Goal: Task Accomplishment & Management: Manage account settings

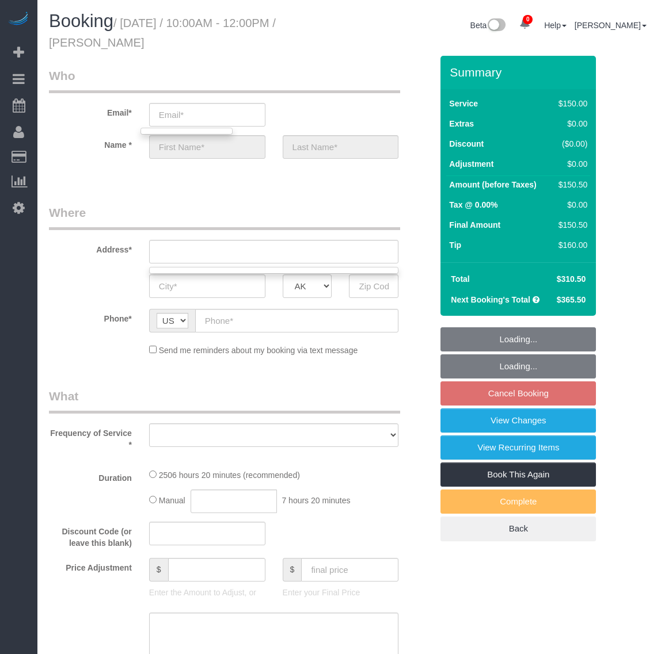
select select "string:fspay-199232cb-4e9d-4b0b-a1d1-a0eb648f9444"
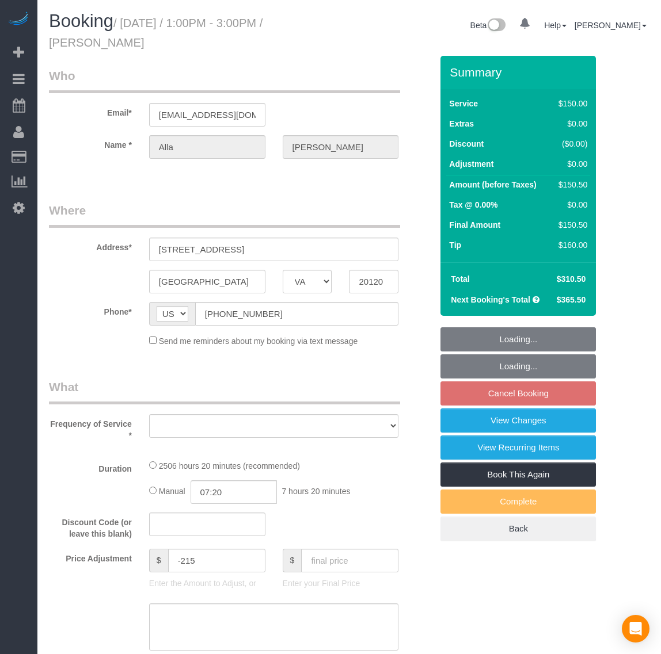
select select "VA"
select select "number:5"
select select "number:26"
select select "number:35"
select select "number:17"
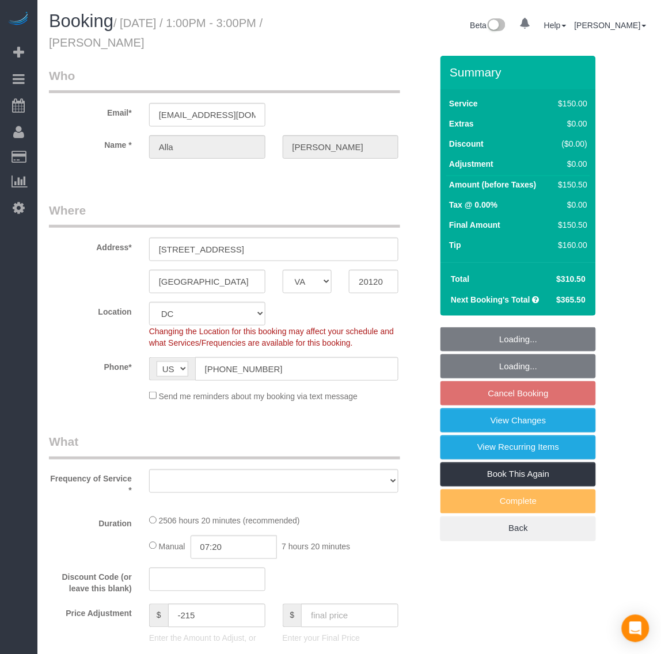
select select "object:8874"
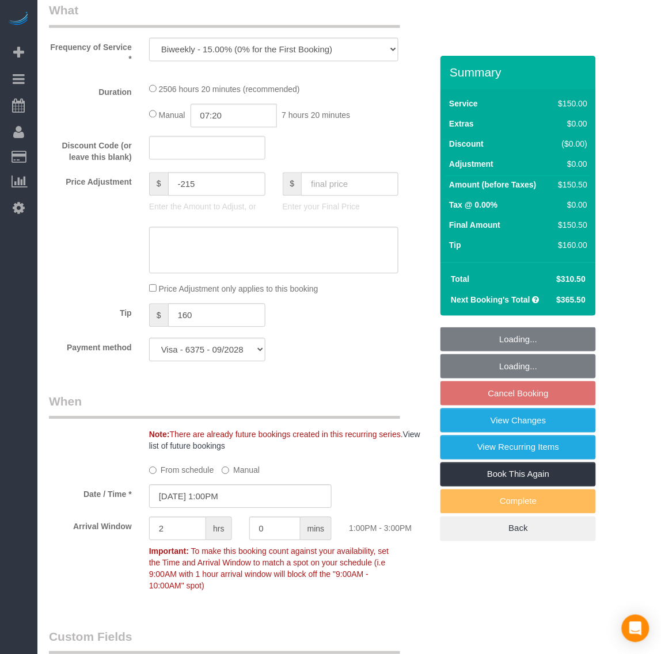
select select "2501"
select select "3"
select select "1"
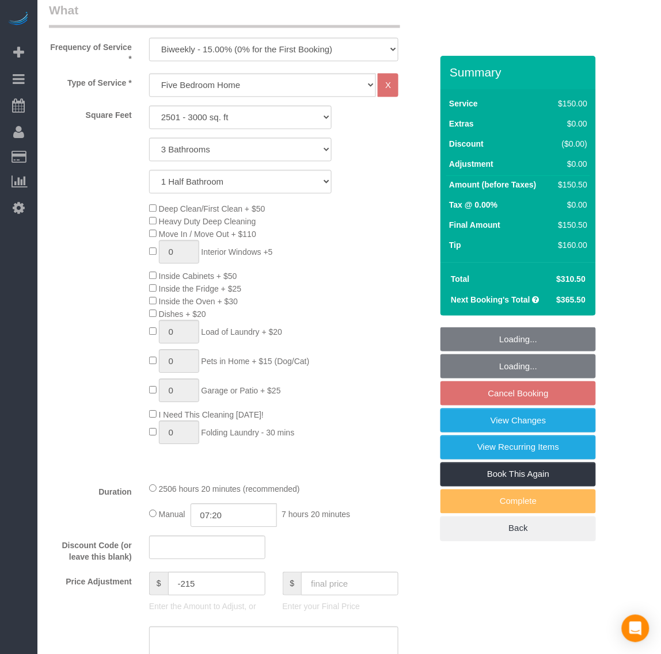
select select "object:9038"
select select "2501"
select select "3"
select select "1"
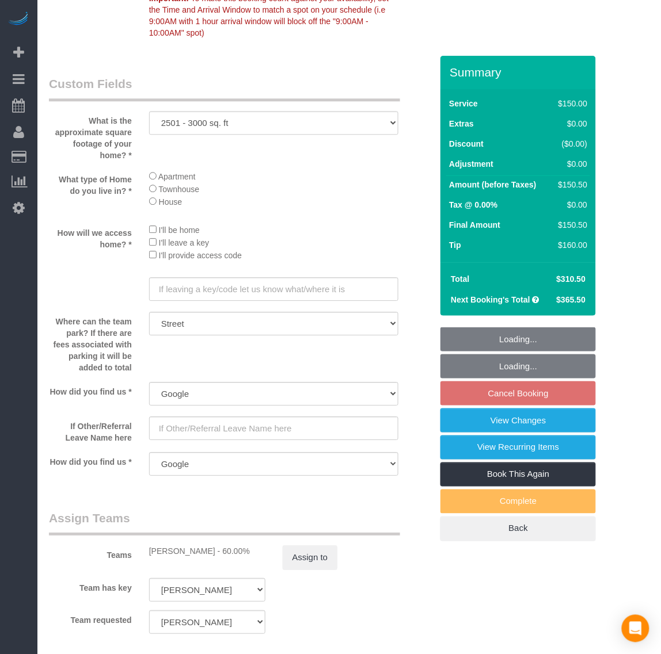
scroll to position [1511, 0]
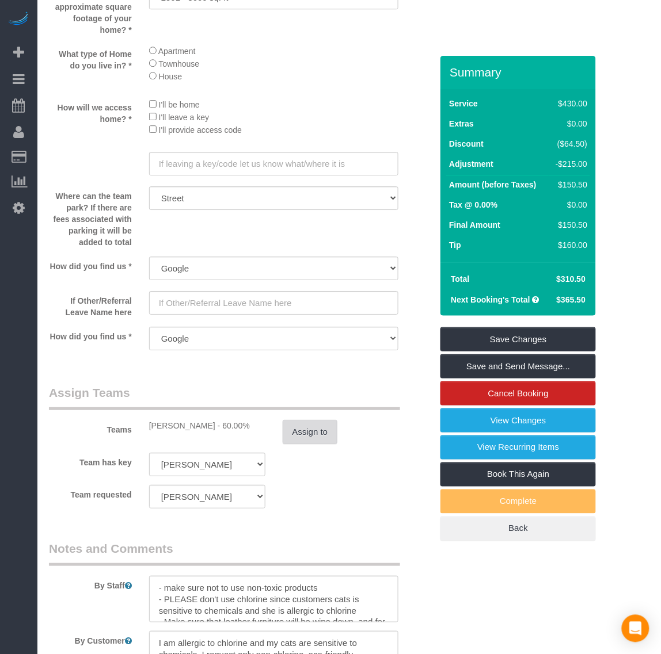
click at [323, 434] on button "Assign to" at bounding box center [310, 432] width 55 height 24
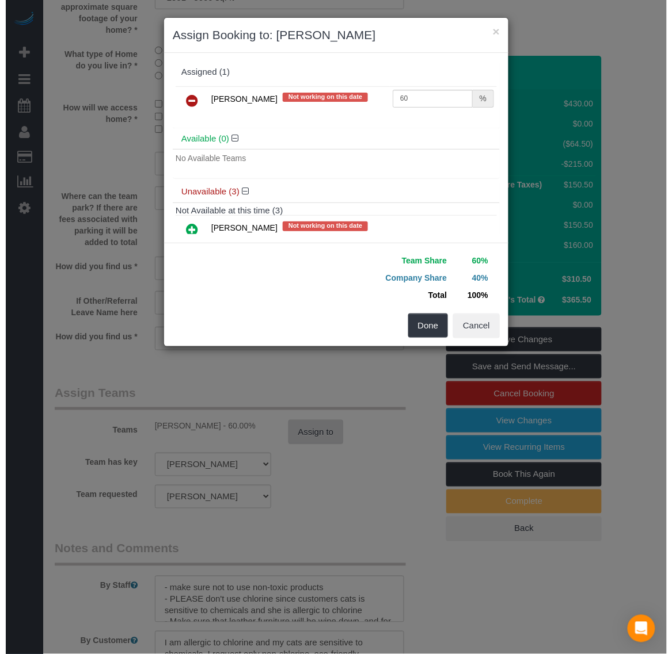
scroll to position [1499, 0]
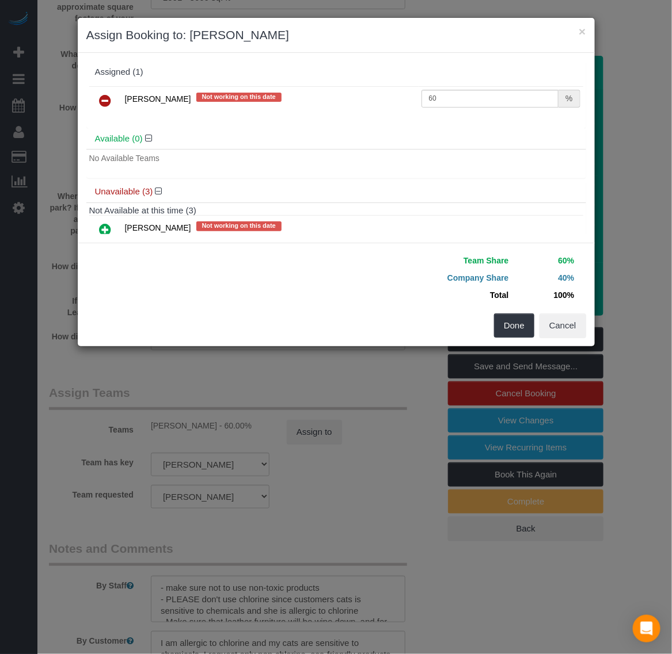
click at [110, 102] on icon at bounding box center [106, 101] width 12 height 14
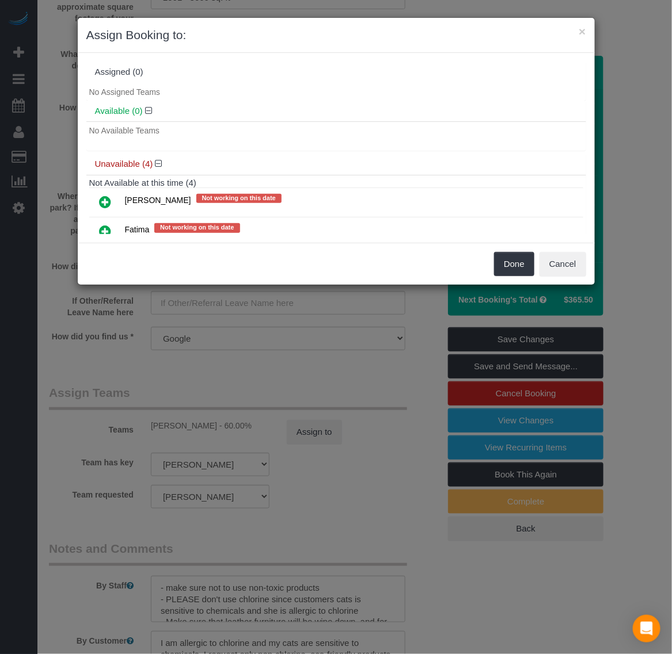
click at [100, 203] on icon at bounding box center [106, 202] width 12 height 14
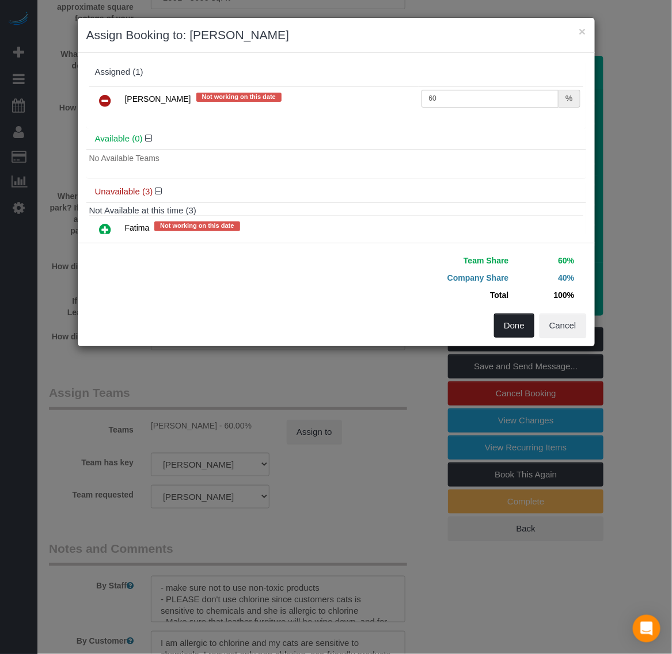
click at [518, 326] on button "Done" at bounding box center [514, 326] width 40 height 24
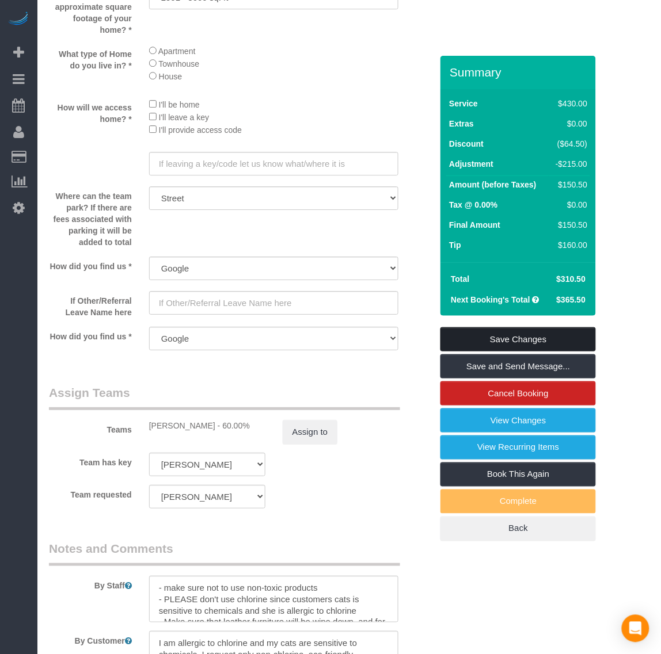
click at [521, 334] on link "Save Changes" at bounding box center [517, 339] width 155 height 24
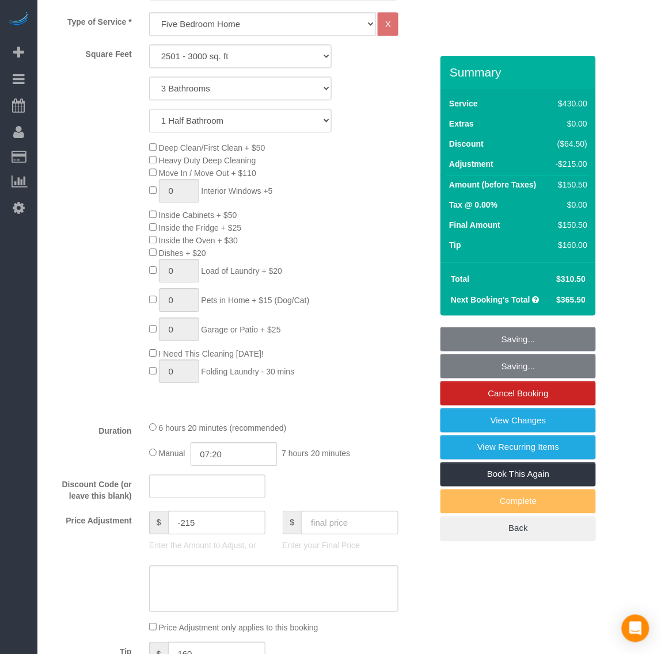
scroll to position [360, 0]
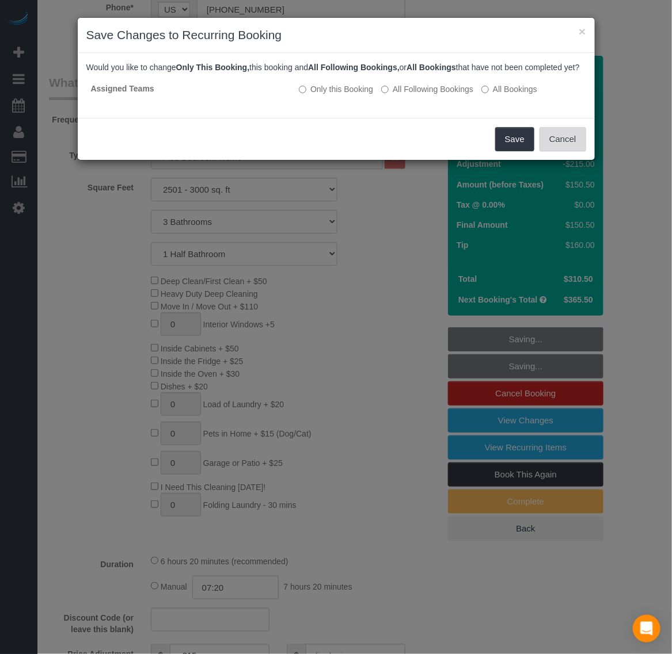
click at [564, 151] on button "Cancel" at bounding box center [562, 139] width 47 height 24
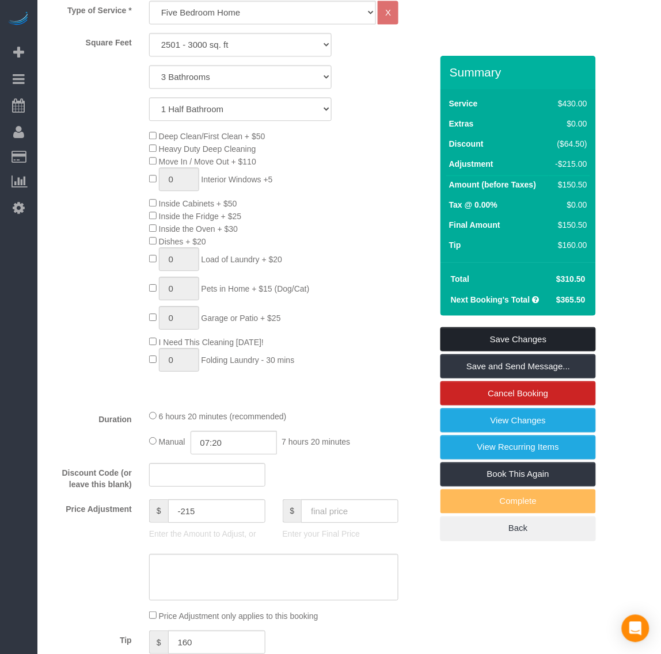
scroll to position [719, 0]
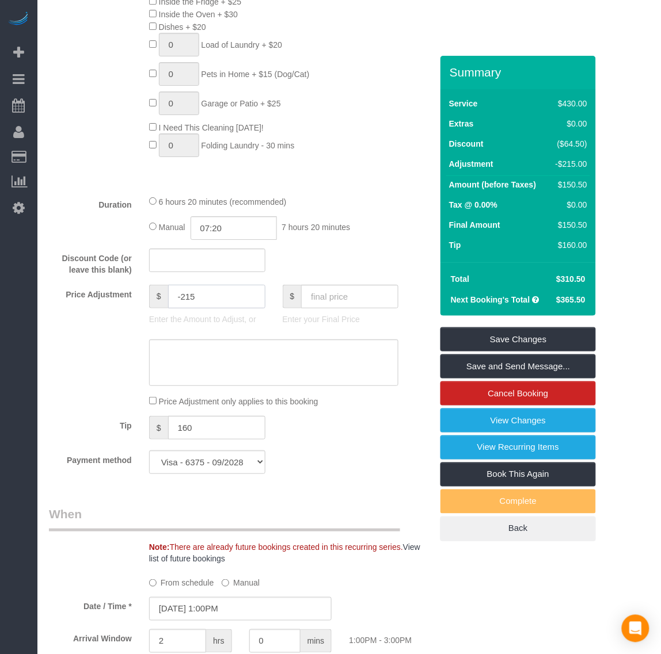
drag, startPoint x: 197, startPoint y: 287, endPoint x: 145, endPoint y: 291, distance: 52.6
click at [145, 291] on div "$ -215 Enter the Amount to Adjust, or" at bounding box center [207, 308] width 134 height 46
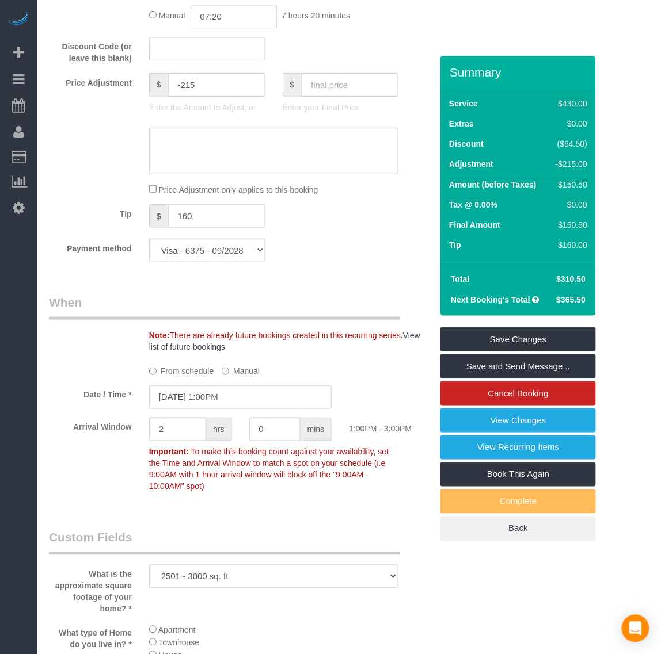
scroll to position [791, 0]
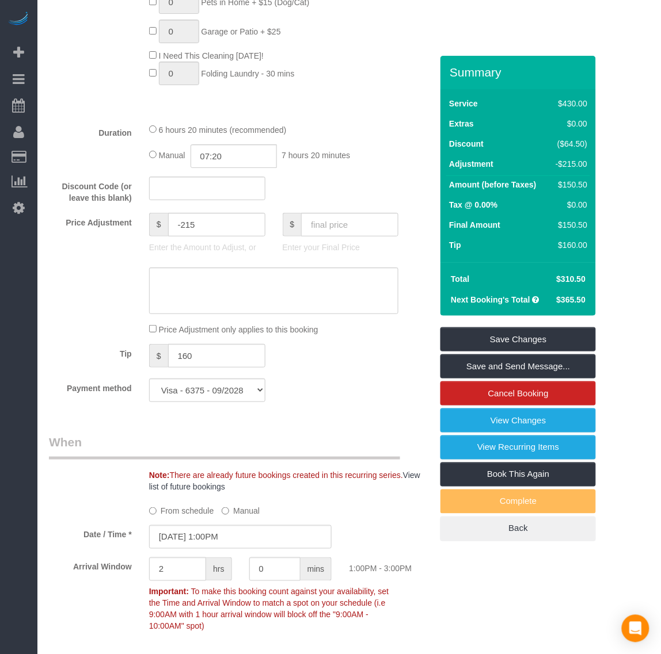
click at [338, 361] on div "Tip $ 160" at bounding box center [240, 357] width 400 height 26
drag, startPoint x: 202, startPoint y: 353, endPoint x: 142, endPoint y: 353, distance: 60.4
click at [142, 354] on div "$ 160" at bounding box center [207, 357] width 134 height 26
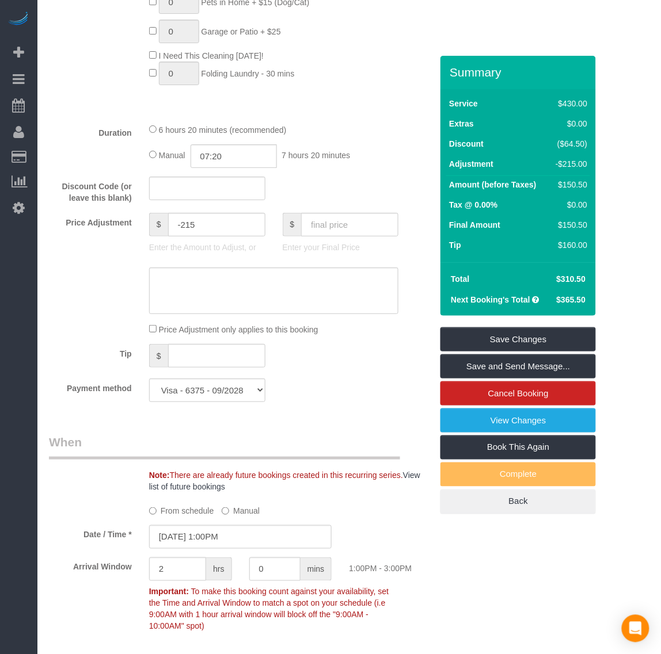
click at [370, 386] on div "Payment method Visa - 6375 - 09/2028 (Default) Add Credit Card ─────────────── …" at bounding box center [240, 391] width 400 height 24
drag, startPoint x: 212, startPoint y: 226, endPoint x: 142, endPoint y: 218, distance: 70.1
click at [142, 218] on div "$ -215 Enter the Amount to Adjust, or" at bounding box center [207, 236] width 134 height 46
click at [333, 398] on div "Payment method Visa - 6375 - 09/2028 (Default) Add Credit Card ─────────────── …" at bounding box center [240, 391] width 400 height 24
type input "0"
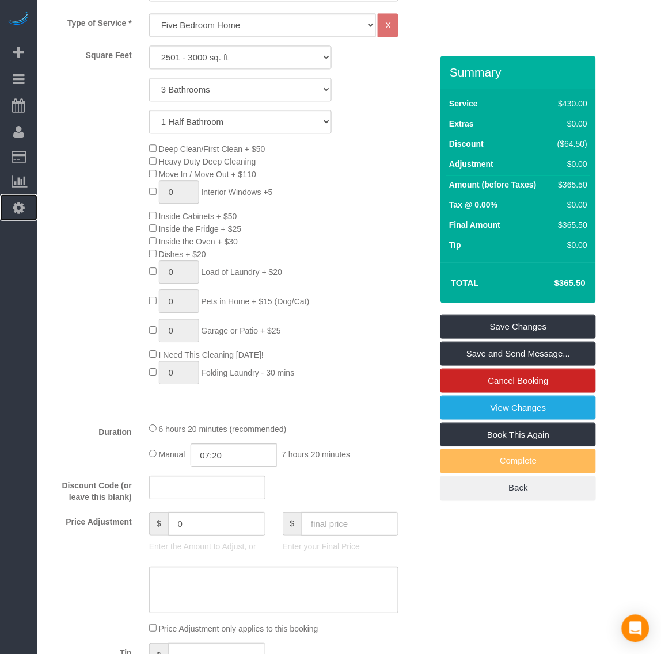
scroll to position [575, 0]
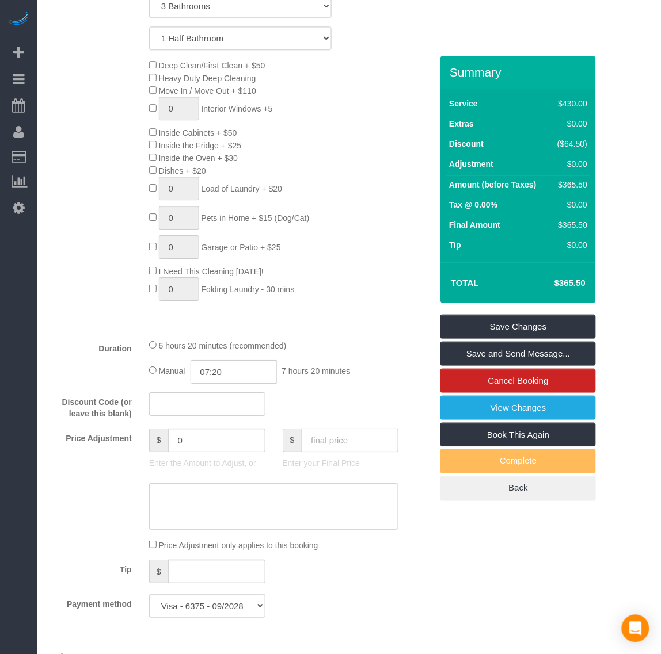
click at [323, 444] on input "text" at bounding box center [349, 441] width 97 height 24
type input "336"
click at [471, 564] on div "Who Email* [EMAIL_ADDRESS][DOMAIN_NAME] Name * [PERSON_NAME] Where Address* [ST…" at bounding box center [349, 617] width 600 height 2275
type input "-29.5"
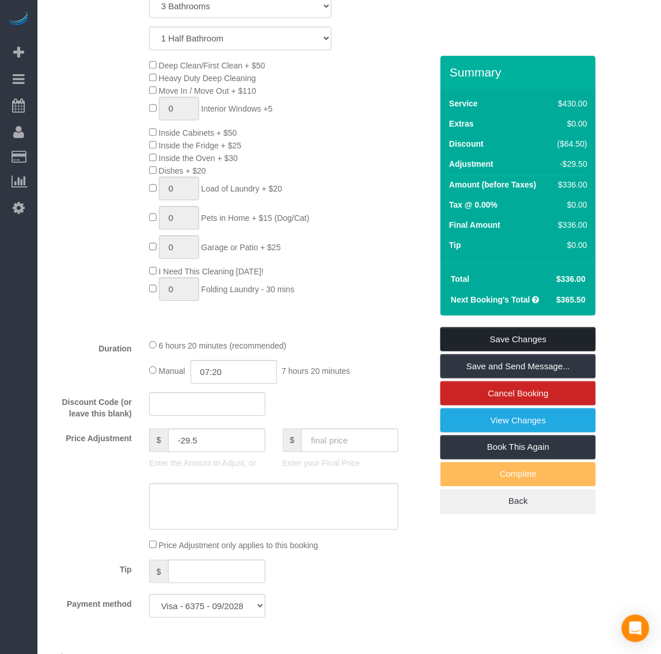
click at [496, 344] on link "Save Changes" at bounding box center [517, 339] width 155 height 24
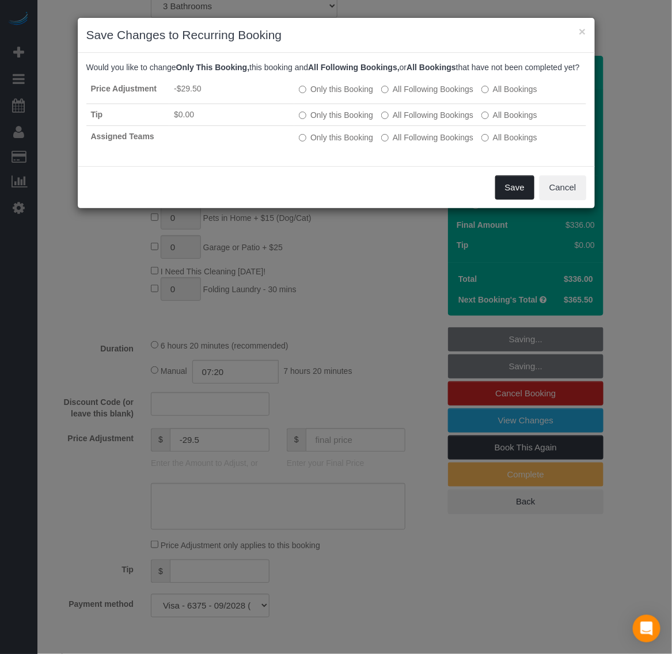
click at [504, 196] on button "Save" at bounding box center [514, 188] width 39 height 24
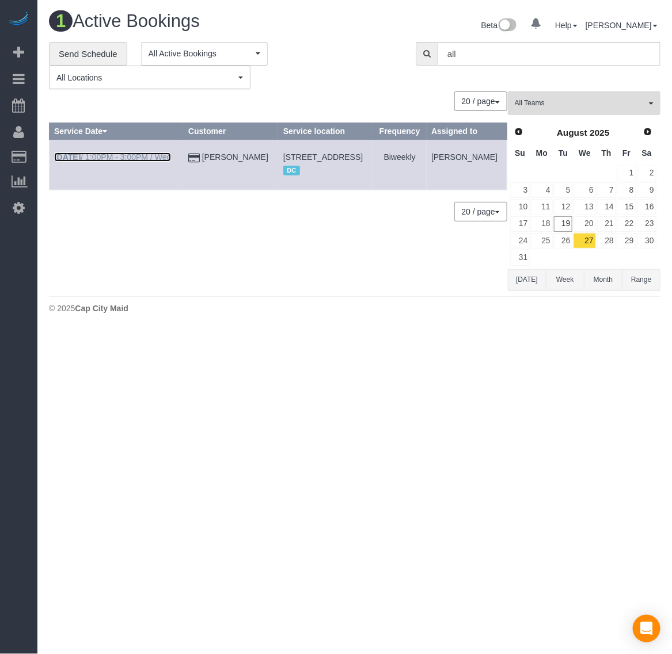
click at [68, 155] on b "[DATE]" at bounding box center [67, 156] width 26 height 9
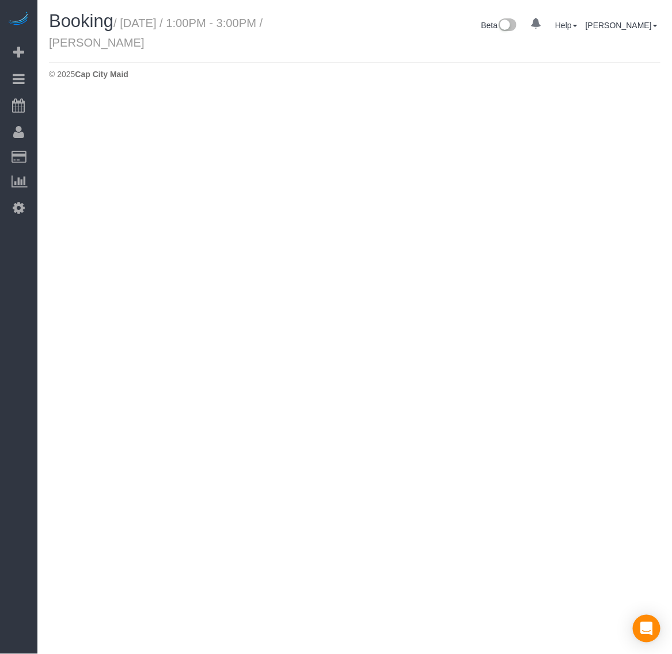
select select "VA"
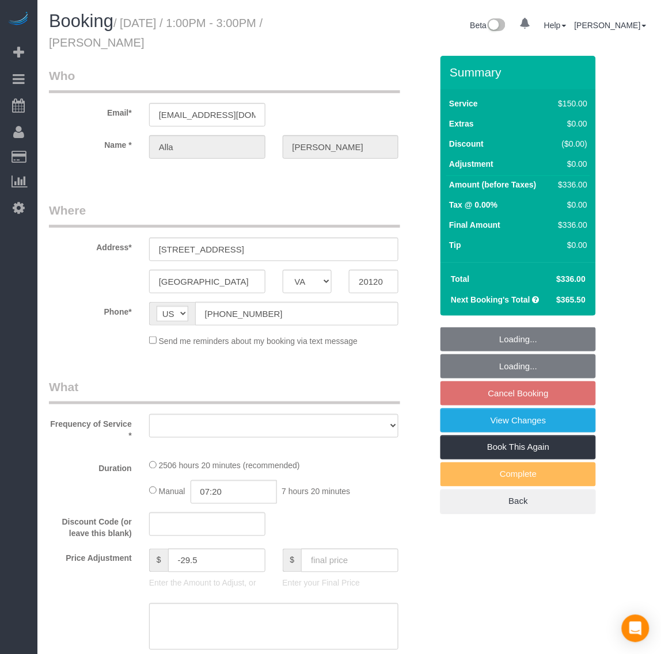
select select "string:fspay-199232cb-4e9d-4b0b-a1d1-a0eb648f9444"
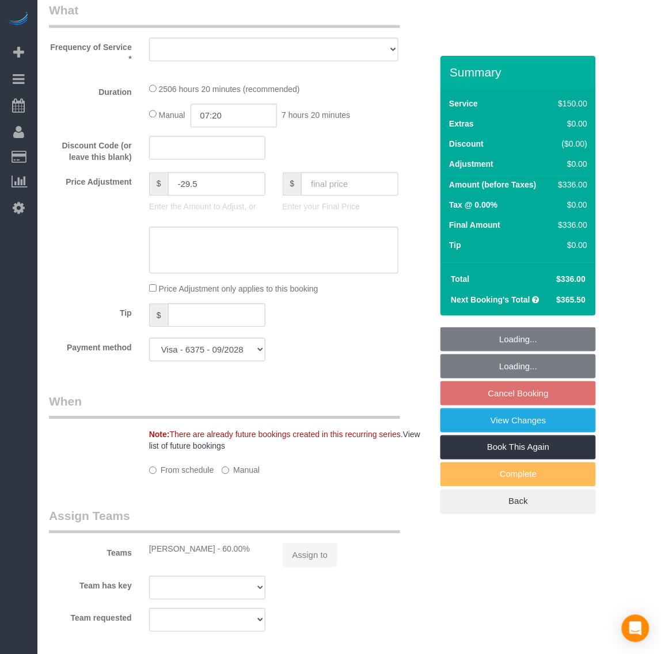
select select "object:10108"
select select "number:5"
select select "number:26"
select select "number:35"
select select "number:17"
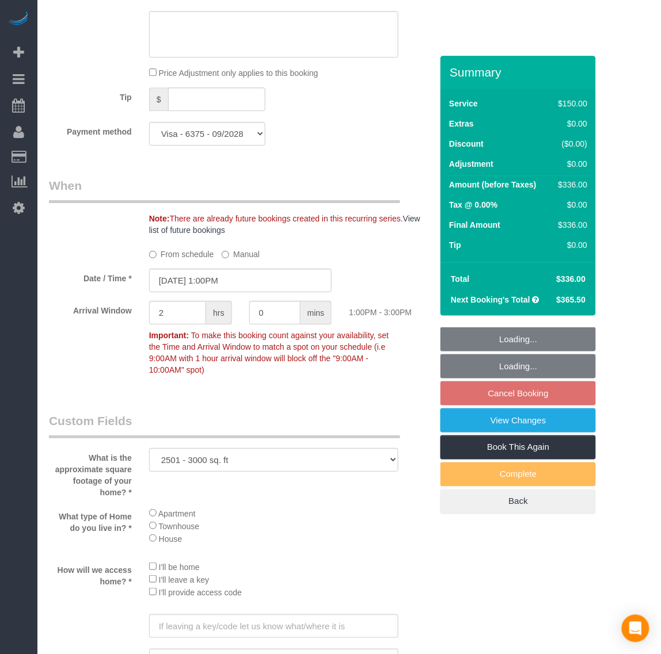
select select "object:10272"
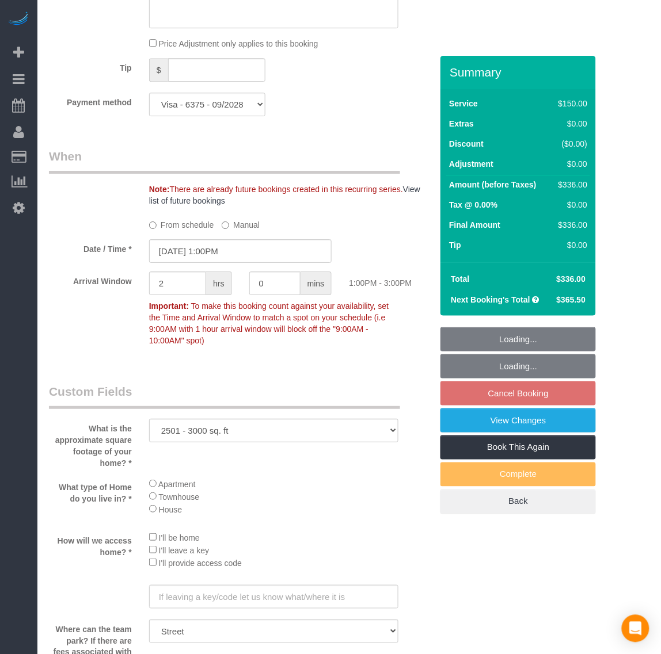
select select "2501"
select select "3"
select select "1"
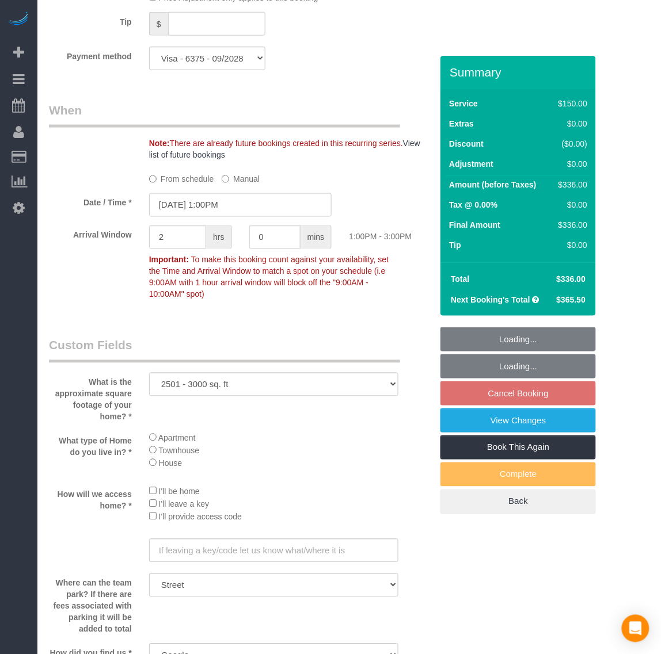
select select "2501"
select select "3"
select select "1"
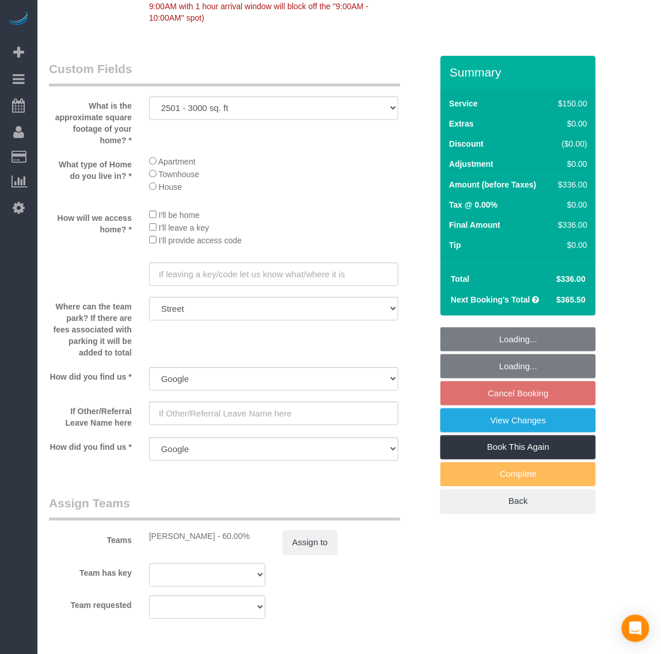
scroll to position [1511, 0]
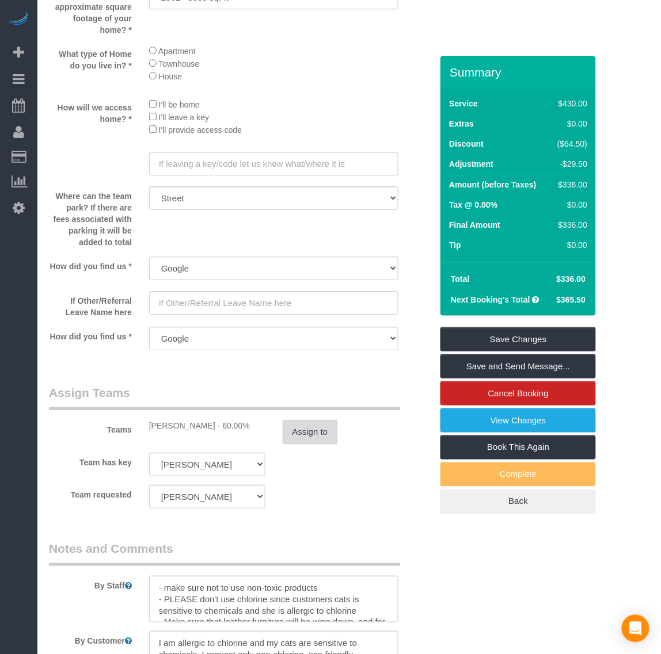
click at [310, 424] on button "Assign to" at bounding box center [310, 432] width 55 height 24
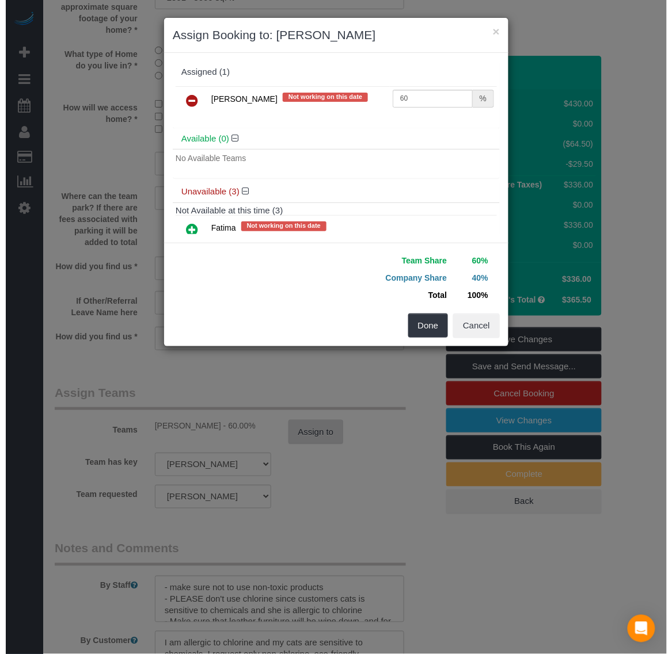
scroll to position [1499, 0]
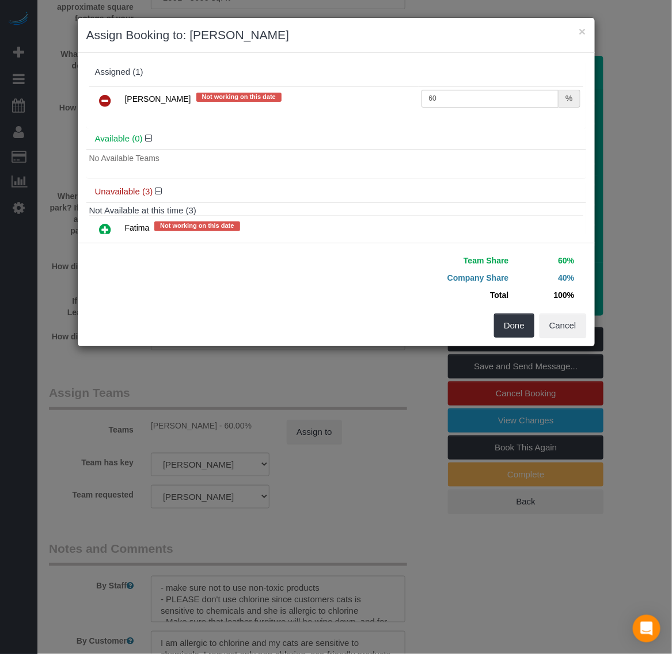
click at [105, 104] on icon at bounding box center [106, 101] width 12 height 14
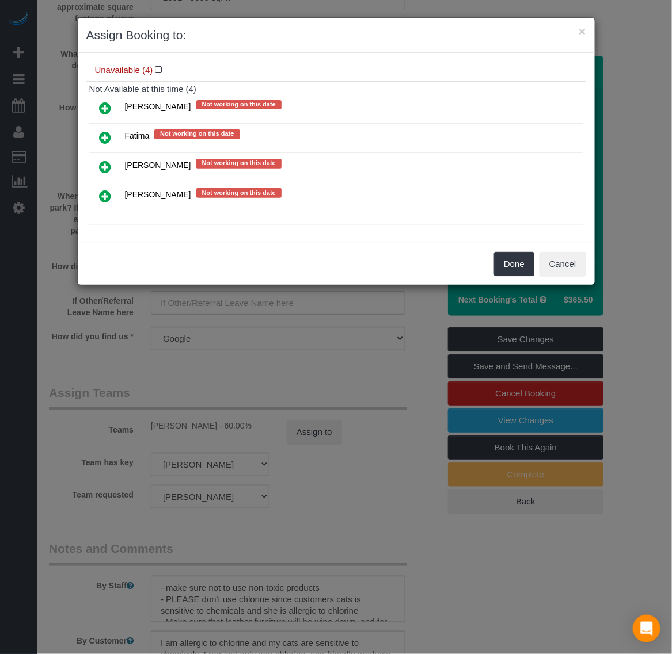
click at [105, 193] on icon at bounding box center [106, 196] width 12 height 14
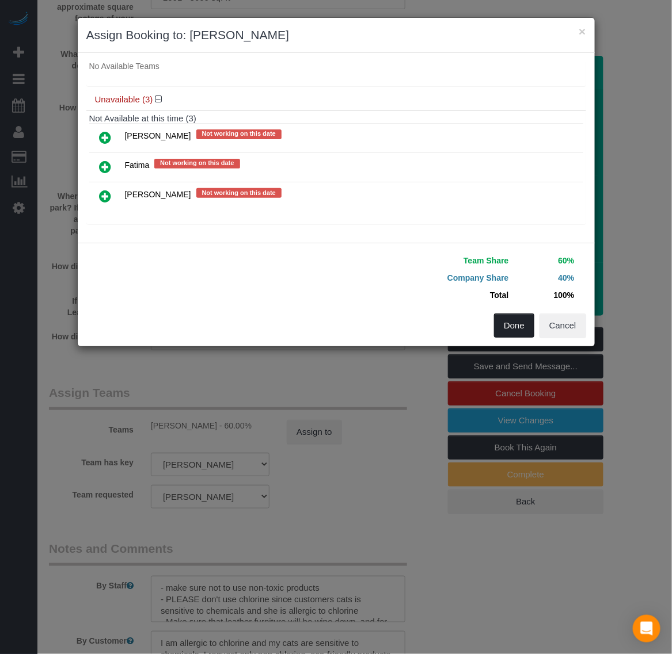
click at [504, 326] on button "Done" at bounding box center [514, 326] width 40 height 24
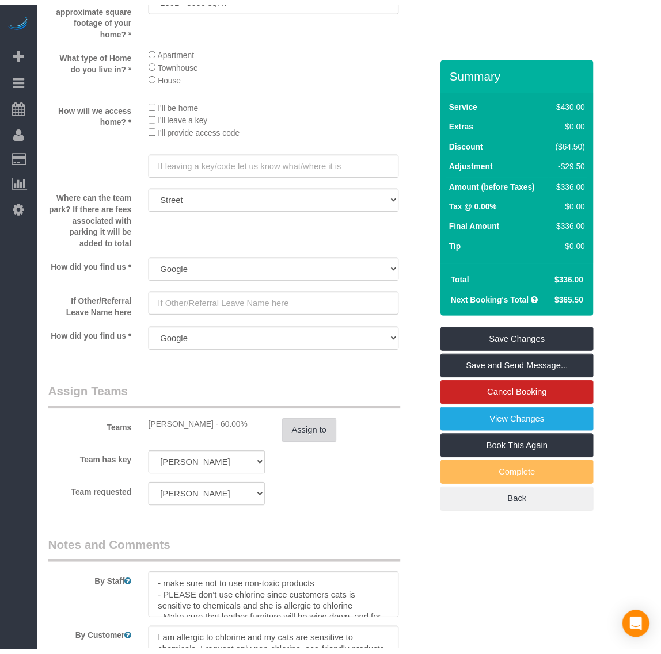
scroll to position [1511, 0]
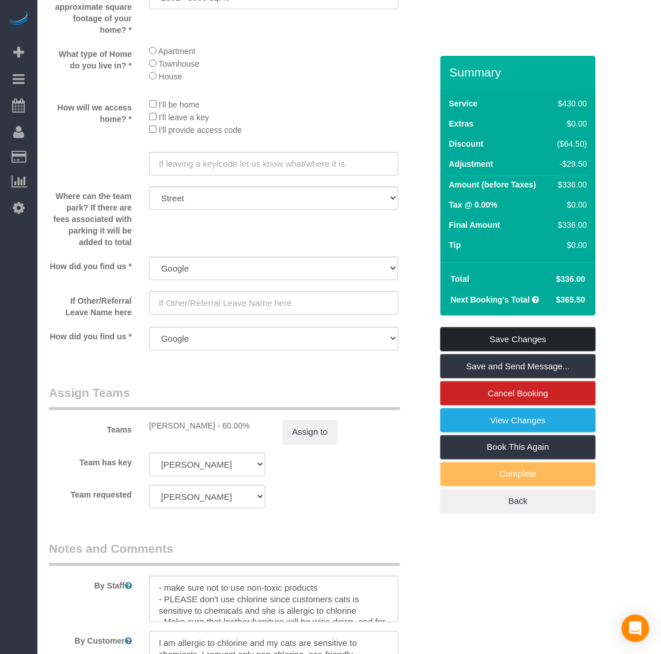
click at [495, 334] on link "Save Changes" at bounding box center [517, 339] width 155 height 24
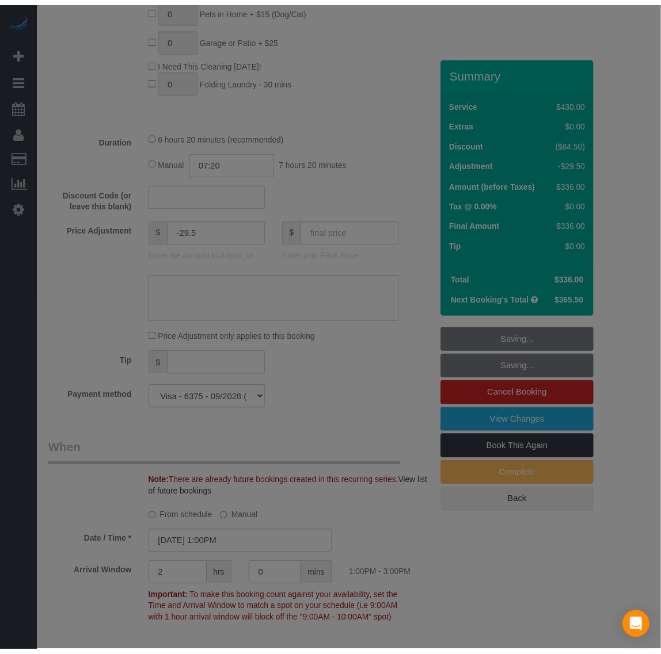
scroll to position [719, 0]
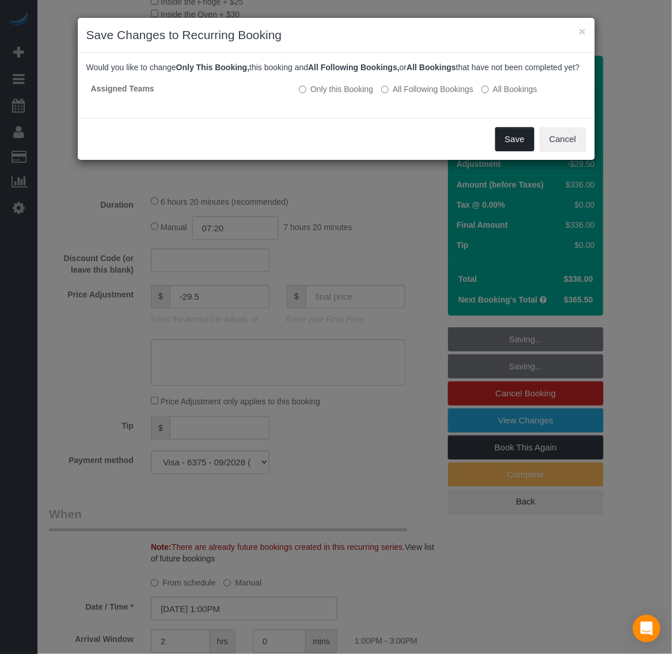
click at [519, 151] on button "Save" at bounding box center [514, 139] width 39 height 24
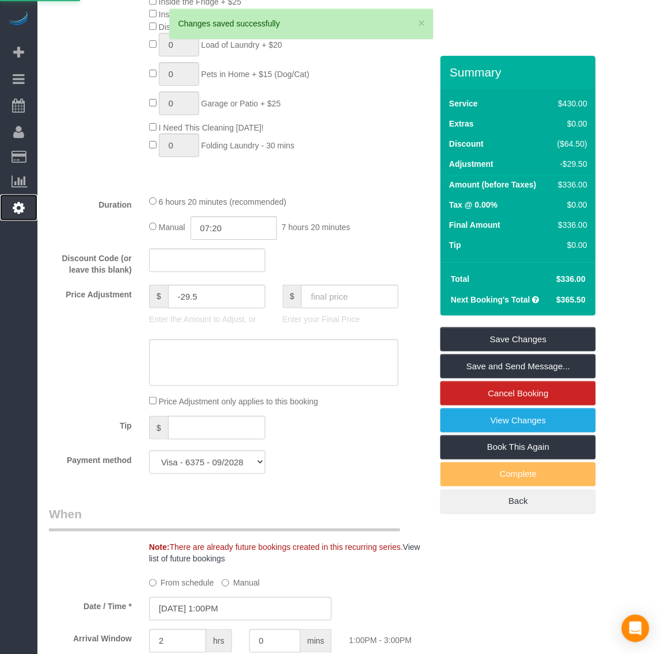
click at [15, 208] on icon at bounding box center [19, 208] width 12 height 14
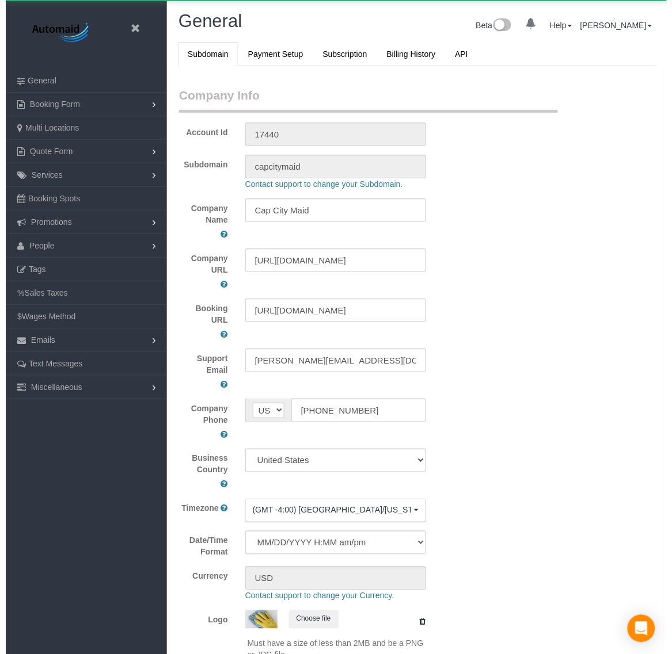
scroll to position [2602, 661]
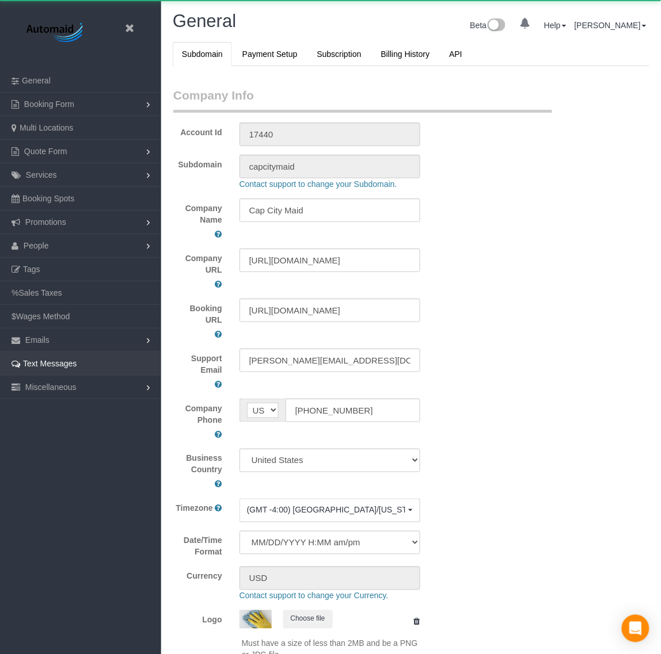
select select "1"
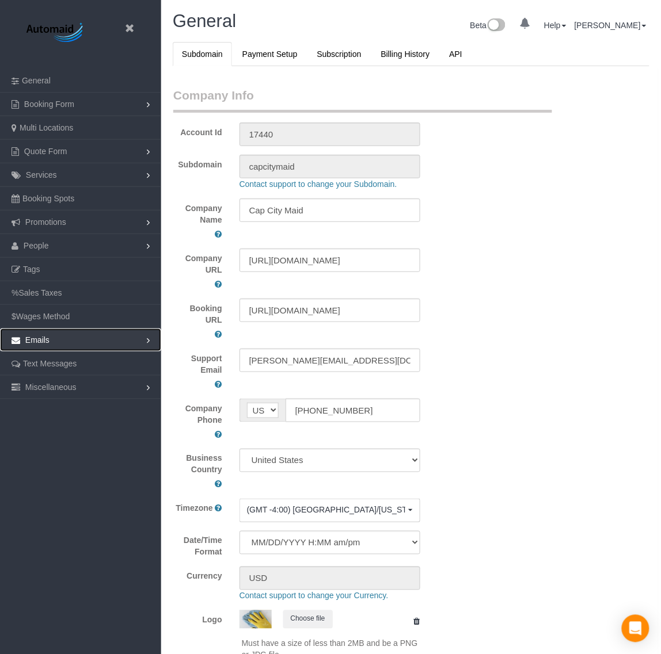
click at [90, 340] on link "Emails" at bounding box center [80, 340] width 161 height 23
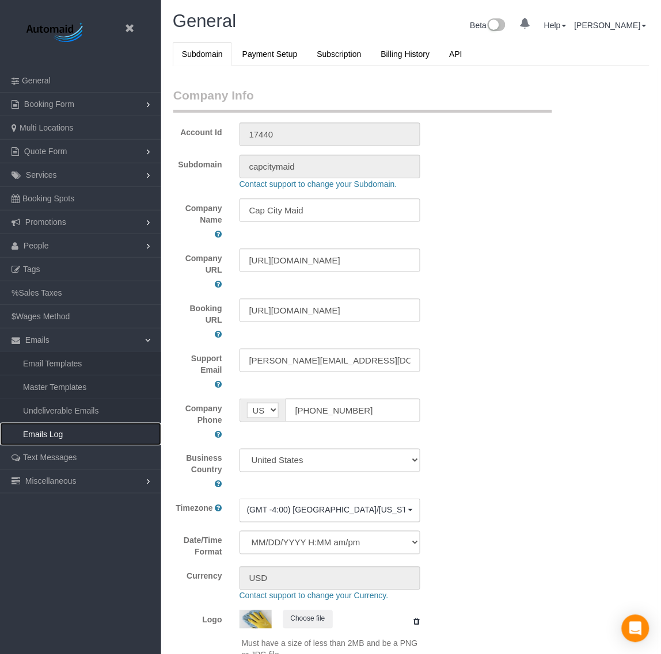
click at [83, 433] on link "Emails Log" at bounding box center [80, 434] width 161 height 23
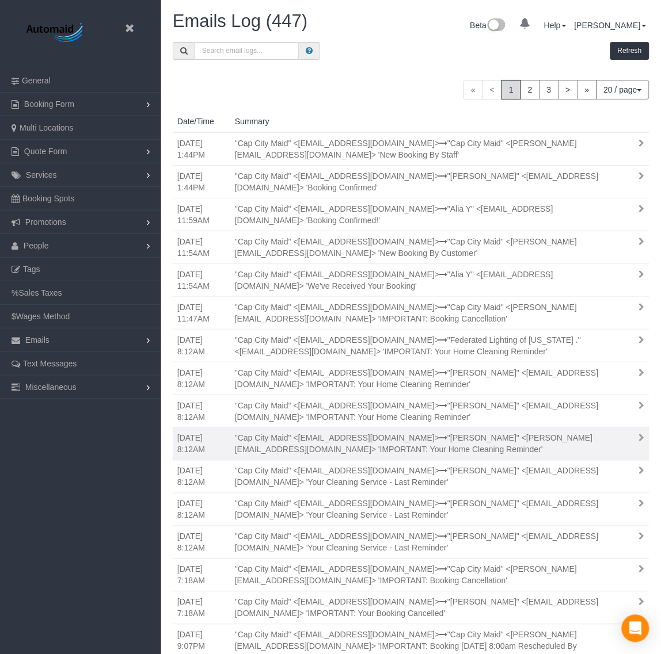
scroll to position [72, 0]
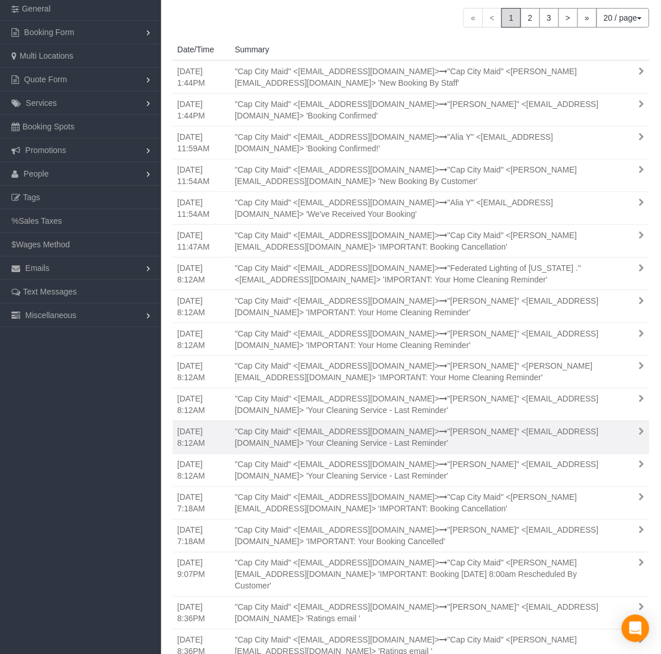
click at [560, 437] on div ""Cap City Maid" <[EMAIL_ADDRESS][DOMAIN_NAME]> "[PERSON_NAME]" <[EMAIL_ADDRESS]…" at bounding box center [421, 437] width 391 height 23
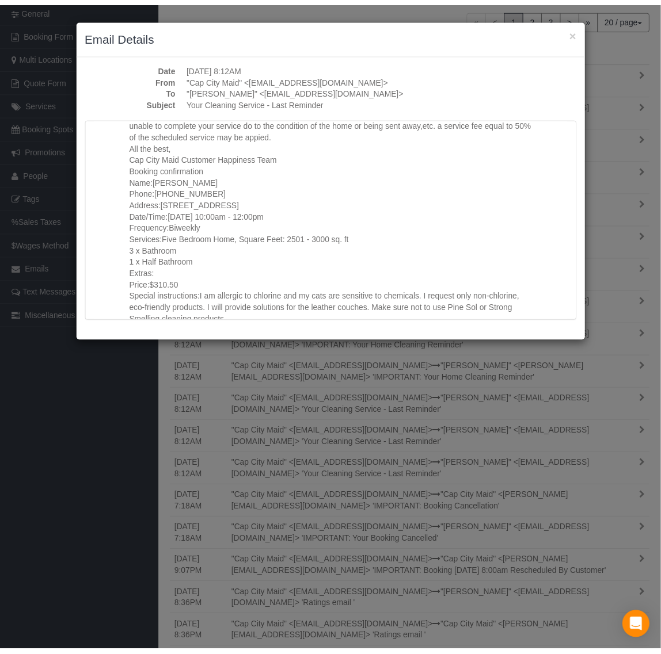
scroll to position [575, 0]
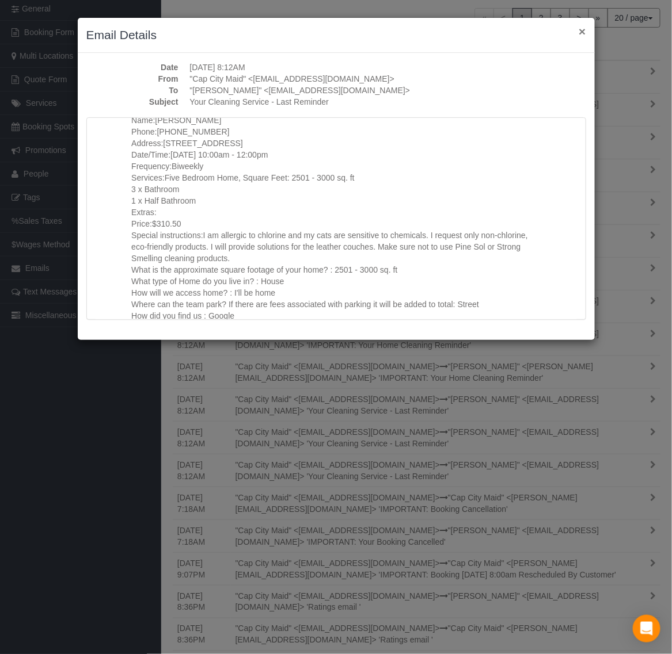
click at [582, 29] on button "×" at bounding box center [581, 31] width 7 height 12
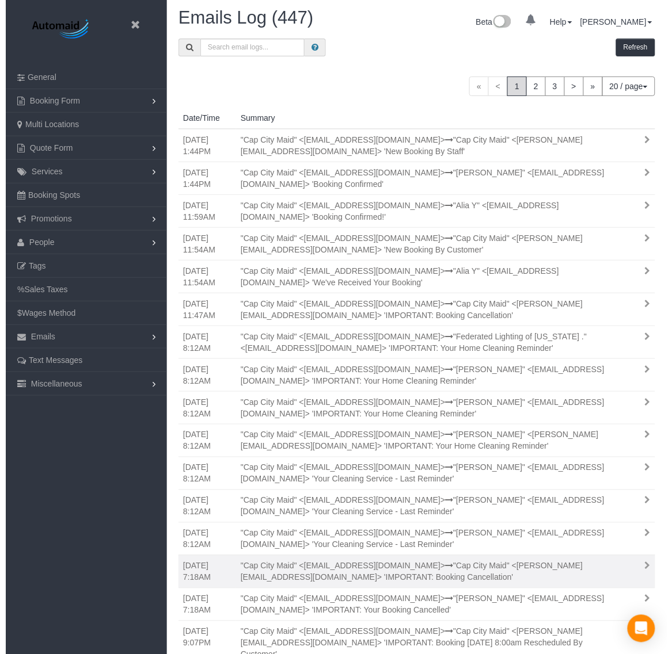
scroll to position [0, 0]
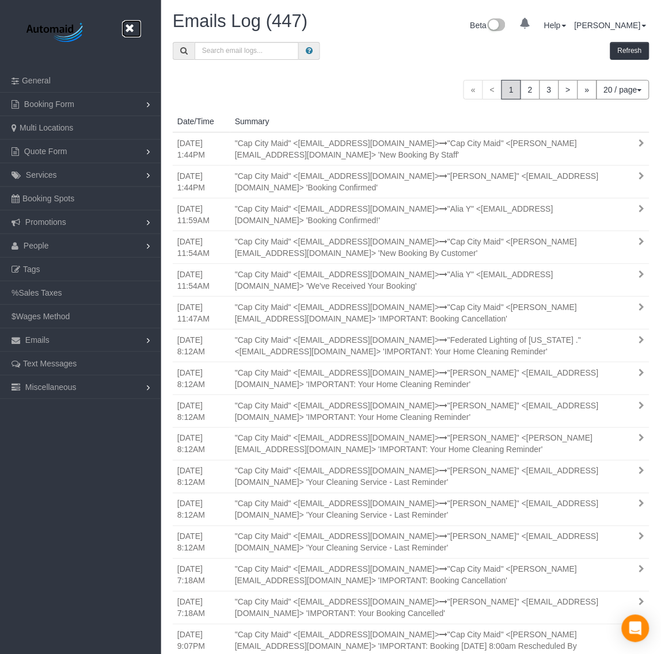
click at [134, 28] on icon at bounding box center [129, 28] width 14 height 14
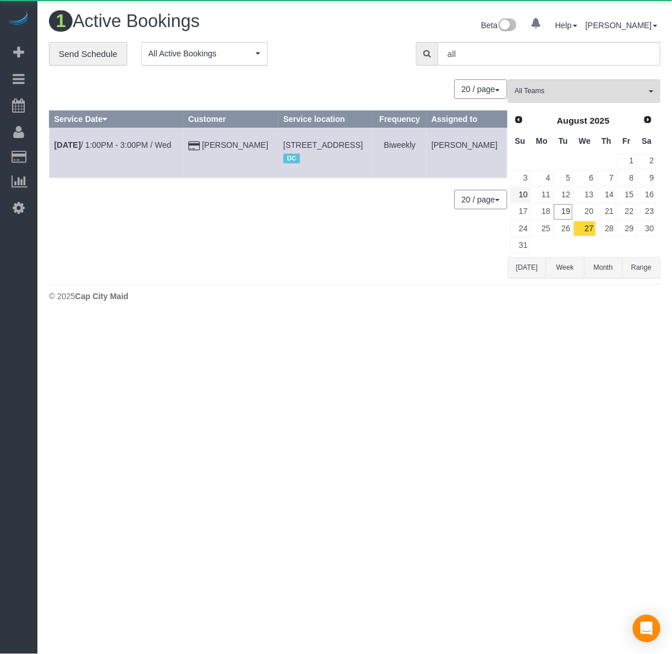
scroll to position [332, 672]
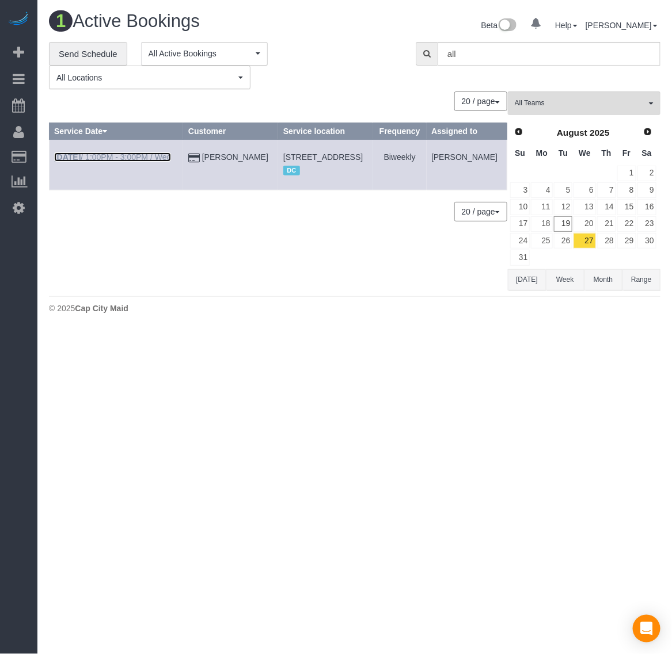
click at [69, 154] on b "[DATE]" at bounding box center [67, 156] width 26 height 9
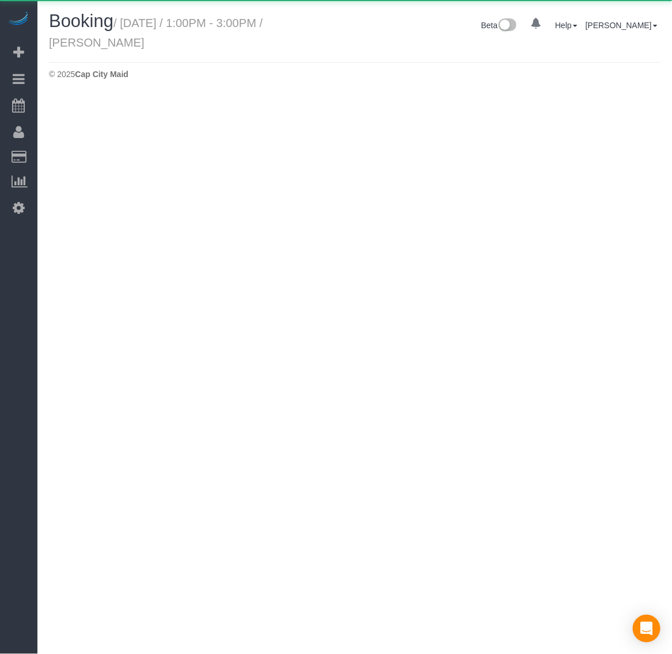
select select "VA"
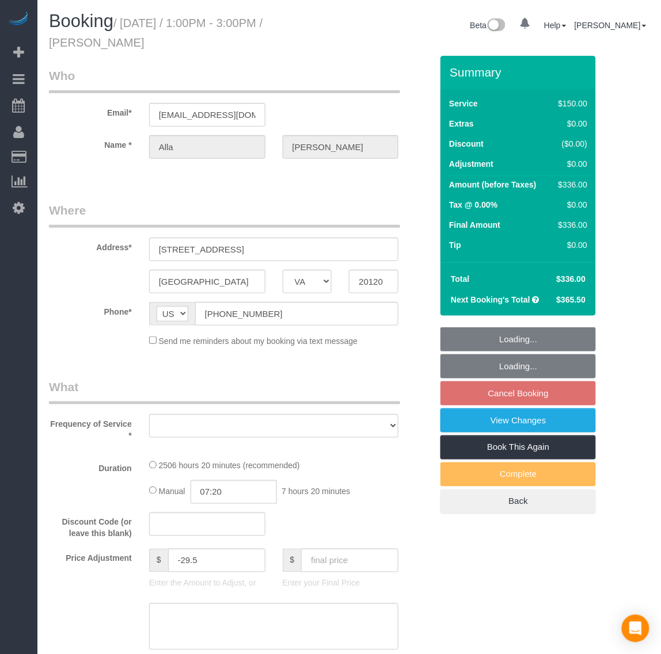
select select "object:12344"
select select "string:fspay-199232cb-4e9d-4b0b-a1d1-a0eb648f9444"
select select "number:5"
select select "number:26"
select select "number:35"
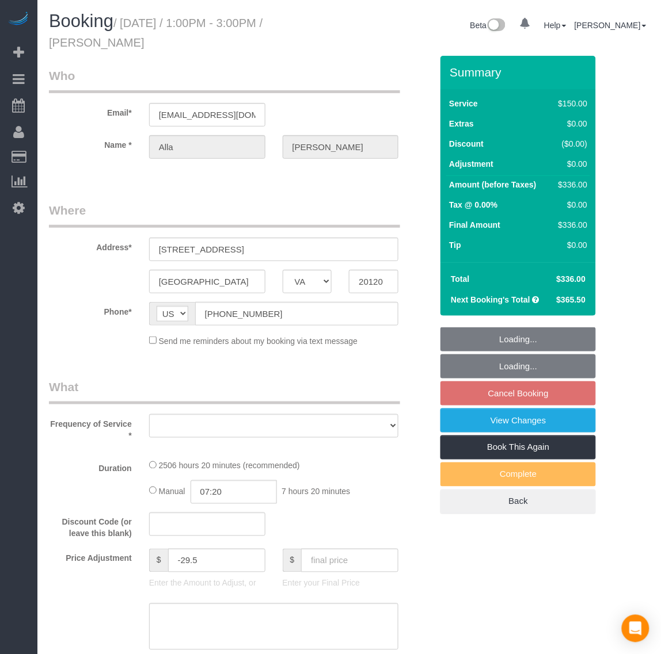
select select "number:17"
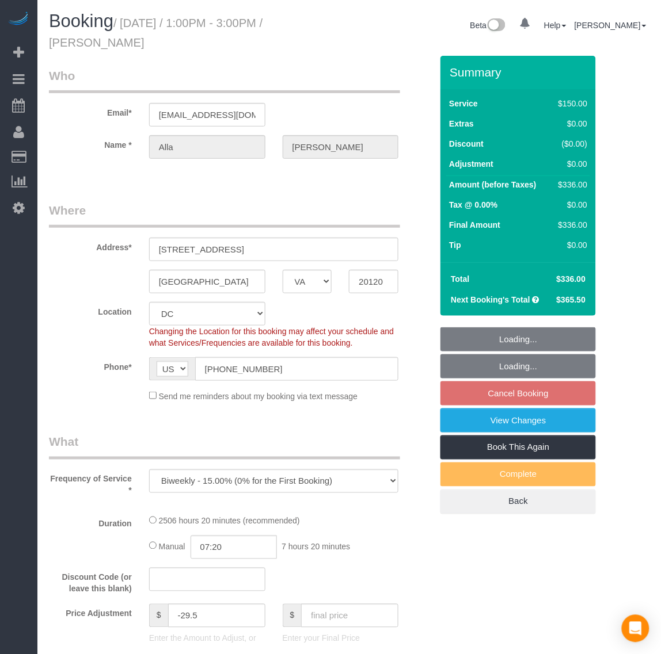
select select "object:12353"
select select "2501"
select select "3"
select select "1"
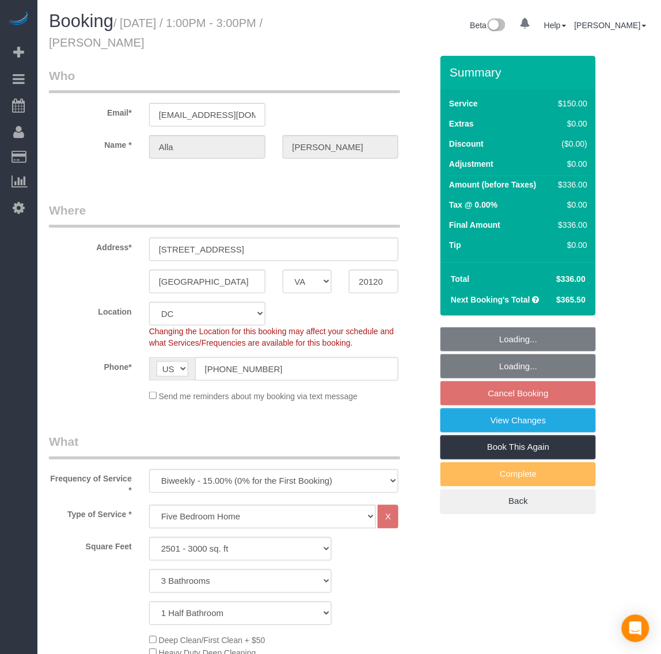
select select "2501"
select select "3"
select select "1"
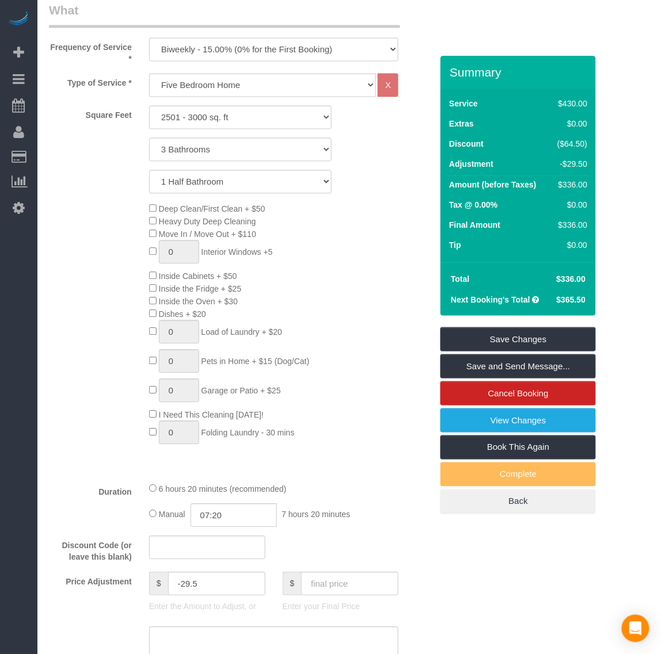
drag, startPoint x: 551, startPoint y: 277, endPoint x: 586, endPoint y: 282, distance: 35.5
click at [586, 282] on td "$336.00" at bounding box center [570, 279] width 41 height 21
copy span "$336.00"
click at [396, 350] on div "Deep Clean/First Clean + $50 Heavy Duty Deep Cleaning Move In / Move Out + $110…" at bounding box center [290, 327] width 300 height 248
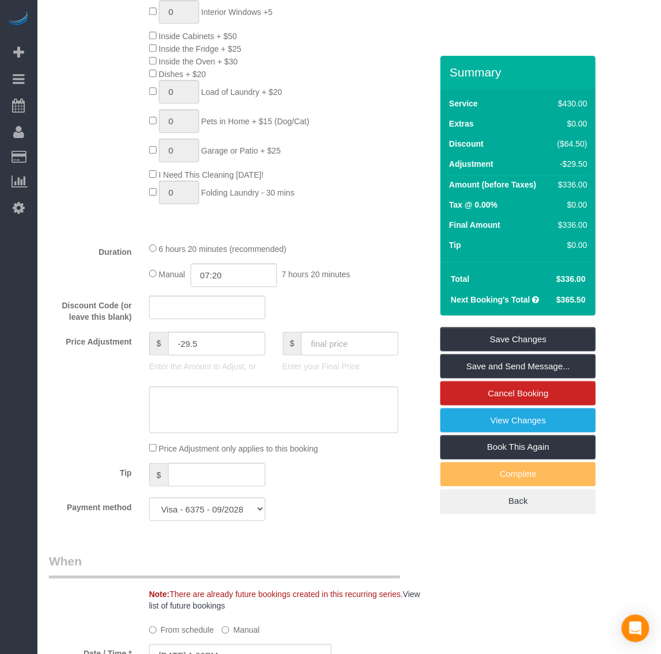
scroll to position [719, 0]
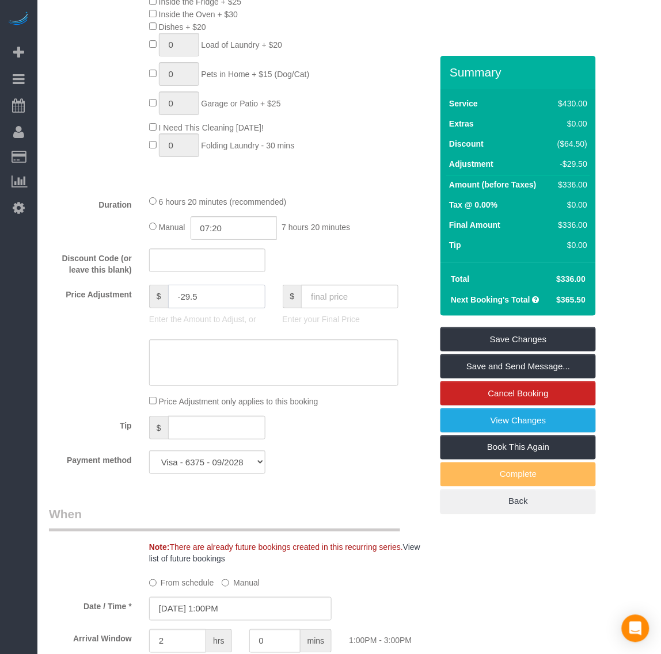
drag, startPoint x: 222, startPoint y: 304, endPoint x: 148, endPoint y: 303, distance: 74.2
click at [148, 303] on div "$ -29.5 Enter the Amount to Adjust, or" at bounding box center [207, 308] width 134 height 46
click at [341, 296] on input "text" at bounding box center [349, 297] width 97 height 24
type input "310.50"
click at [389, 439] on div "Tip $" at bounding box center [240, 429] width 400 height 26
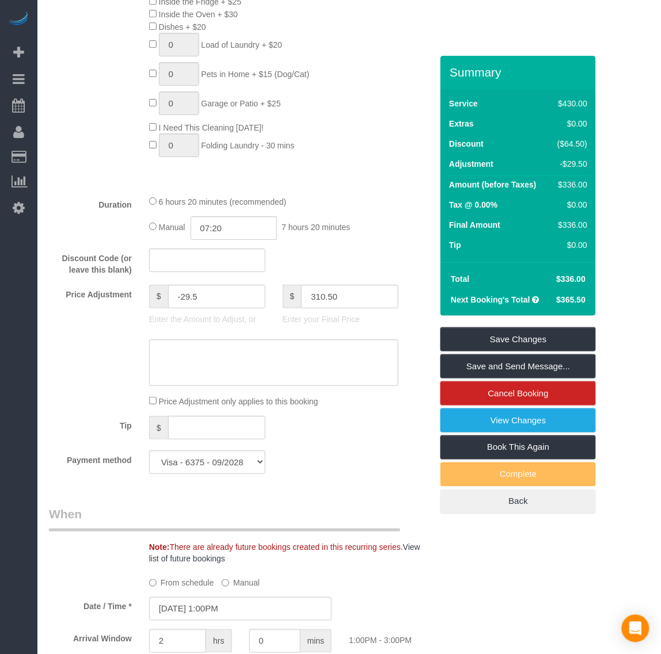
type input "-55"
click at [349, 298] on input "text" at bounding box center [349, 297] width 97 height 24
type input "336"
click at [357, 463] on div "Payment method Visa - 6375 - 09/2028 (Default) Add Credit Card ─────────────── …" at bounding box center [240, 463] width 400 height 24
type input "-29.5"
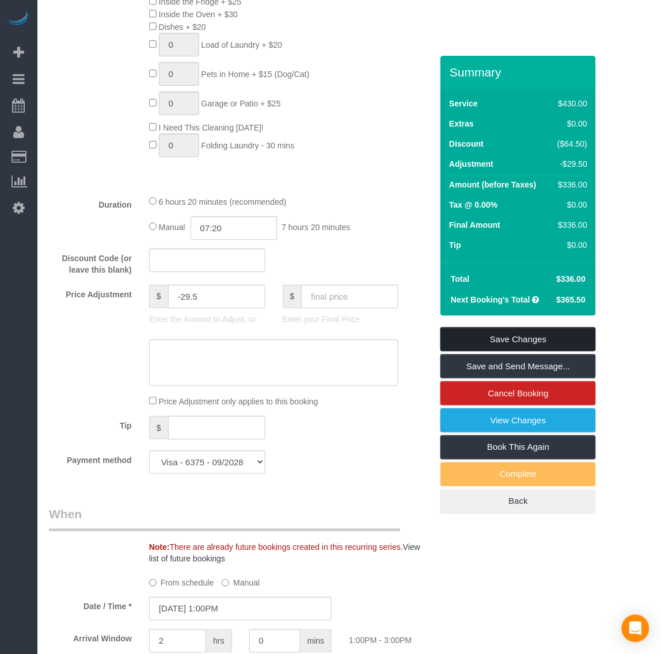
click at [486, 338] on link "Save Changes" at bounding box center [517, 339] width 155 height 24
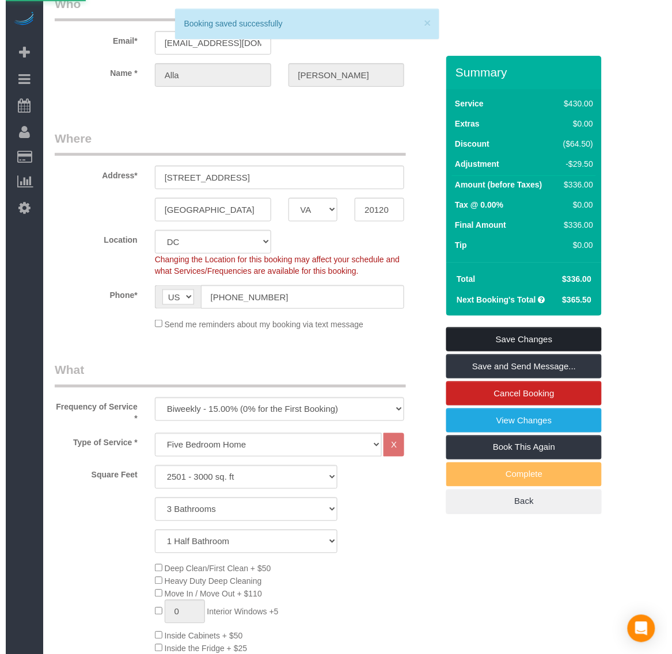
scroll to position [0, 0]
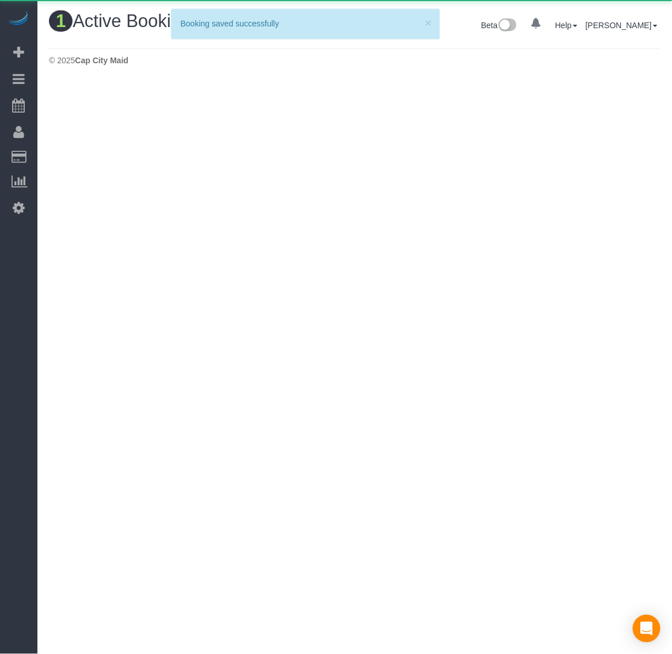
scroll to position [332, 672]
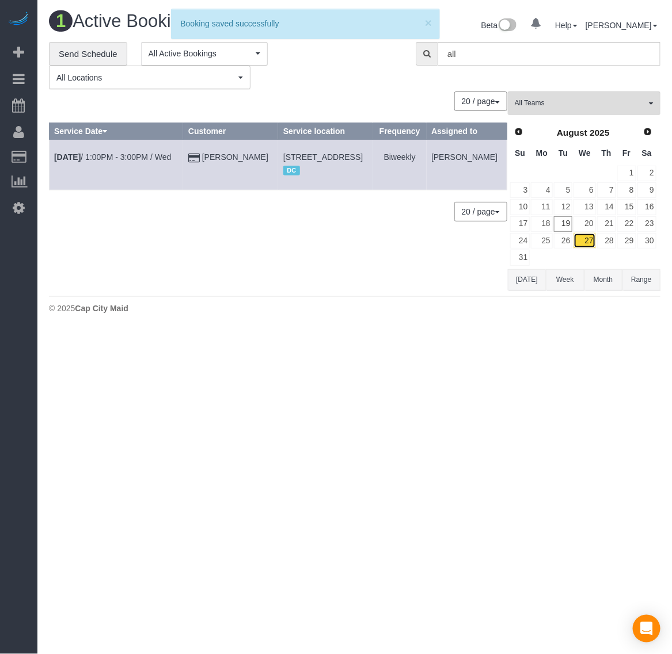
click at [588, 245] on link "27" at bounding box center [584, 241] width 22 height 16
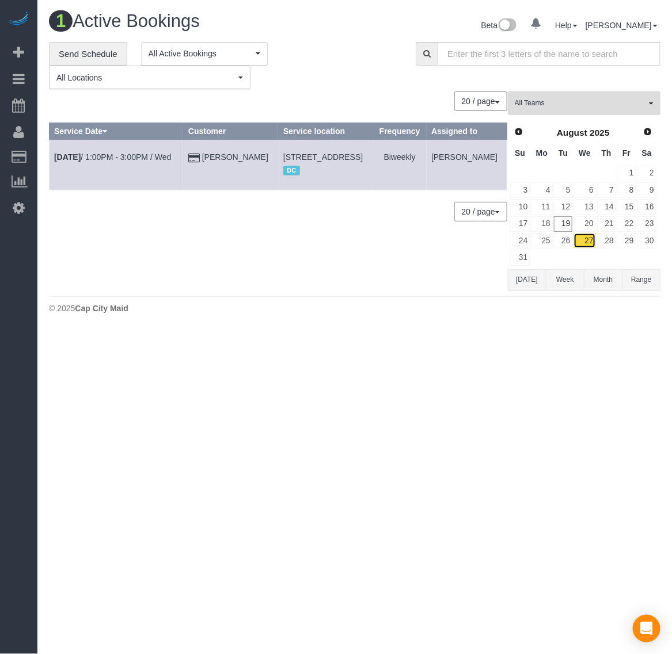
click at [588, 245] on link "27" at bounding box center [584, 241] width 22 height 16
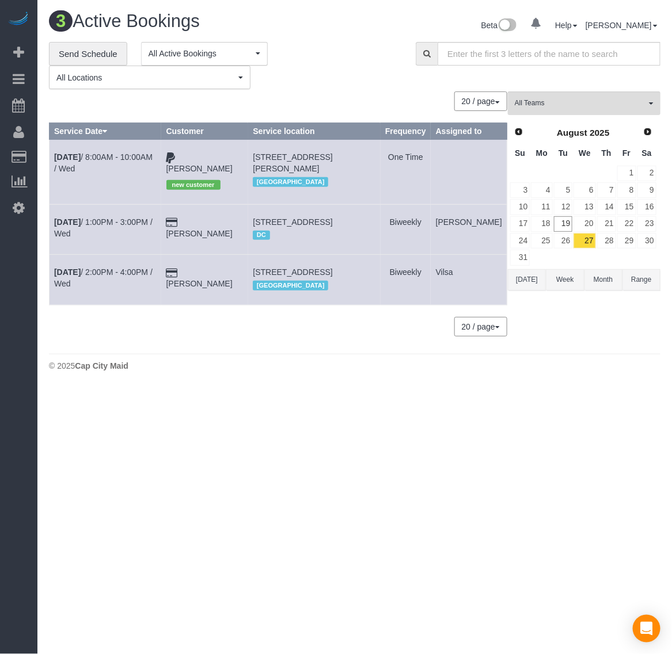
scroll to position [420, 672]
click at [588, 225] on link "20" at bounding box center [584, 224] width 22 height 16
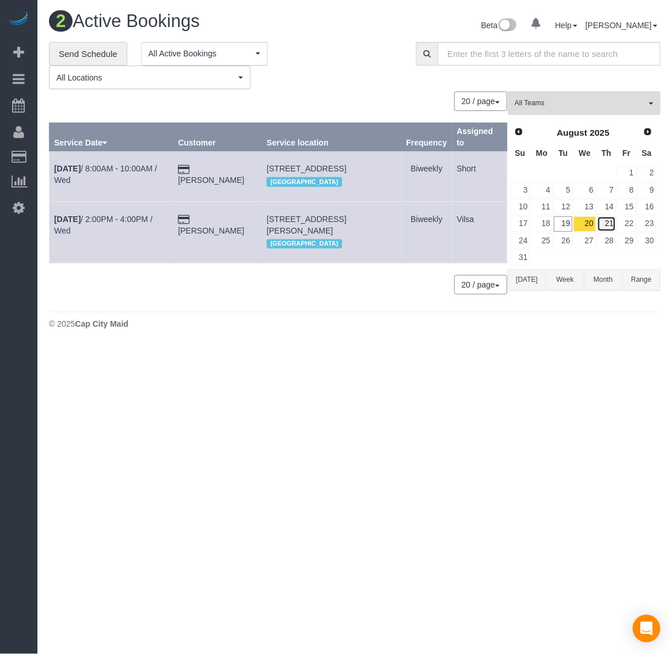
click at [609, 224] on link "21" at bounding box center [606, 224] width 19 height 16
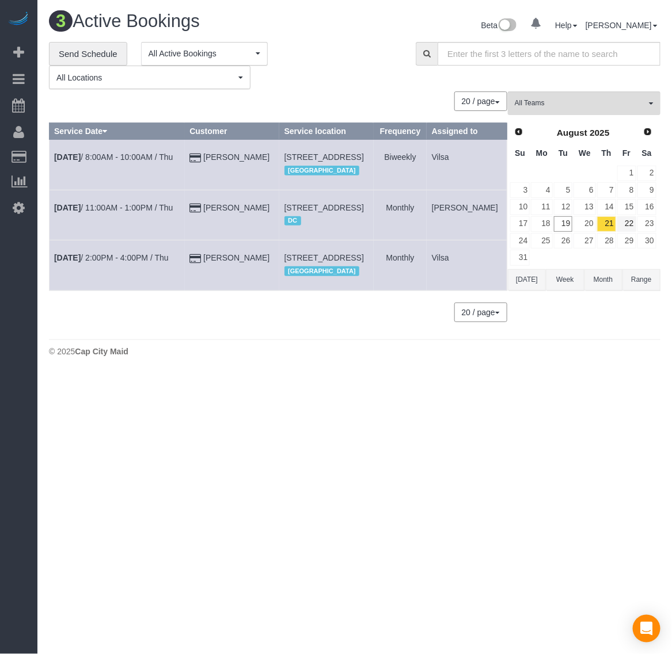
scroll to position [420, 672]
click at [626, 224] on link "22" at bounding box center [626, 224] width 19 height 16
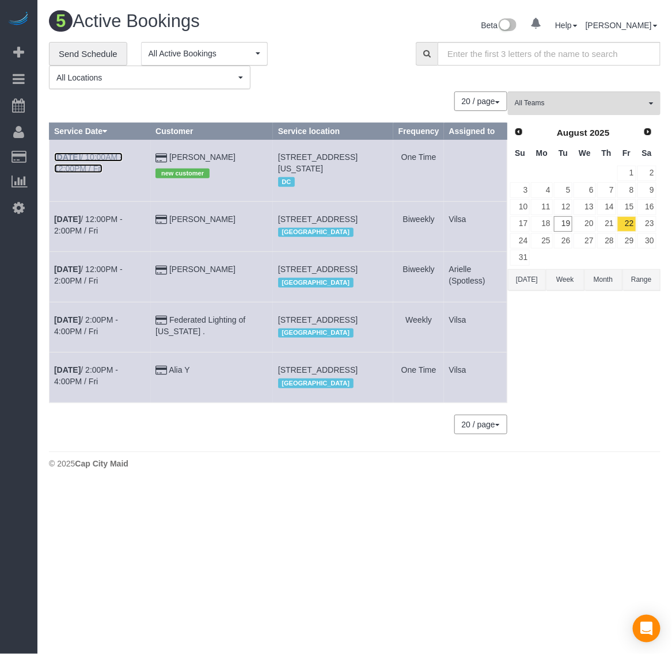
click at [60, 158] on b "[DATE]" at bounding box center [67, 156] width 26 height 9
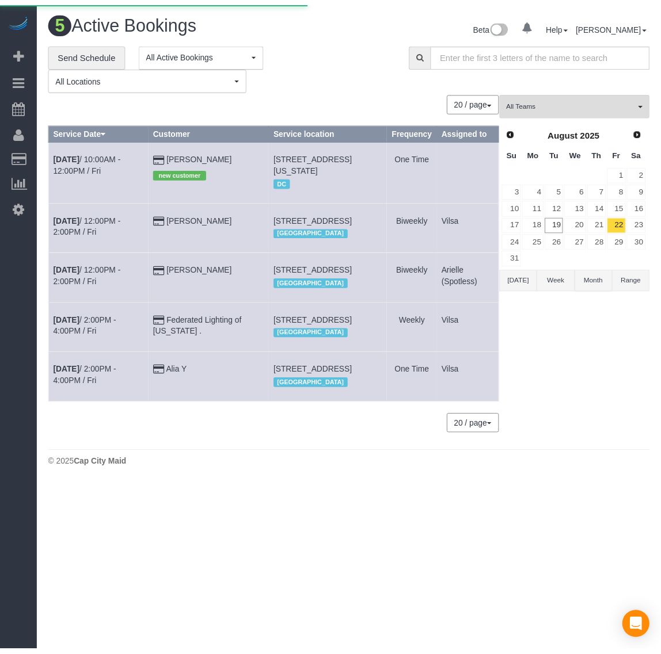
scroll to position [96, 672]
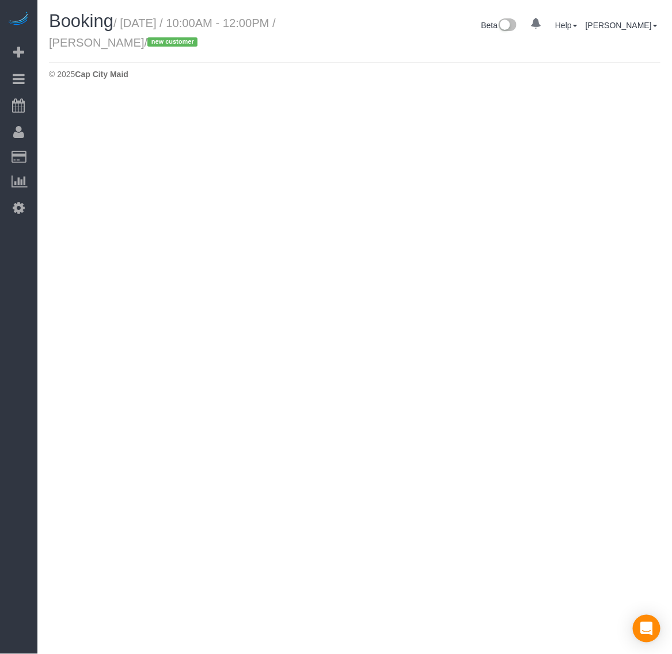
select select "DC"
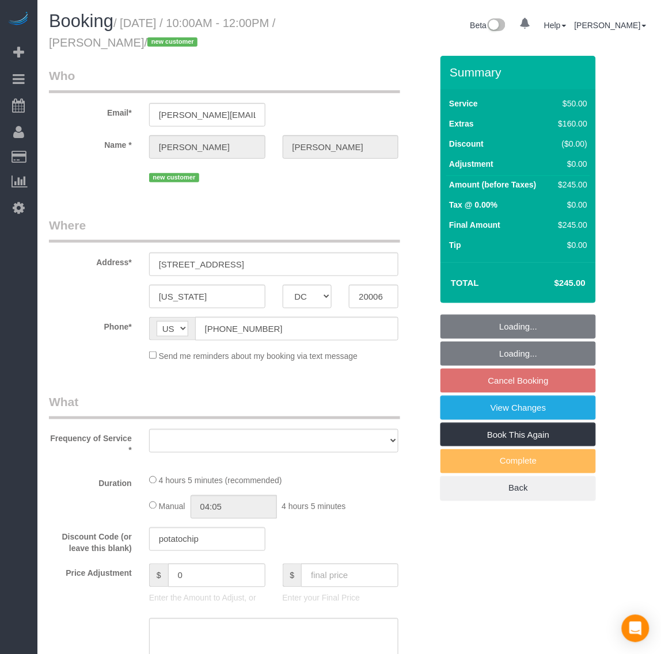
scroll to position [1539, 661]
select select "number:1"
select select "number:27"
select select "number:35"
select select "string:fspay-e11ad270-71d2-4f6a-a1b5-448bea898198"
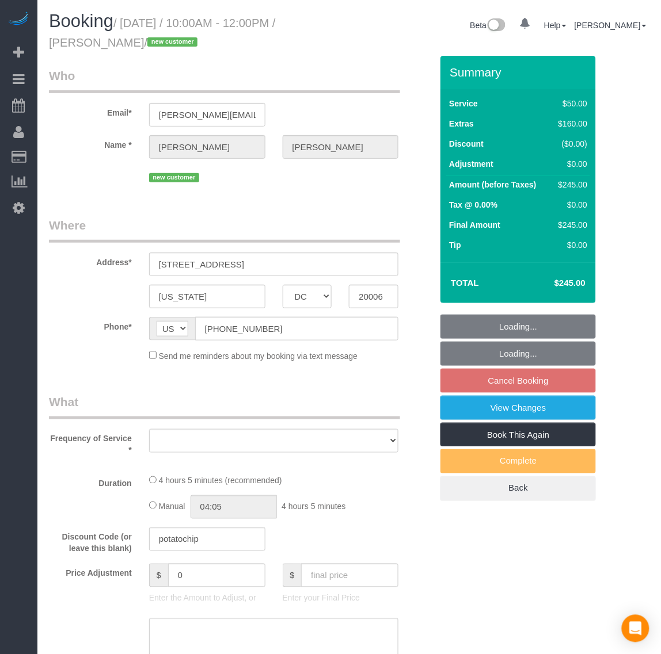
scroll to position [1801, 661]
select select "object:13513"
select select "spot189"
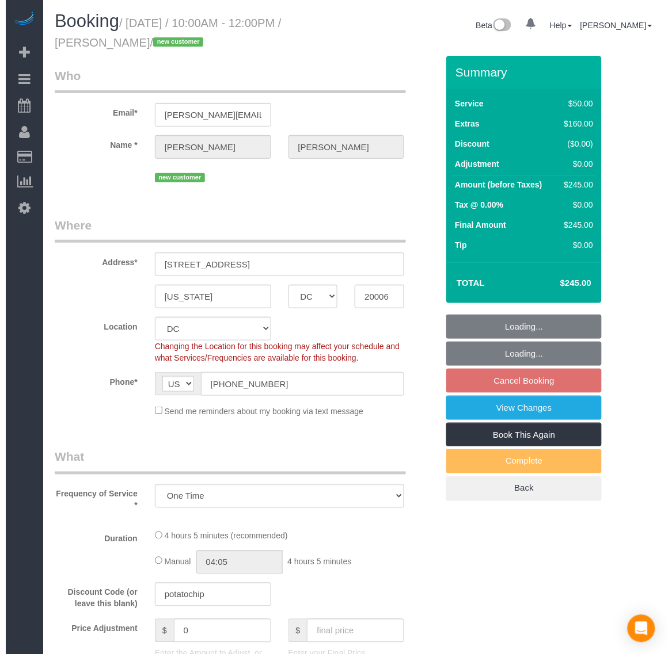
scroll to position [2236, 661]
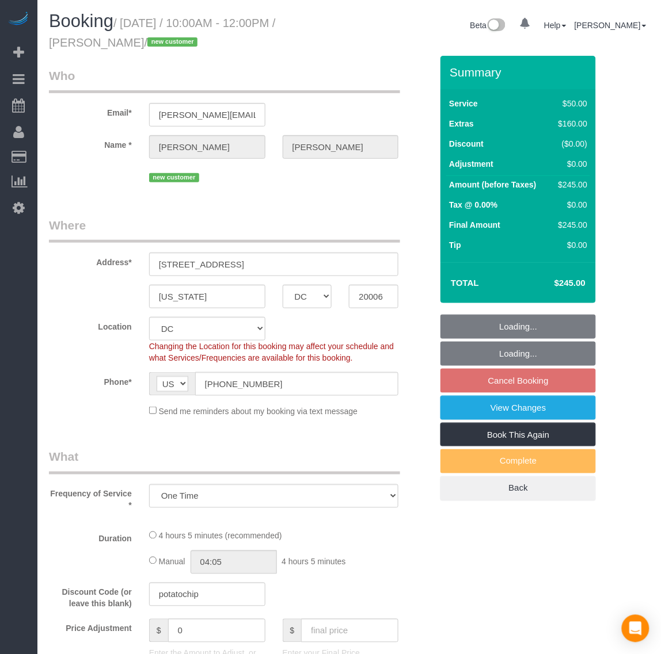
select select "1"
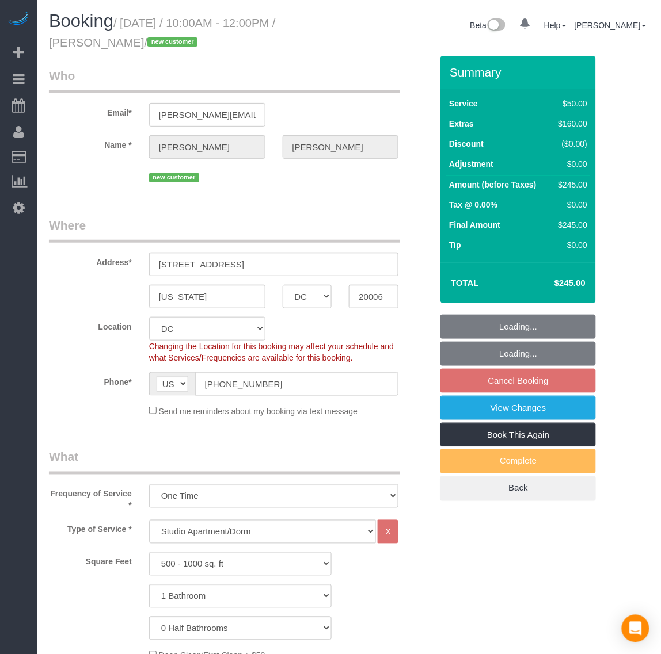
select select "object:13708"
select select "1"
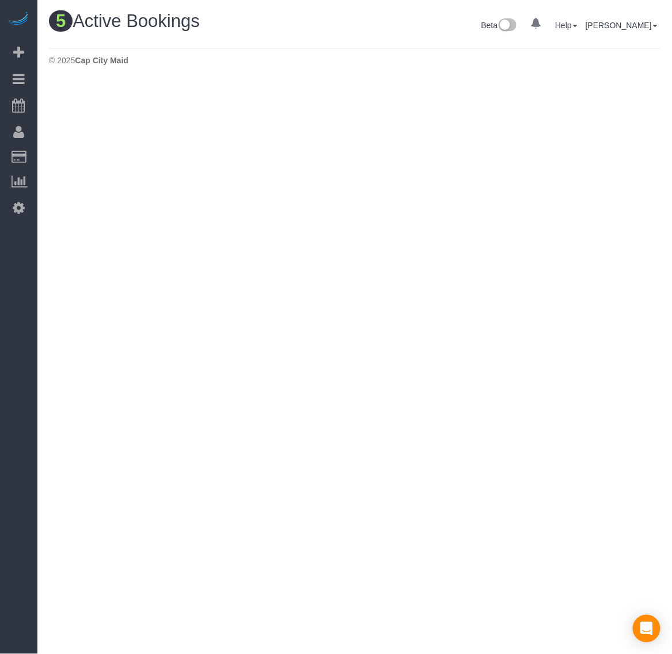
scroll to position [533, 672]
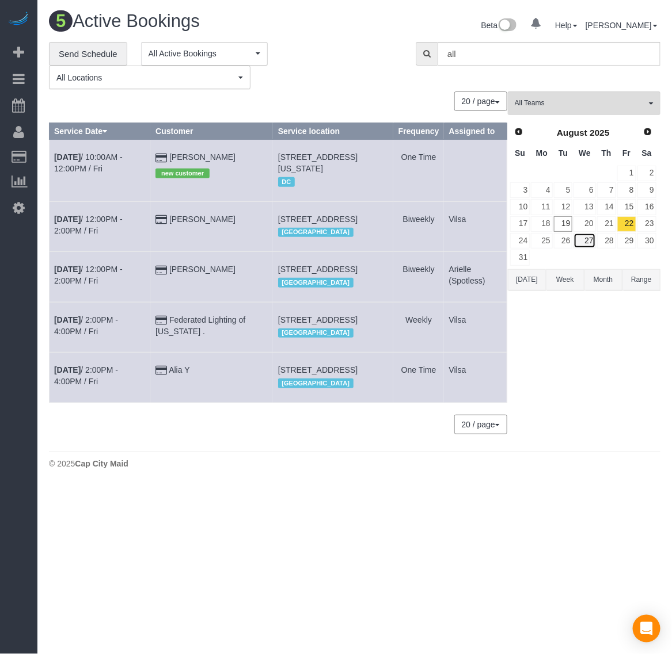
click at [582, 246] on link "27" at bounding box center [584, 241] width 22 height 16
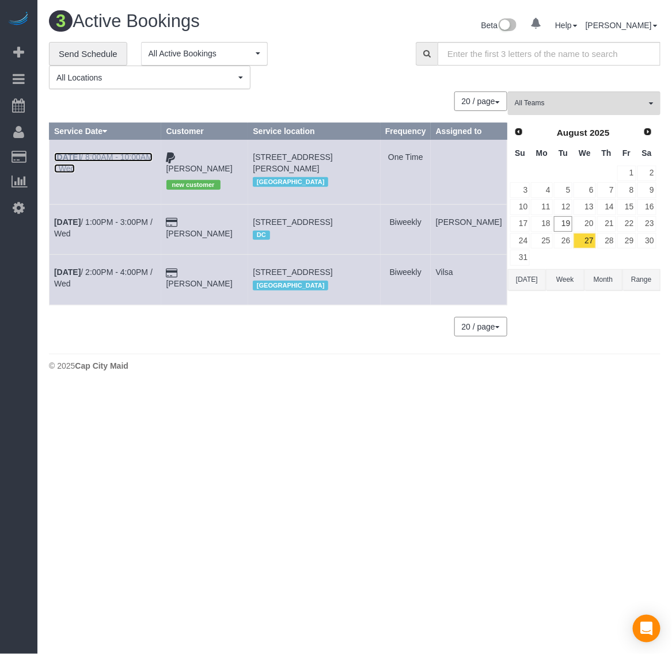
click at [64, 162] on b "[DATE]" at bounding box center [67, 156] width 26 height 9
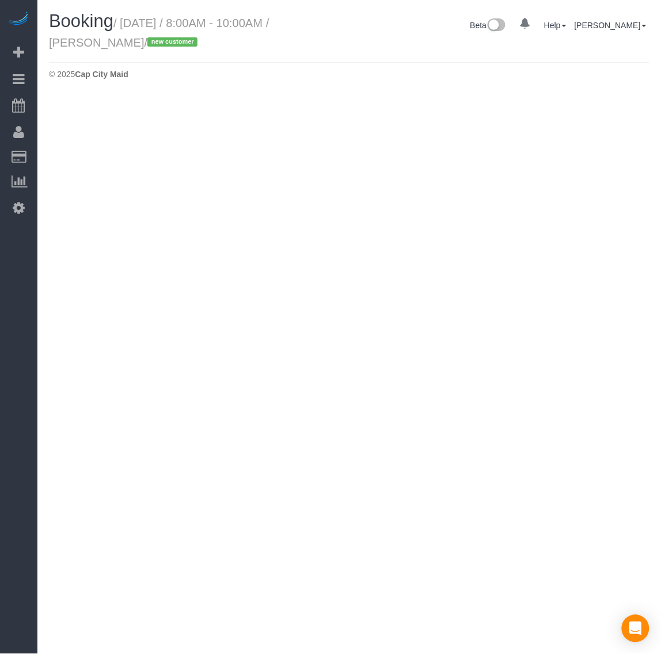
scroll to position [1345, 661]
select select "VA"
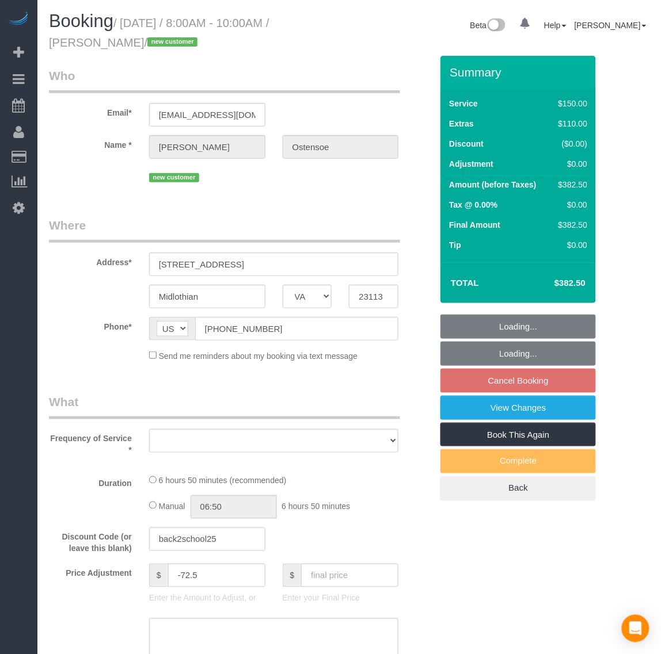
scroll to position [1836, 661]
select select "object:14497"
select select "spot202"
select select "number:4"
select select "number:41"
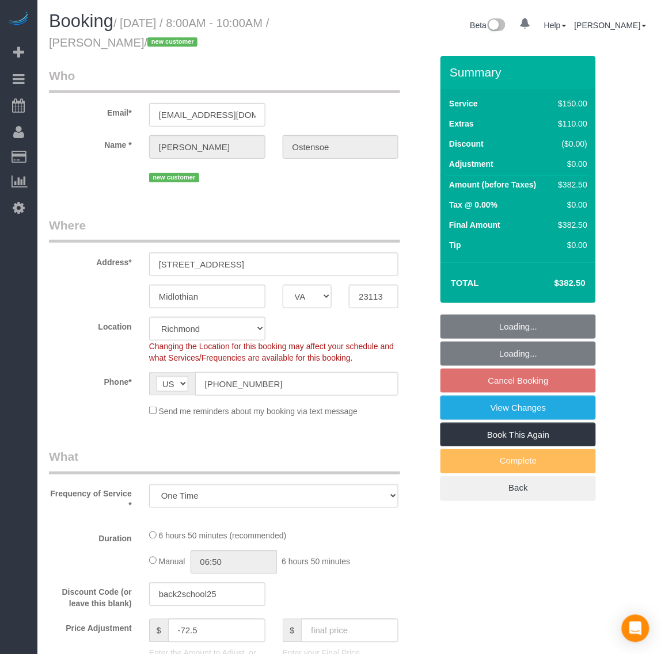
scroll to position [2236, 661]
select select "2001"
select select "2"
select select "1"
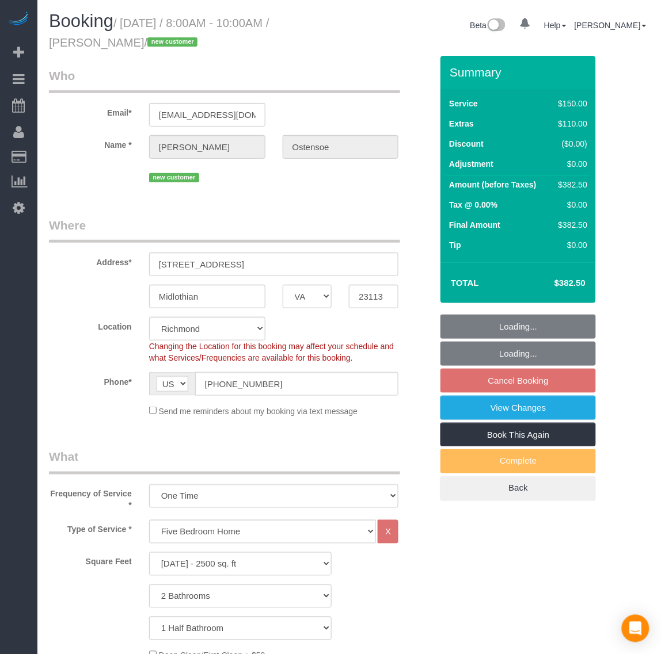
select select "object:14702"
select select "2001"
select select "2"
select select "1"
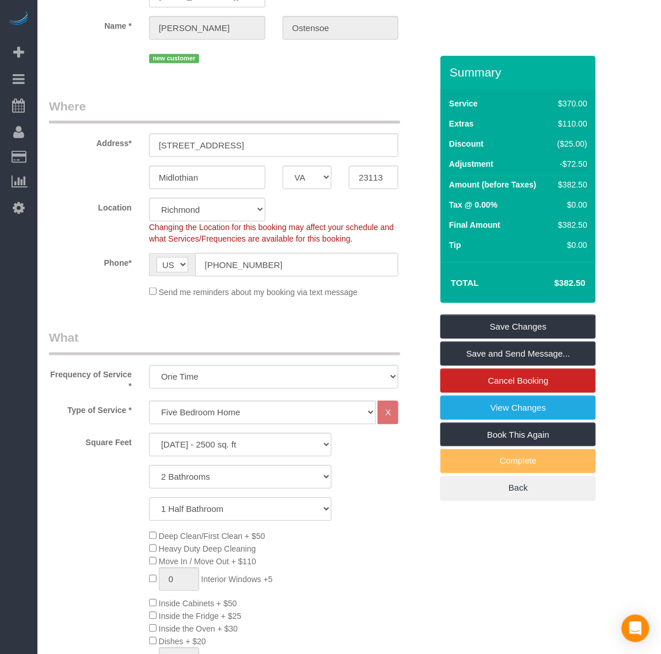
scroll to position [0, 0]
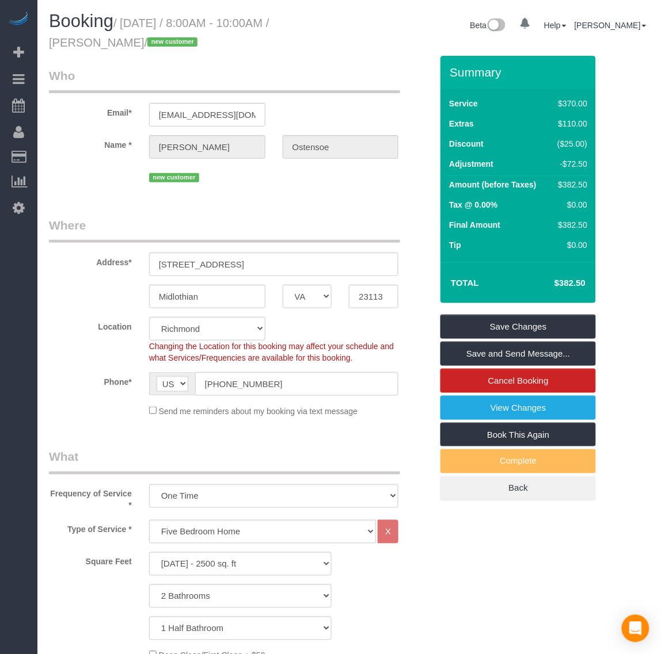
click at [275, 146] on div "Ostensoe" at bounding box center [341, 147] width 134 height 24
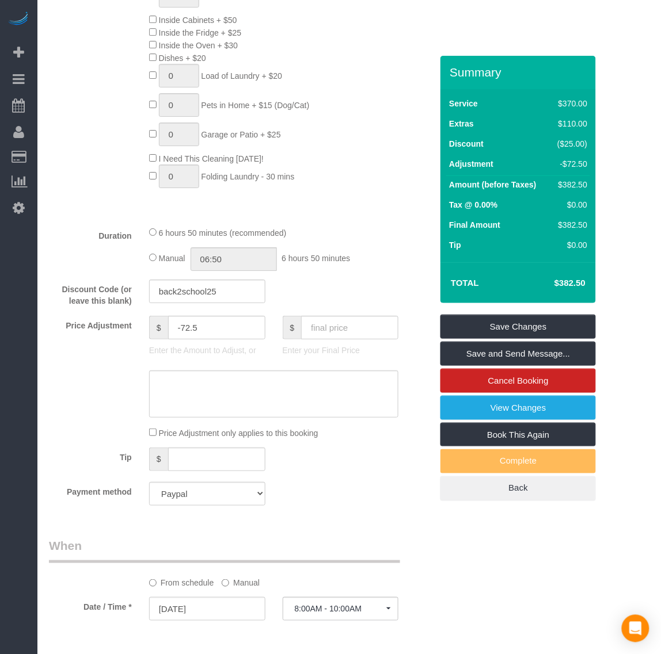
scroll to position [791, 0]
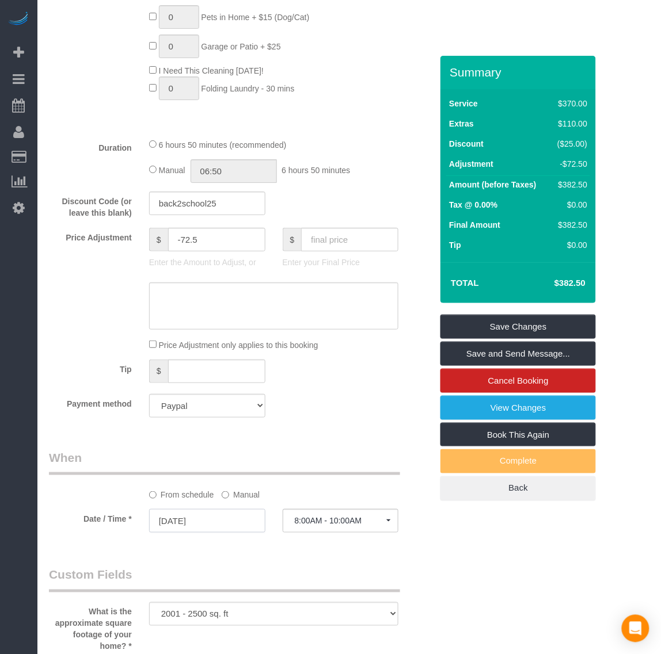
click at [185, 525] on input "[DATE]" at bounding box center [207, 521] width 116 height 24
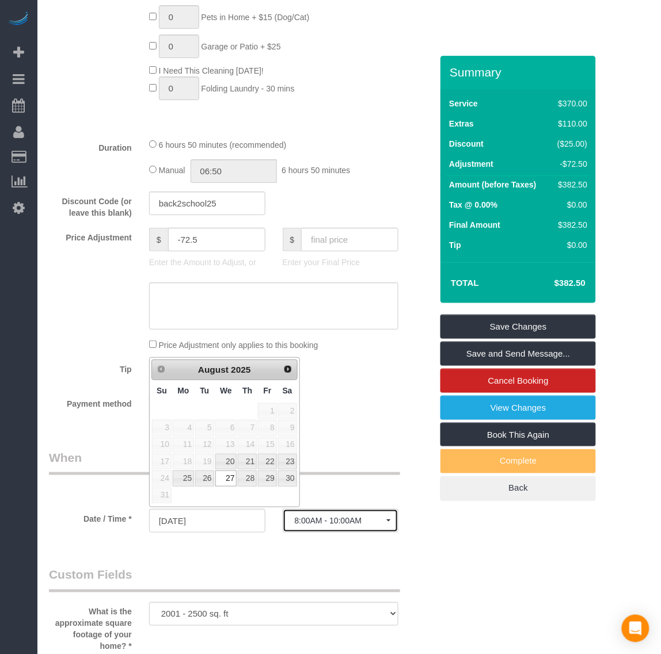
click at [323, 528] on button "8:00AM - 10:00AM" at bounding box center [341, 521] width 116 height 24
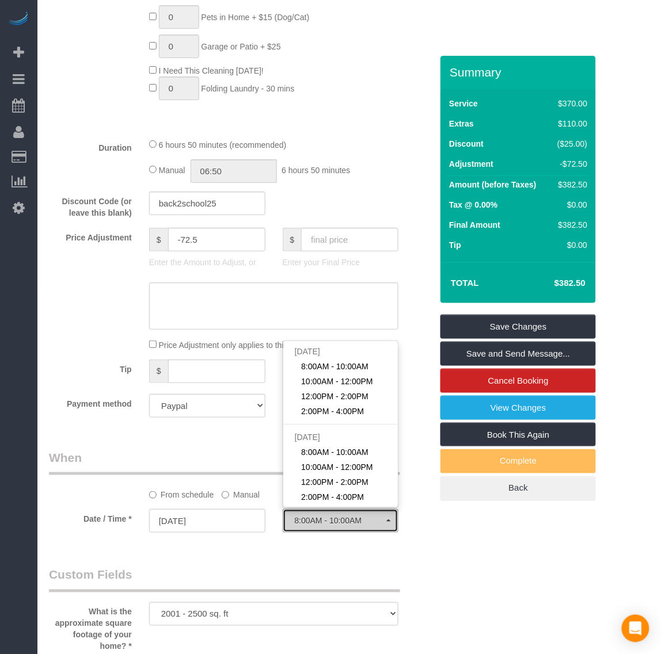
click at [323, 528] on button "8:00AM - 10:00AM" at bounding box center [341, 521] width 116 height 24
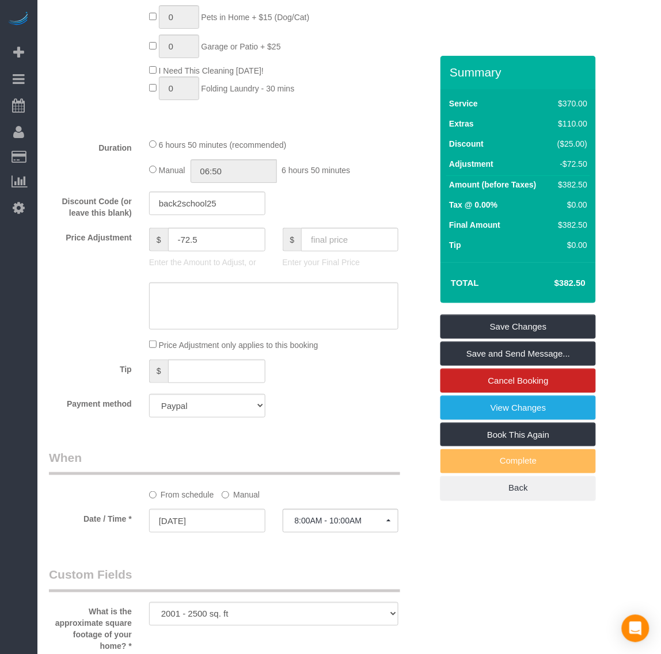
click at [312, 556] on div "Who Email* [EMAIL_ADDRESS][DOMAIN_NAME] Name * [PERSON_NAME][GEOGRAPHIC_DATA] n…" at bounding box center [240, 334] width 400 height 2138
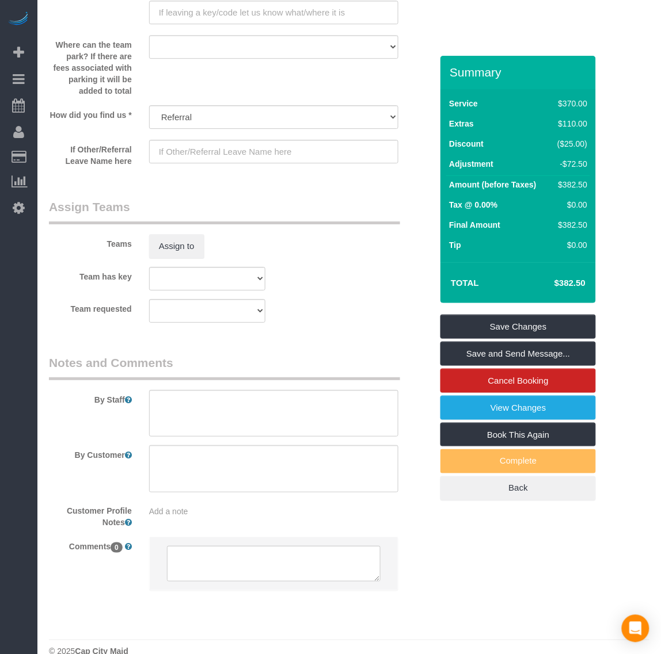
scroll to position [1581, 0]
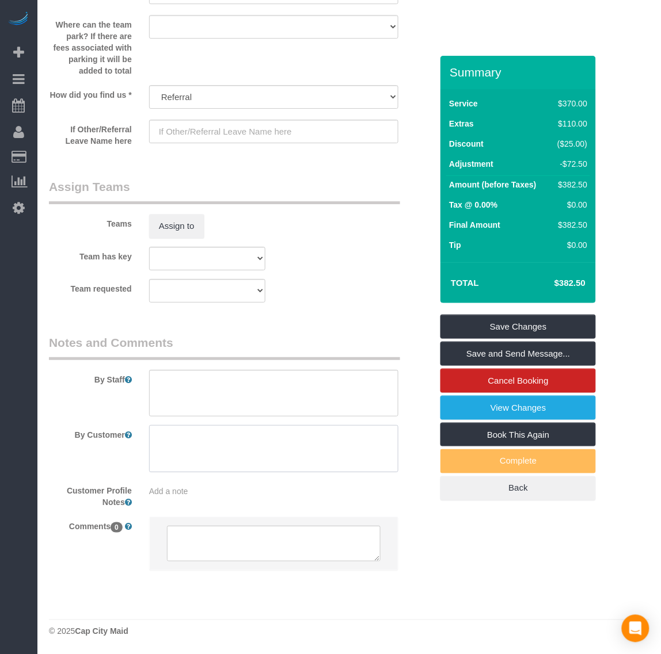
drag, startPoint x: 243, startPoint y: 430, endPoint x: 246, endPoint y: 418, distance: 12.3
click at [243, 430] on textarea at bounding box center [274, 448] width 250 height 47
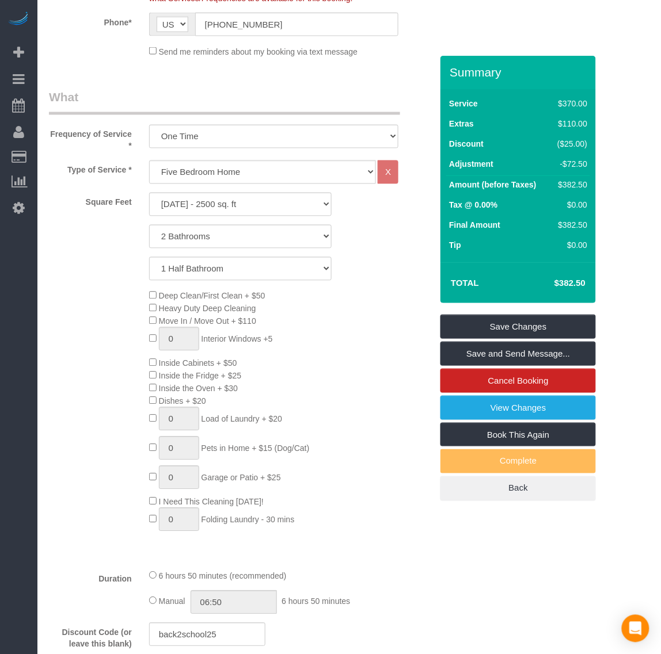
scroll to position [719, 0]
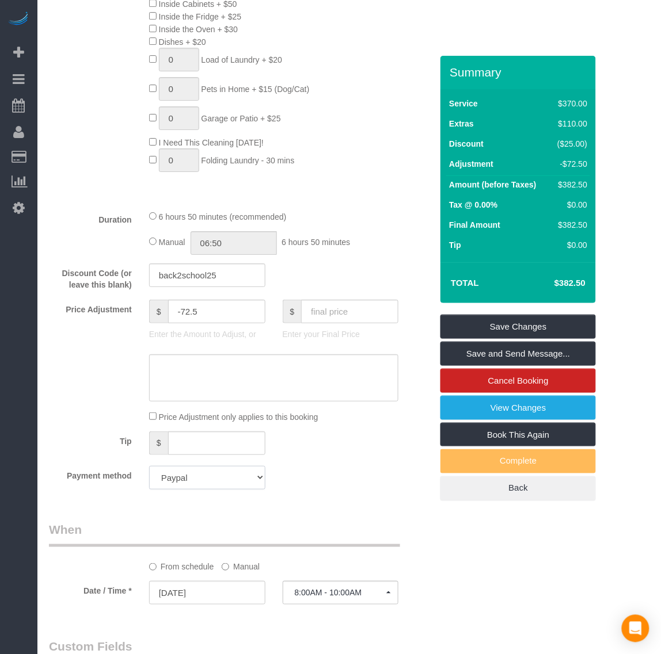
click at [226, 476] on select "Add Credit Card Cash Check Paypal" at bounding box center [207, 478] width 116 height 24
select select "string:fspay"
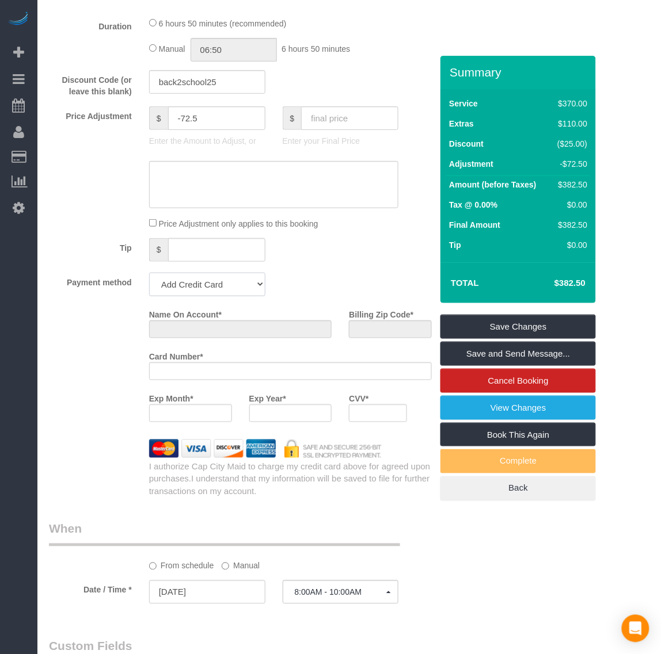
scroll to position [2428, 661]
click at [208, 286] on select "Add Credit Card Cash Check Paypal" at bounding box center [207, 285] width 116 height 24
click at [166, 364] on div at bounding box center [290, 372] width 283 height 18
click at [167, 364] on div at bounding box center [290, 372] width 283 height 18
click at [194, 327] on input "Name On Account *" at bounding box center [240, 330] width 183 height 18
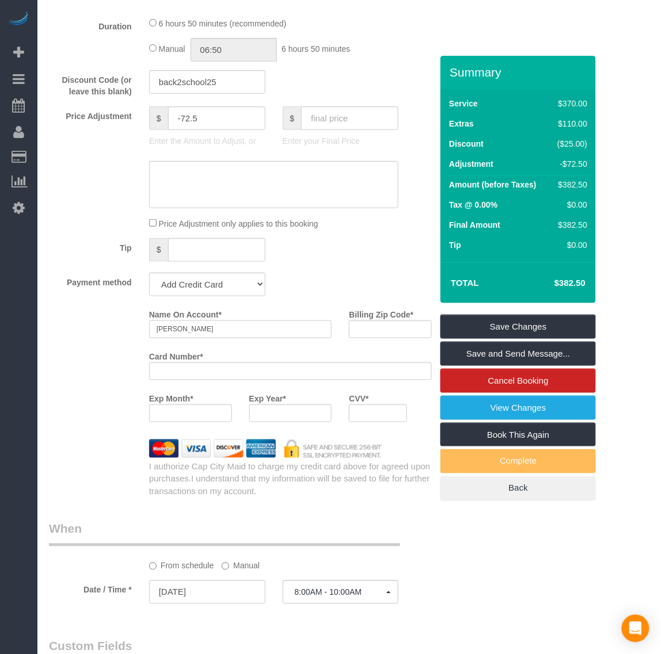
type input "[PERSON_NAME]"
click at [370, 328] on input "Billing Zip Code *" at bounding box center [390, 330] width 83 height 18
paste input "23113"
type input "23113"
click at [510, 323] on link "Save Changes" at bounding box center [517, 327] width 155 height 24
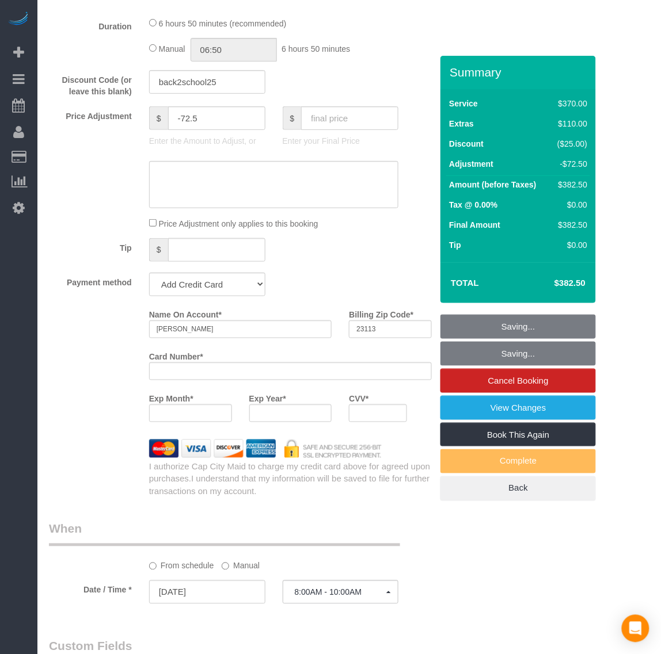
scroll to position [841, 0]
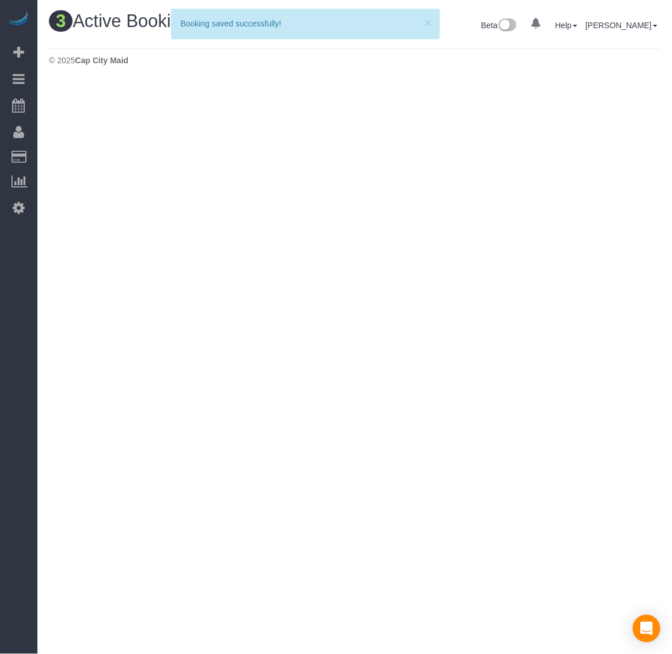
scroll to position [420, 672]
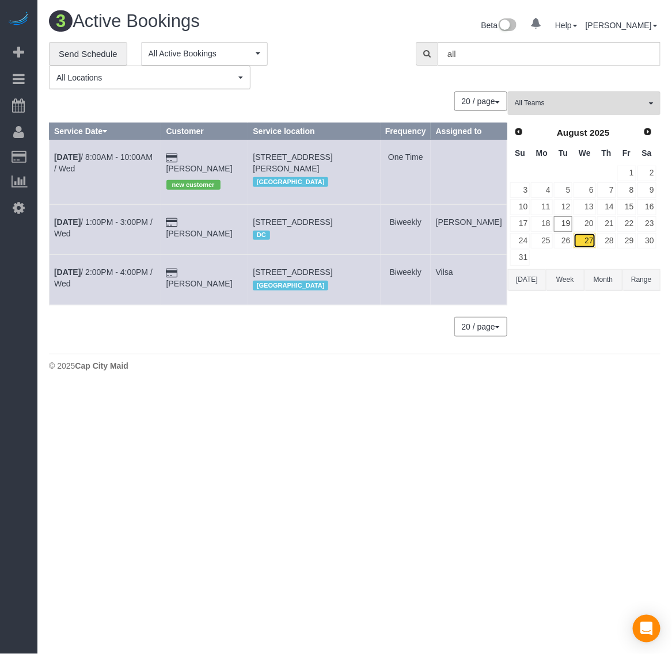
click at [588, 245] on link "27" at bounding box center [584, 241] width 22 height 16
click at [59, 162] on b "[DATE]" at bounding box center [67, 156] width 26 height 9
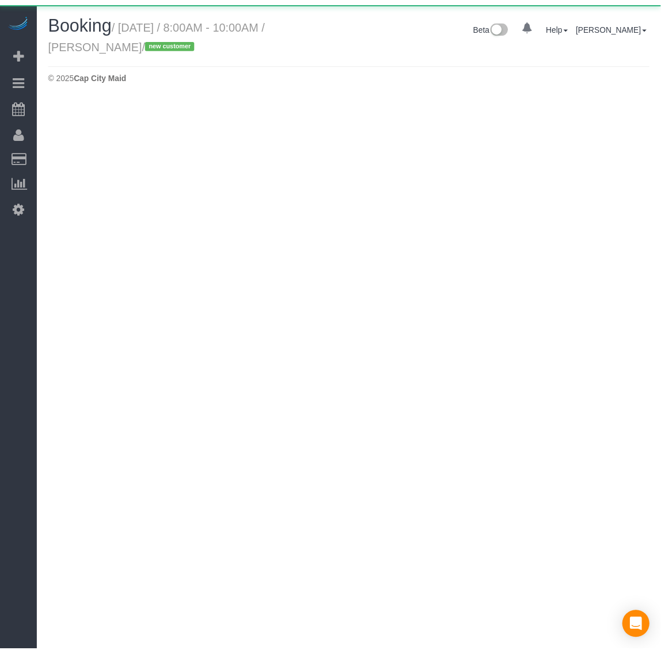
scroll to position [96, 672]
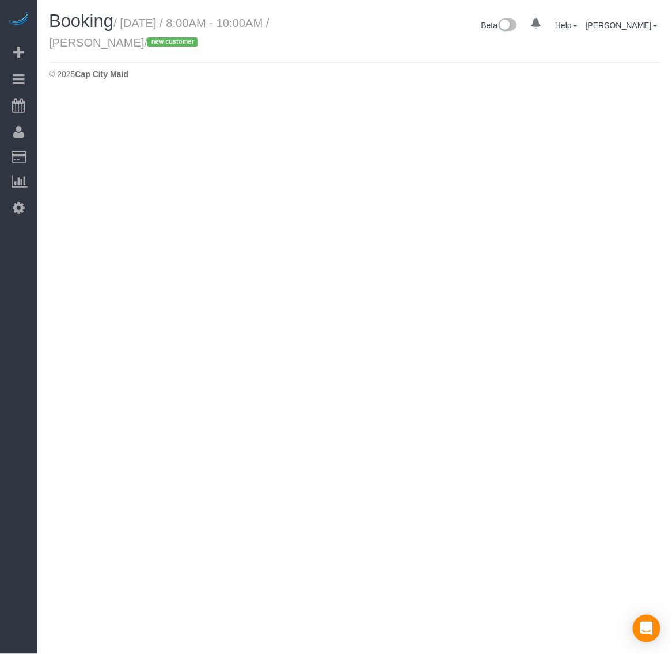
select select "VA"
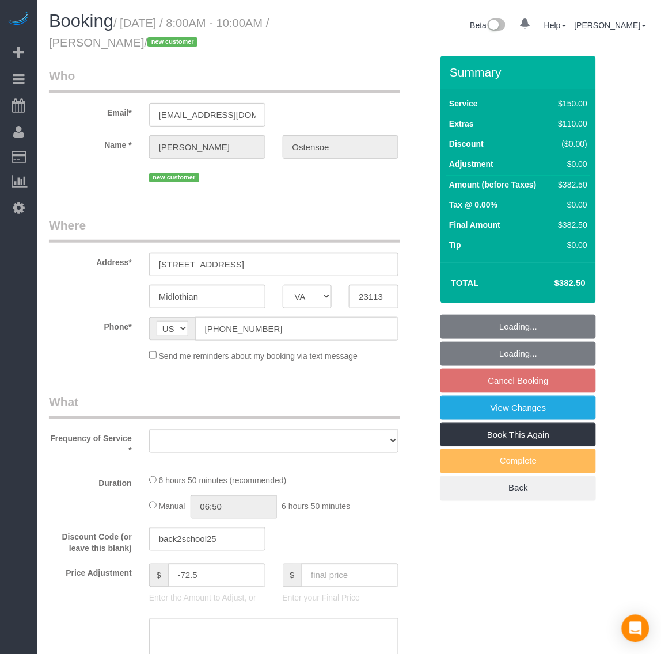
scroll to position [1539, 661]
select select "string:fspay-3cb69680-a491-4720-b3fc-e28d3972b2b4"
select select "number:4"
select select "number:41"
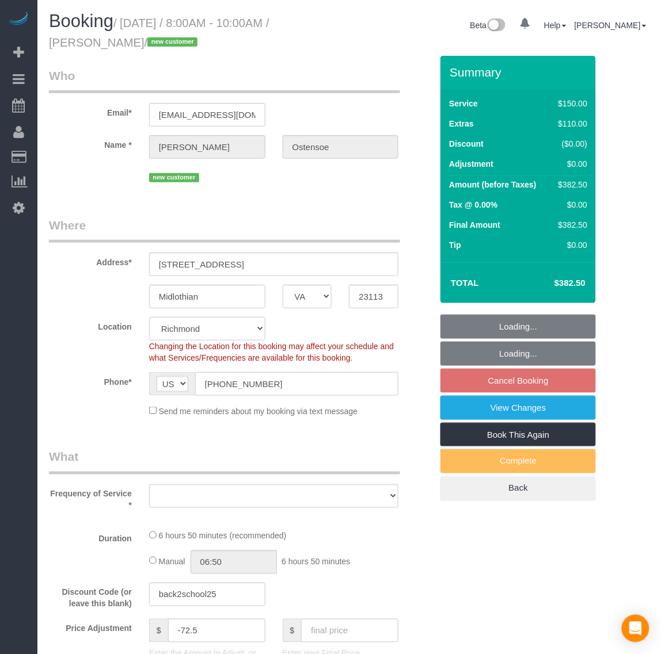
scroll to position [1801, 661]
select select "object:15570"
select select "spot218"
select select "object:15616"
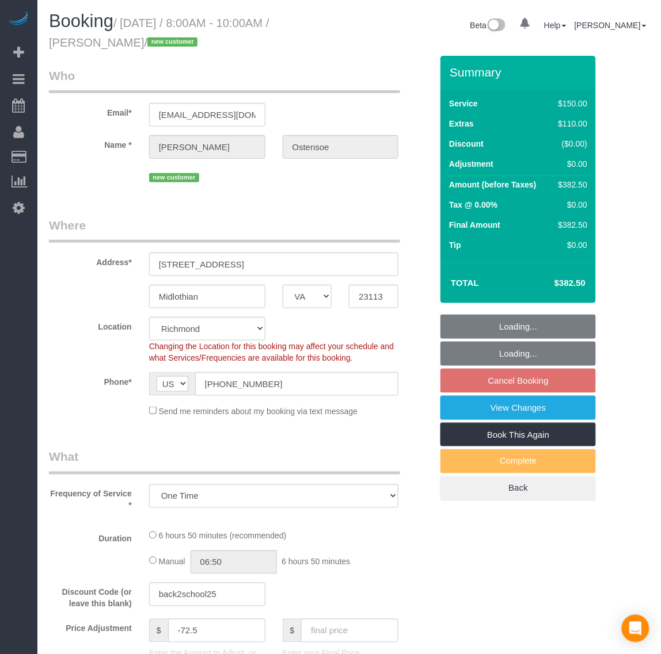
scroll to position [2236, 661]
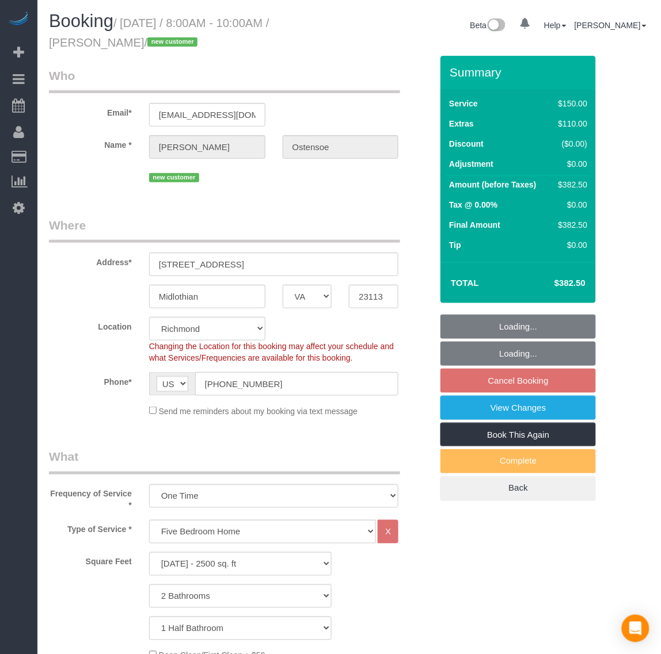
select select "2001"
select select "2"
select select "1"
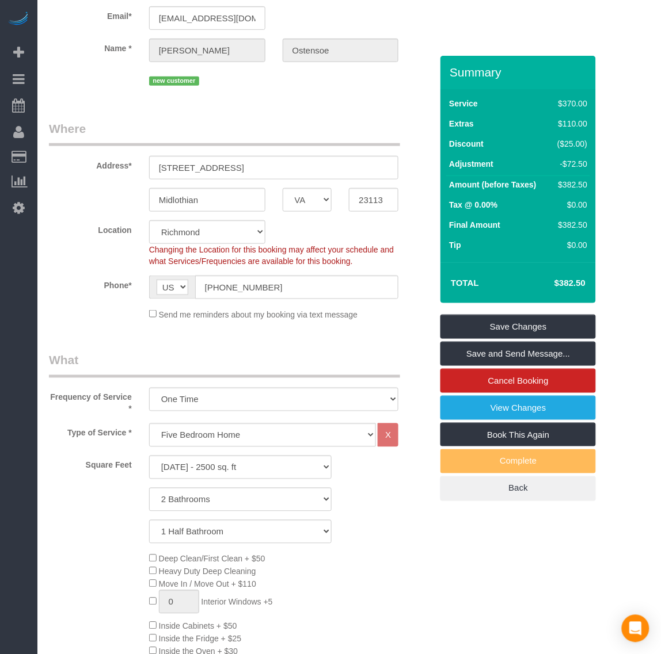
scroll to position [0, 0]
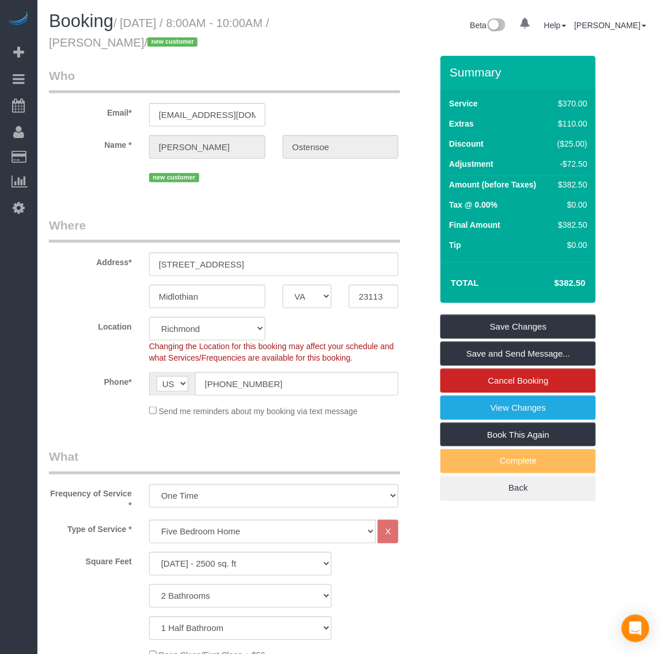
click at [330, 220] on legend "Where" at bounding box center [224, 230] width 351 height 26
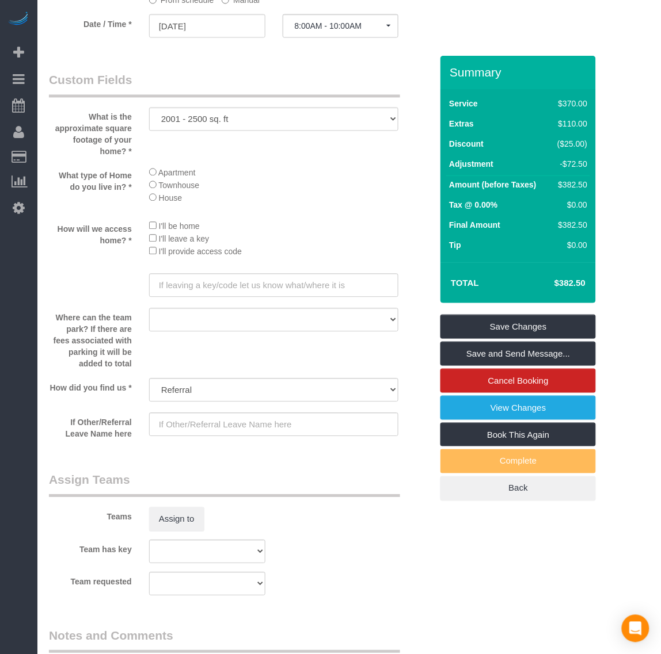
scroll to position [1295, 0]
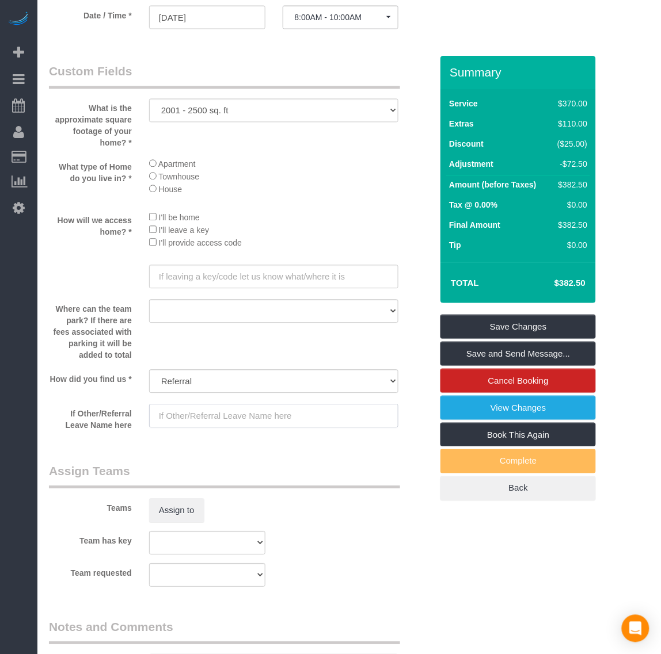
click at [226, 415] on input "text" at bounding box center [274, 417] width 250 height 24
paste input "[PERSON_NAME]"
type input "[PERSON_NAME] and [PERSON_NAME]"
click at [520, 330] on link "Save Changes" at bounding box center [517, 327] width 155 height 24
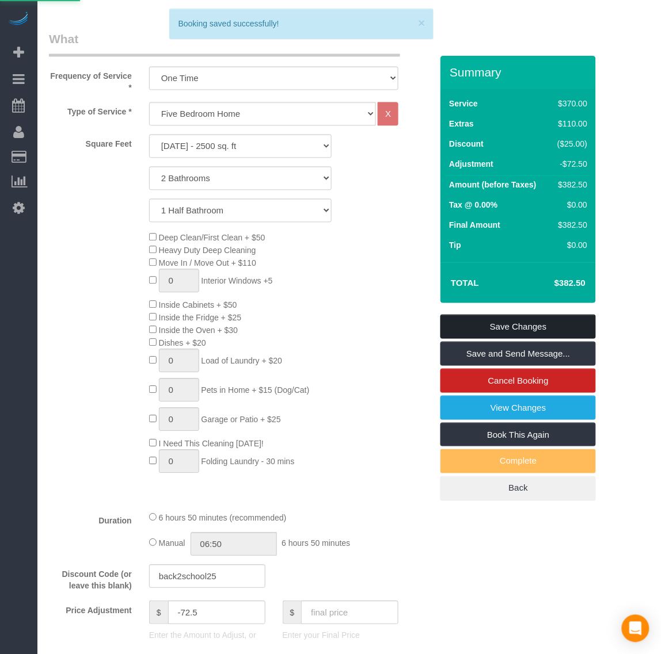
scroll to position [72, 0]
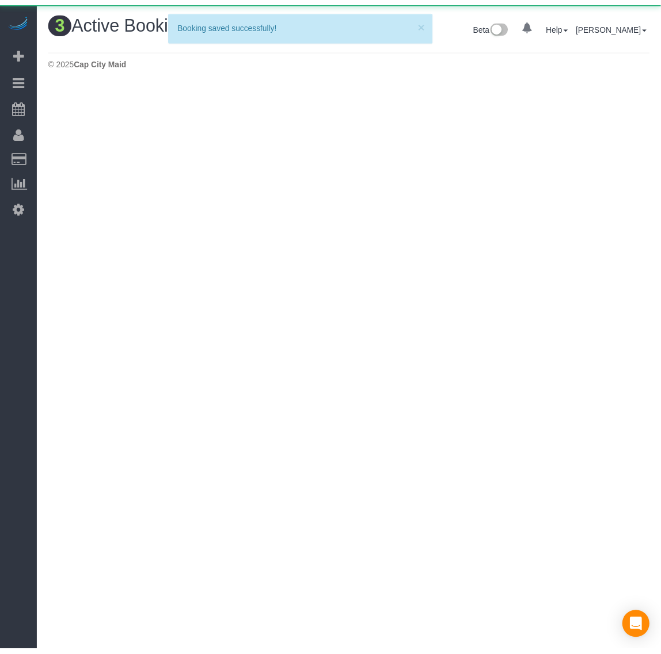
scroll to position [420, 672]
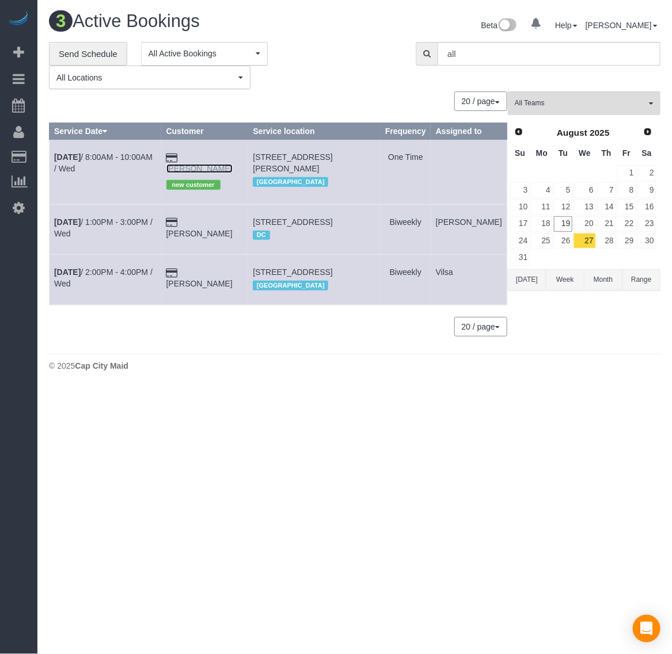
click at [226, 168] on link "[PERSON_NAME]" at bounding box center [199, 168] width 66 height 9
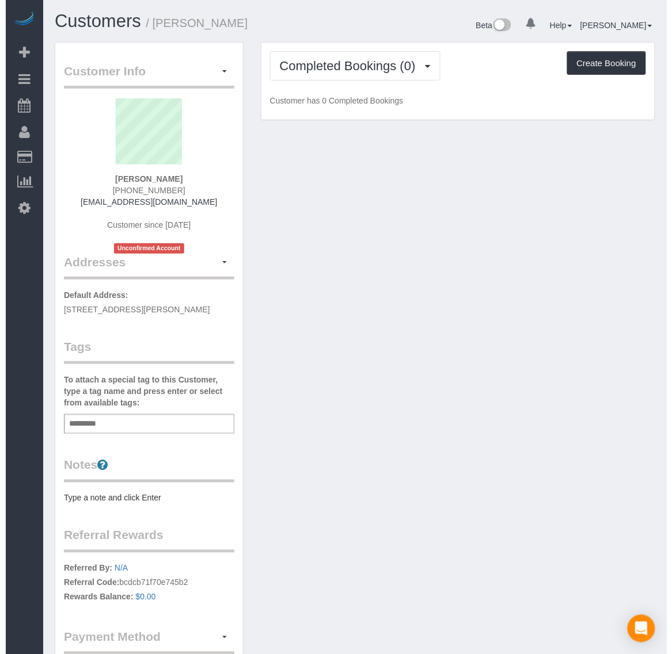
scroll to position [763, 661]
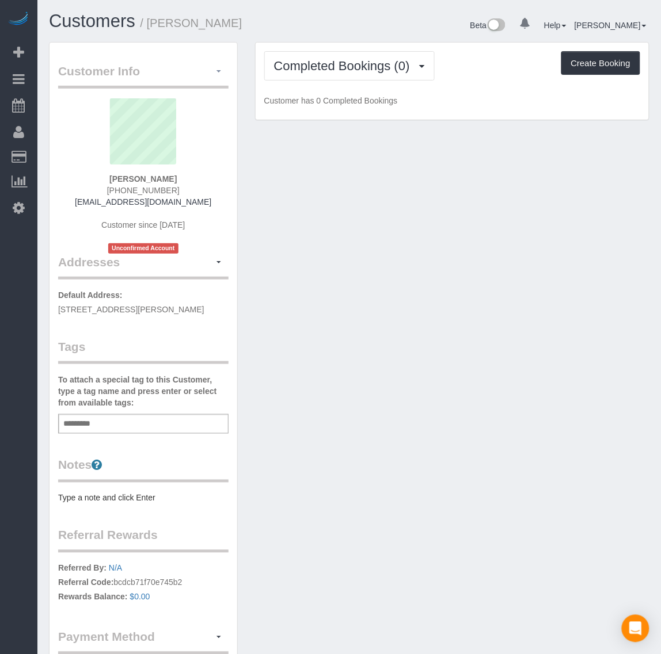
click at [216, 75] on button "button" at bounding box center [219, 72] width 20 height 18
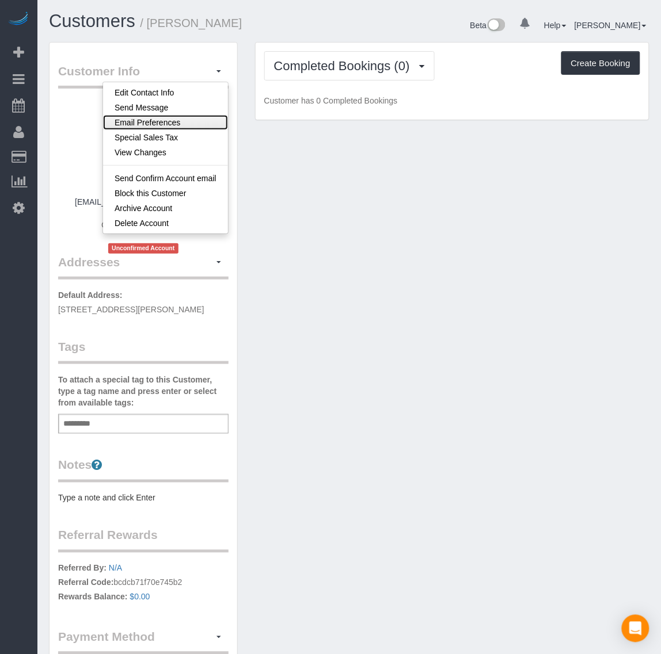
click at [165, 124] on link "Email Preferences" at bounding box center [165, 122] width 125 height 15
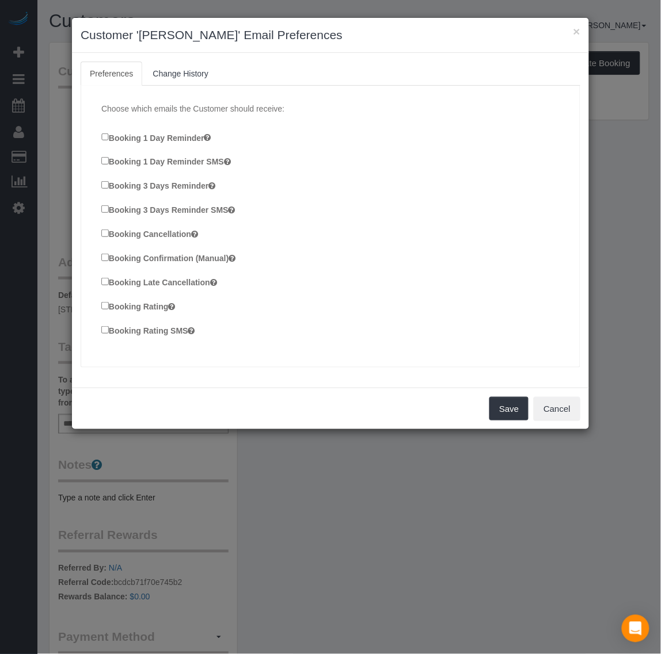
scroll to position [763, 672]
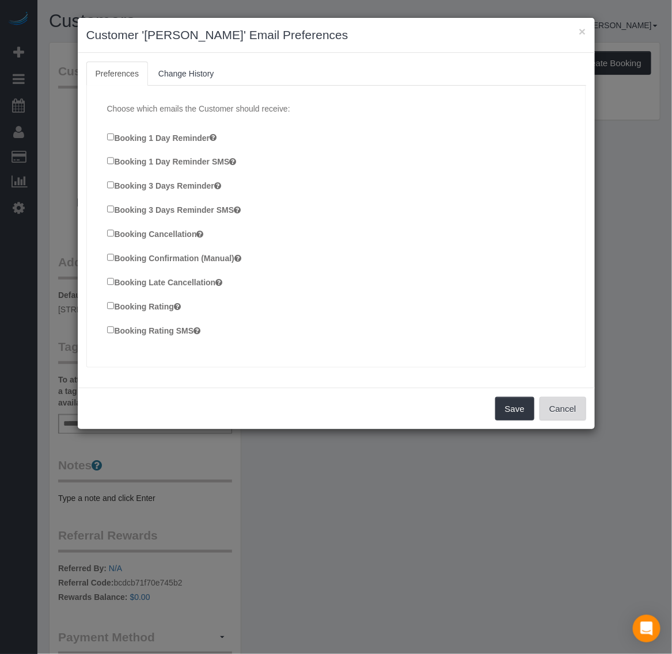
click at [563, 418] on button "Cancel" at bounding box center [562, 409] width 47 height 24
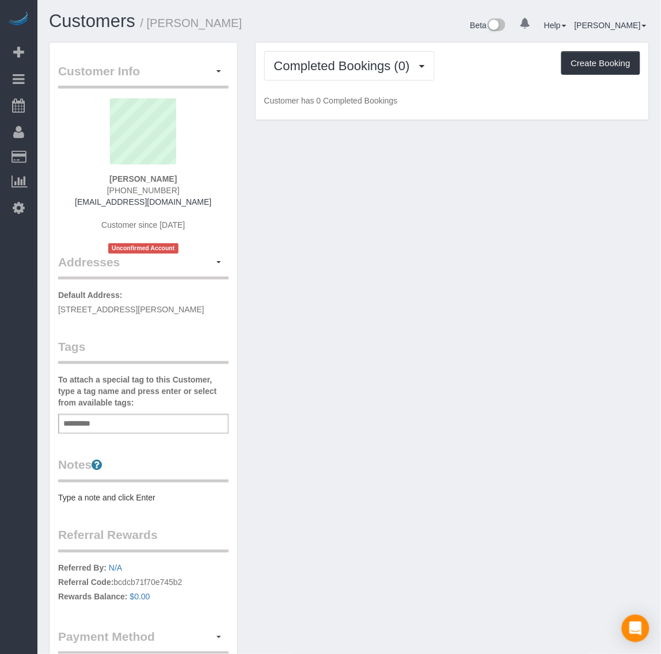
scroll to position [56780, 56882]
click at [165, 201] on link "[EMAIL_ADDRESS][DOMAIN_NAME]" at bounding box center [143, 201] width 136 height 9
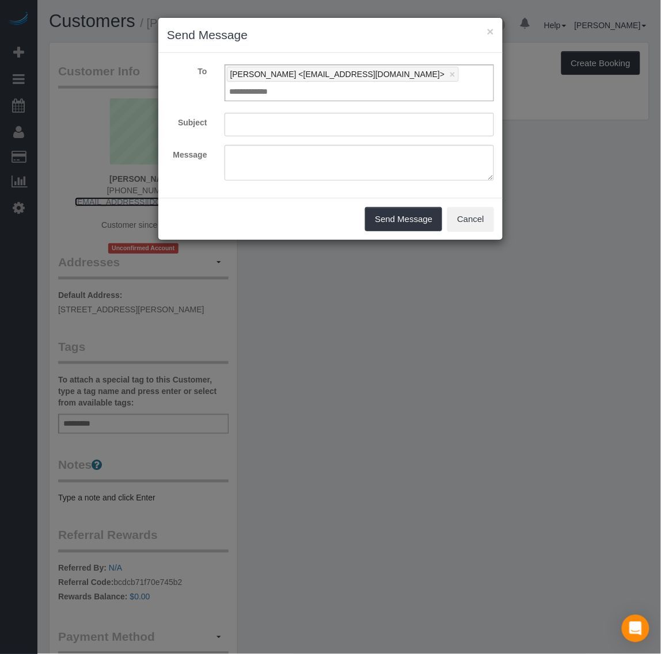
scroll to position [763, 672]
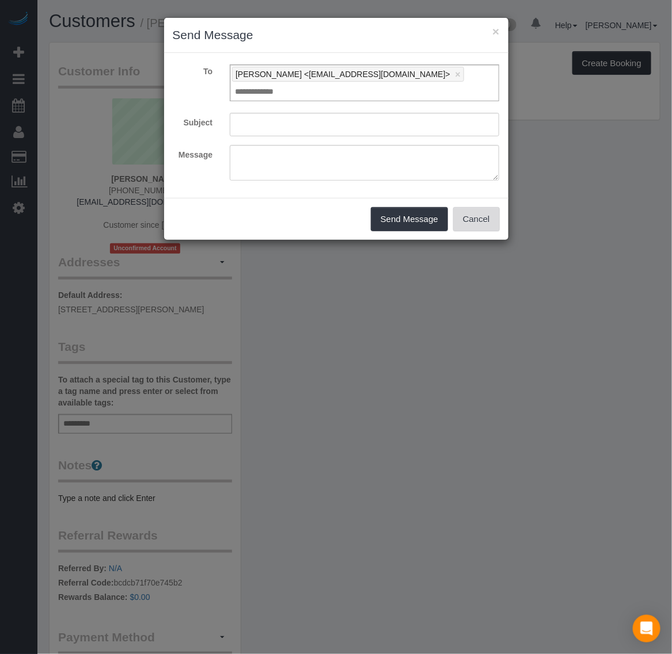
click at [474, 207] on button "Cancel" at bounding box center [476, 219] width 47 height 24
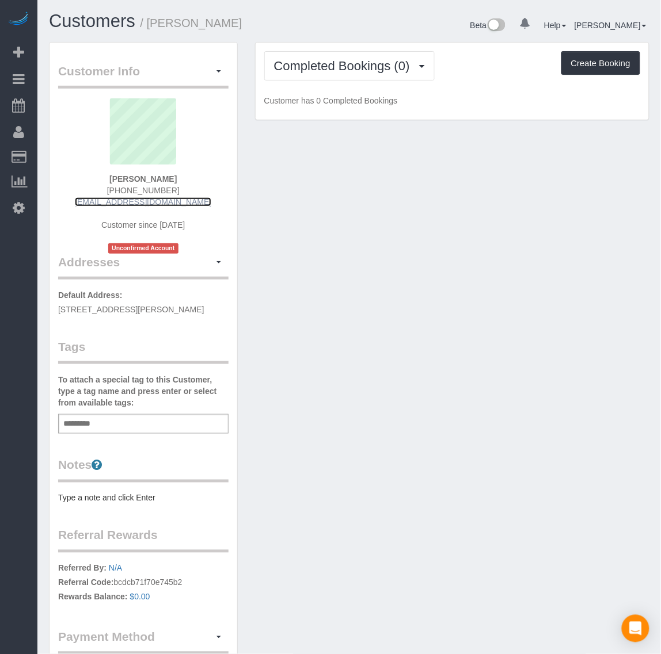
scroll to position [56780, 56882]
click at [223, 75] on button "button" at bounding box center [219, 72] width 20 height 18
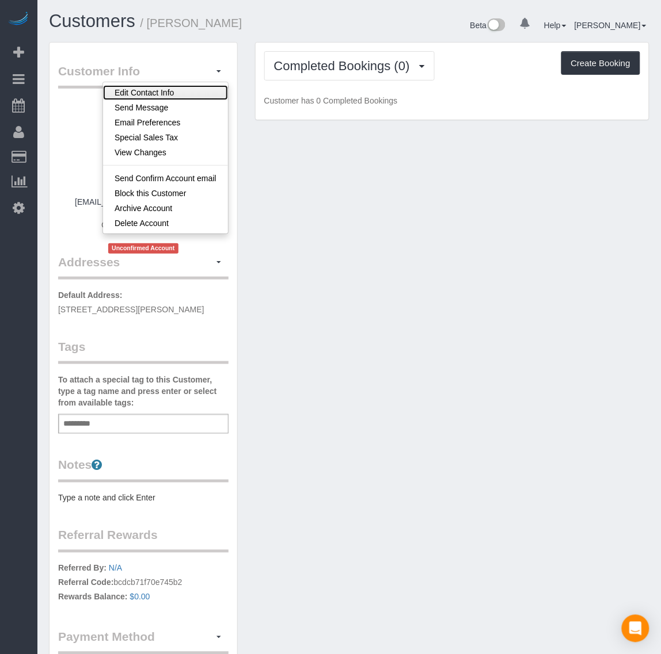
click at [199, 88] on link "Edit Contact Info" at bounding box center [165, 92] width 125 height 15
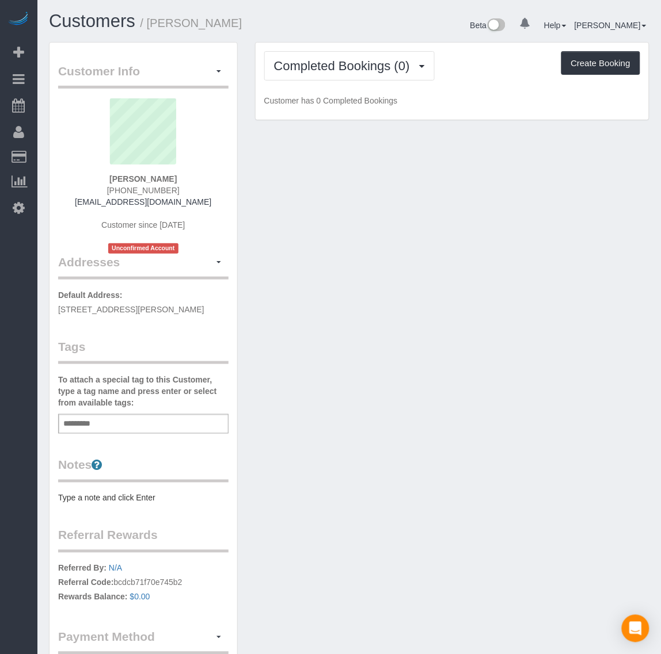
select select "VA"
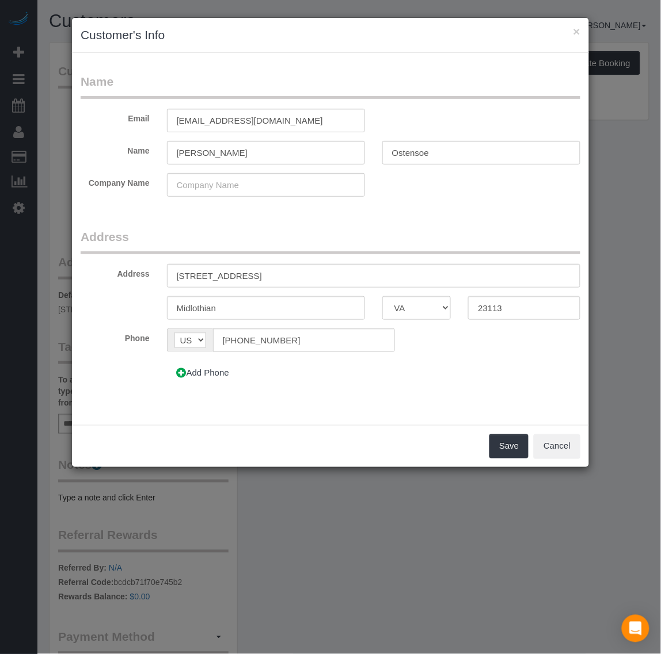
scroll to position [763, 672]
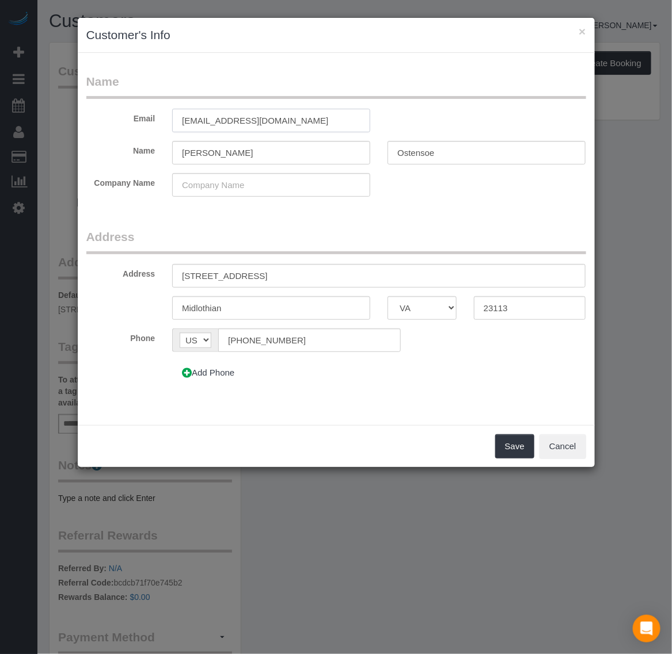
drag, startPoint x: 269, startPoint y: 124, endPoint x: 167, endPoint y: 123, distance: 101.3
click at [167, 123] on div "[EMAIL_ADDRESS][DOMAIN_NAME]" at bounding box center [270, 121] width 215 height 24
paste input "kostenmclean"
type input "[EMAIL_ADDRESS][DOMAIN_NAME]"
click at [485, 223] on form "Name Email [EMAIL_ADDRESS][DOMAIN_NAME] Name [PERSON_NAME][GEOGRAPHIC_DATA] Com…" at bounding box center [335, 233] width 499 height 321
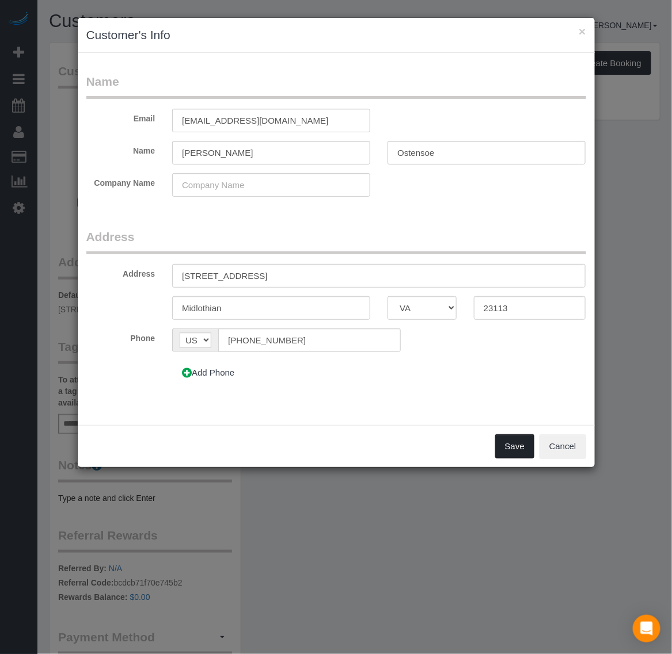
click at [515, 447] on button "Save" at bounding box center [514, 446] width 39 height 24
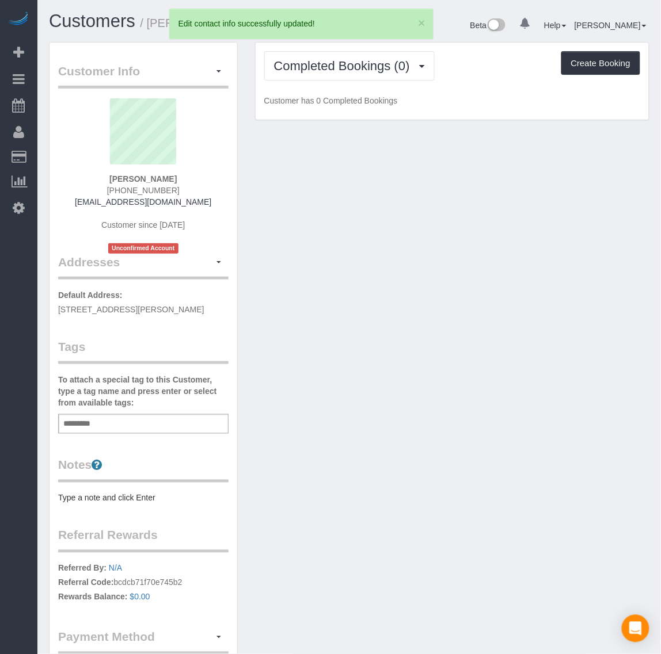
scroll to position [56780, 56882]
click at [378, 67] on span "Completed Bookings (0)" at bounding box center [345, 66] width 142 height 14
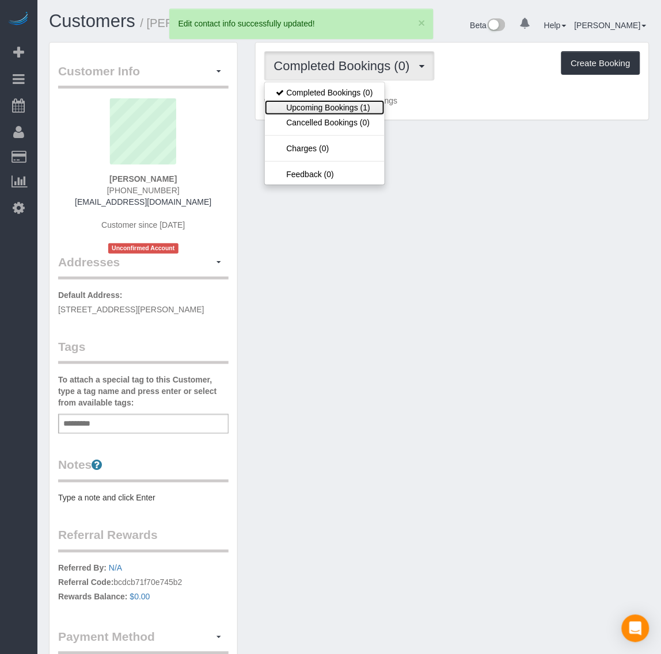
click at [349, 106] on link "Upcoming Bookings (1)" at bounding box center [325, 107] width 120 height 15
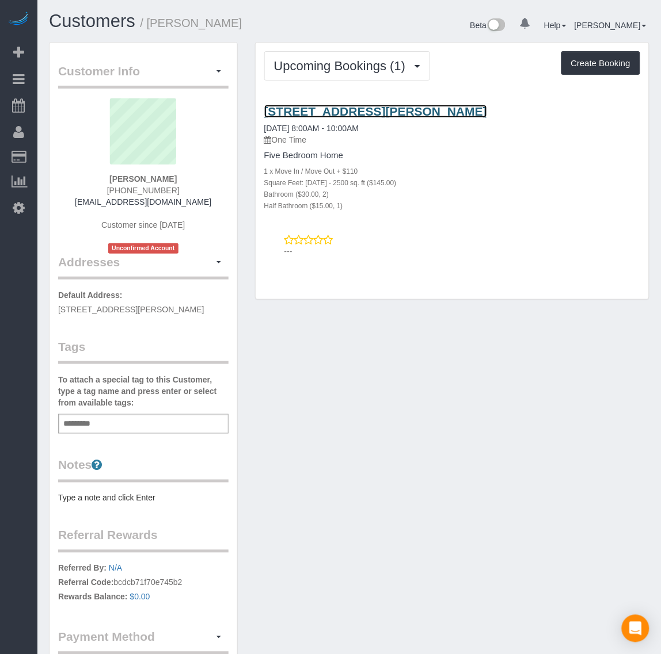
click at [397, 112] on link "[STREET_ADDRESS][PERSON_NAME]" at bounding box center [375, 111] width 223 height 13
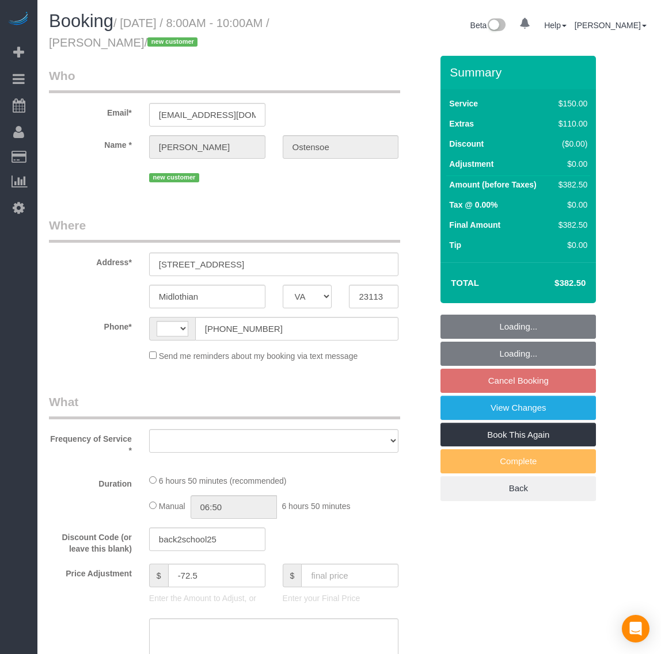
select select "VA"
select select "string:US"
select select "number:4"
select select "number:41"
select select "string:fspay-3cb69680-a491-4720-b3fc-e28d3972b2b4"
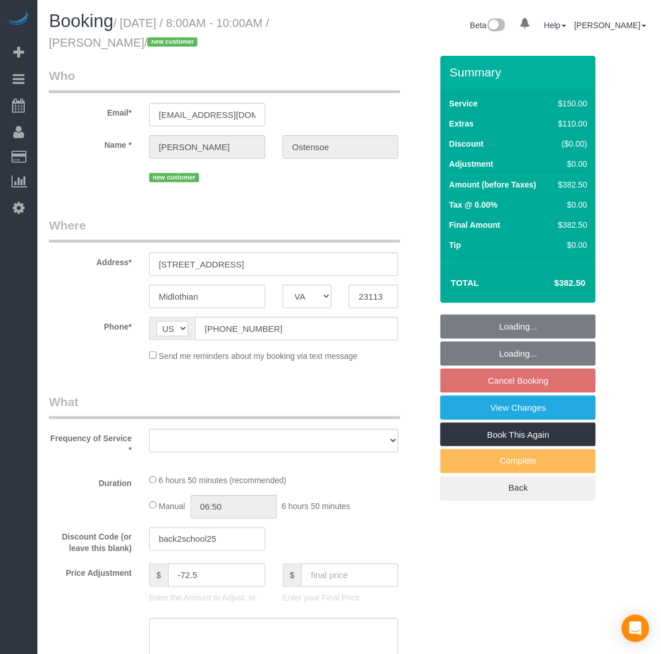
select select "object:782"
select select "spot1"
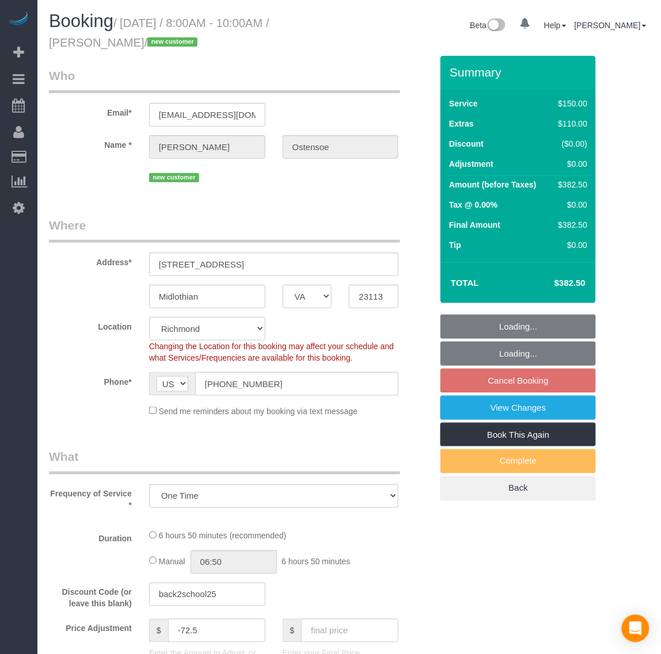
select select "object:982"
select select "2001"
select select "2"
select select "1"
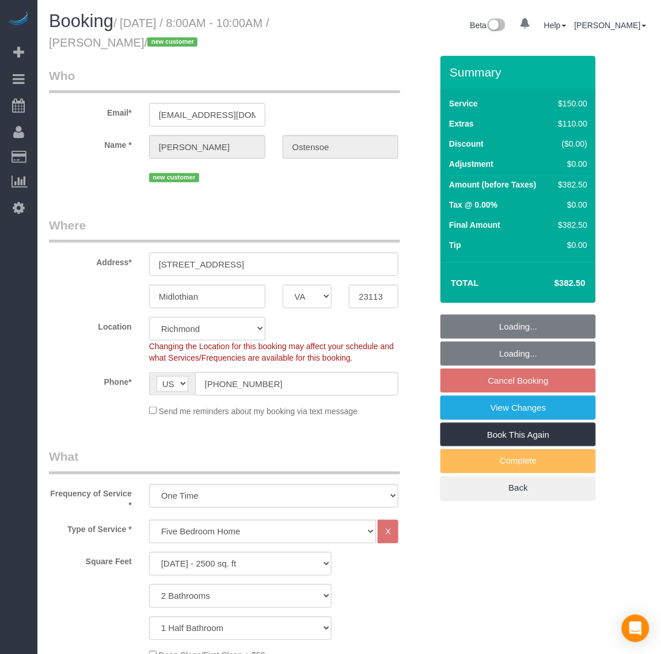
select select "2001"
select select "2"
select select "1"
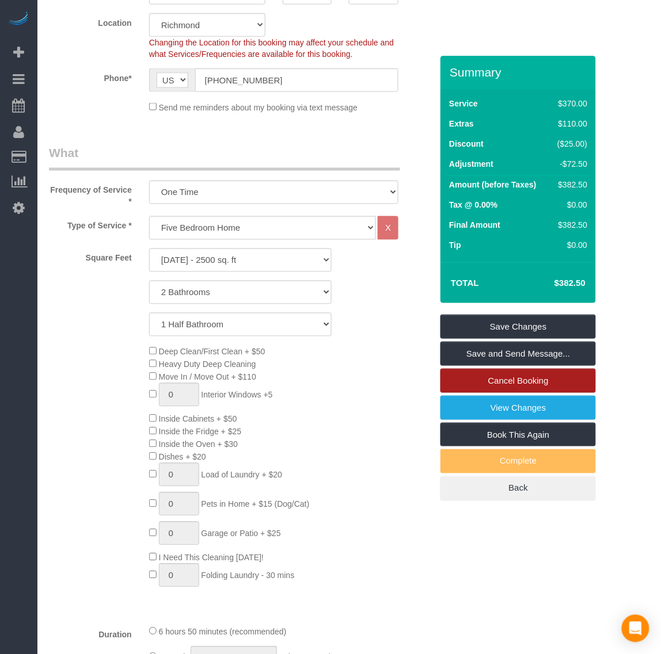
scroll to position [360, 0]
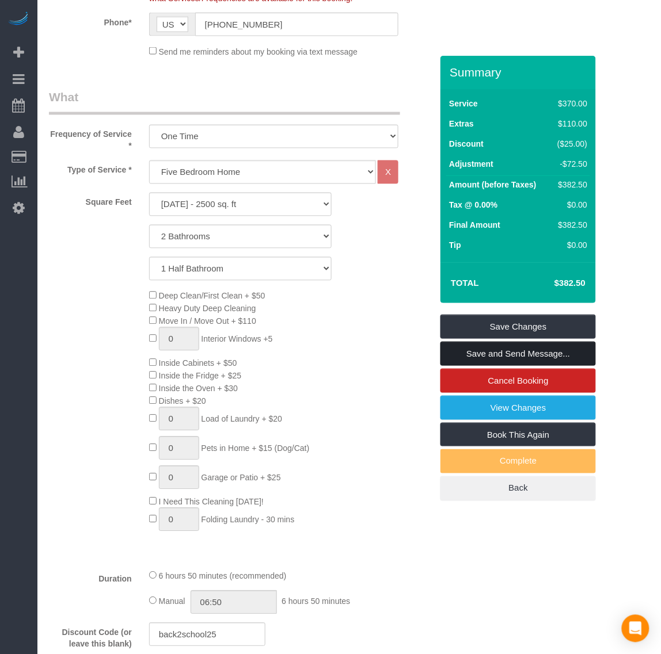
click at [509, 354] on link "Save and Send Message..." at bounding box center [517, 354] width 155 height 24
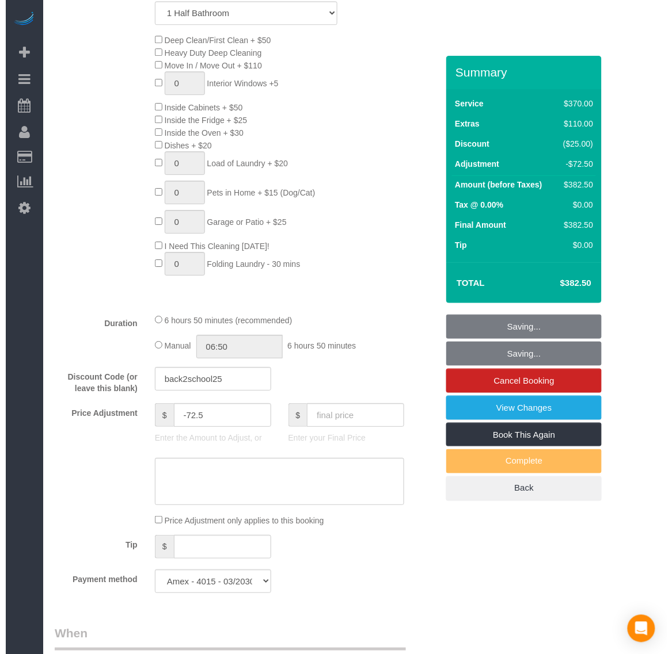
scroll to position [719, 0]
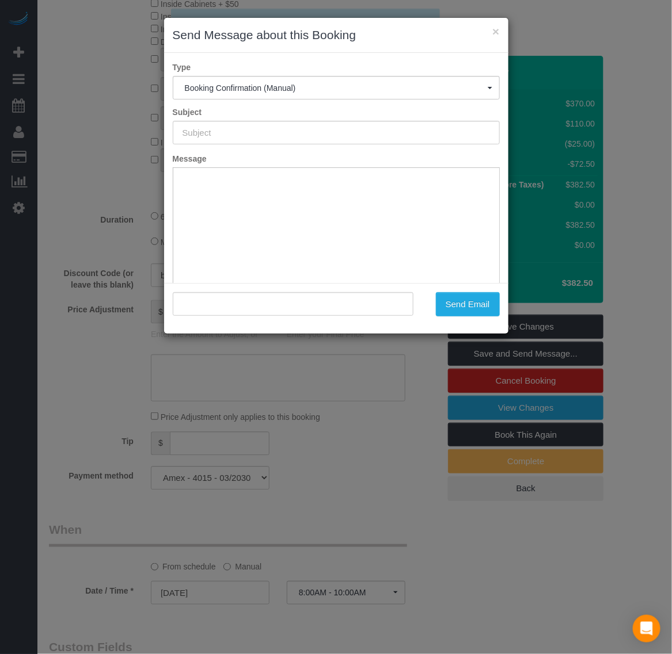
type input "Booking Confirmed!"
type input ""Karen Ostensoe" <kostenmclean@gmail.com>"
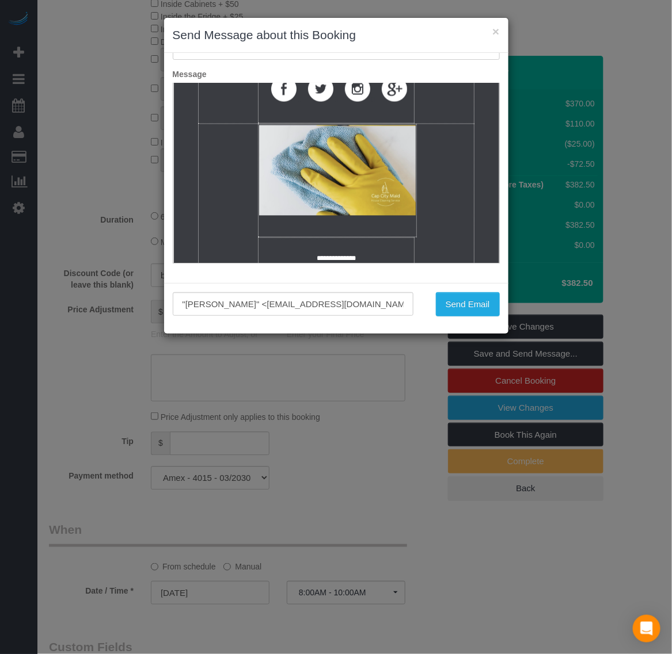
scroll to position [2158, 0]
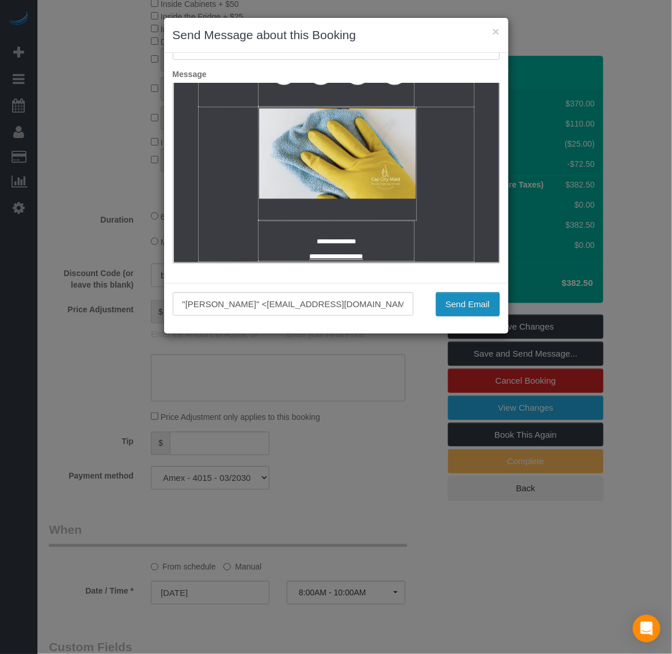
click at [482, 307] on button "Send Email" at bounding box center [468, 304] width 64 height 24
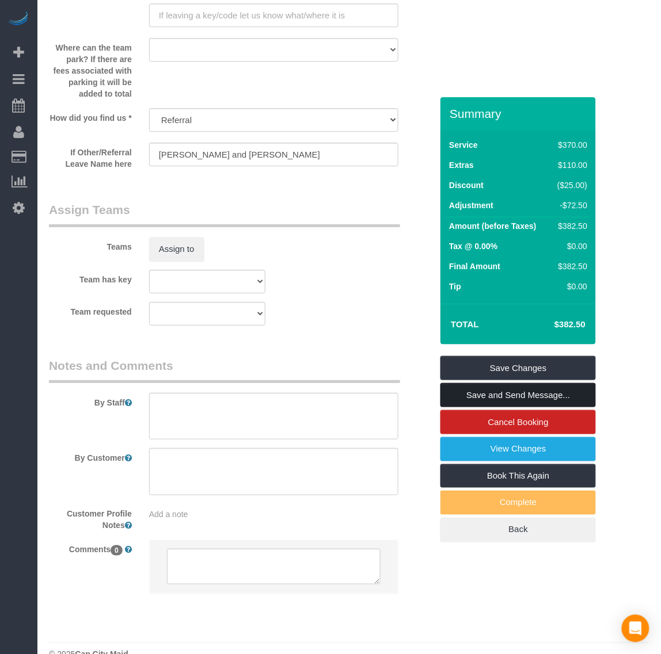
scroll to position [1623, 0]
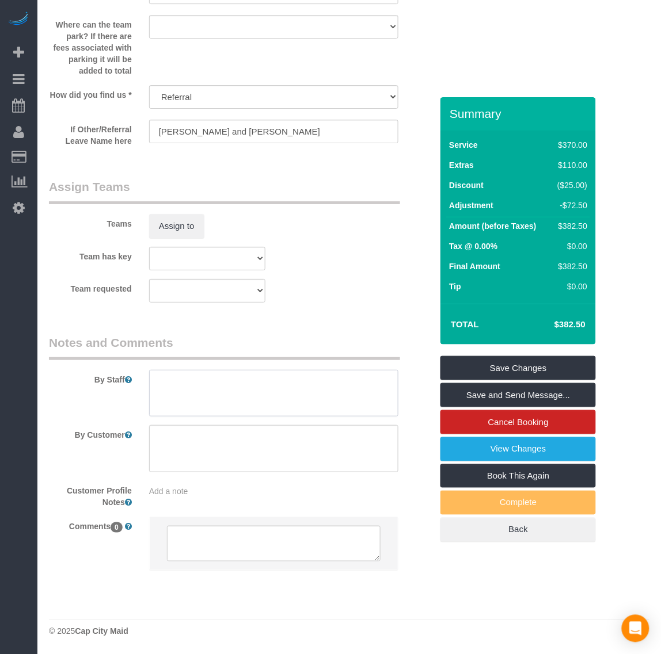
click at [272, 392] on textarea at bounding box center [274, 393] width 250 height 47
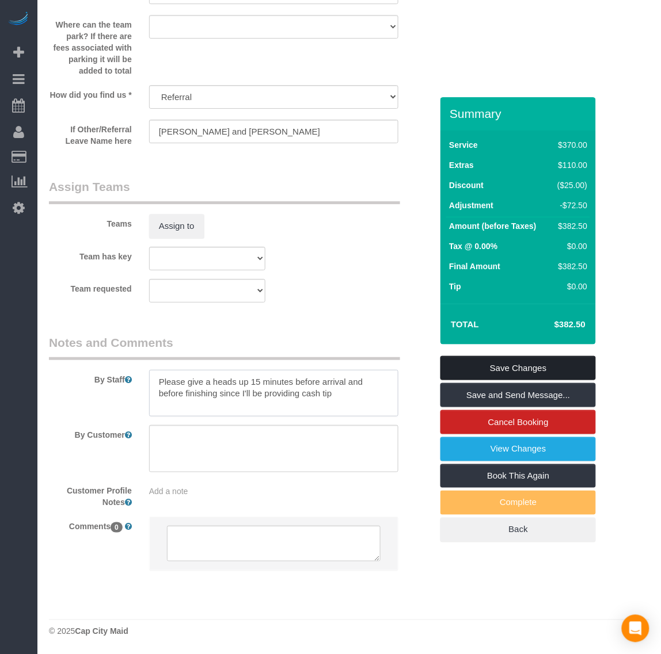
type textarea "Please give a heads up 15 minutes before arrival and before finishing since I'l…"
click at [510, 367] on link "Save Changes" at bounding box center [517, 368] width 155 height 24
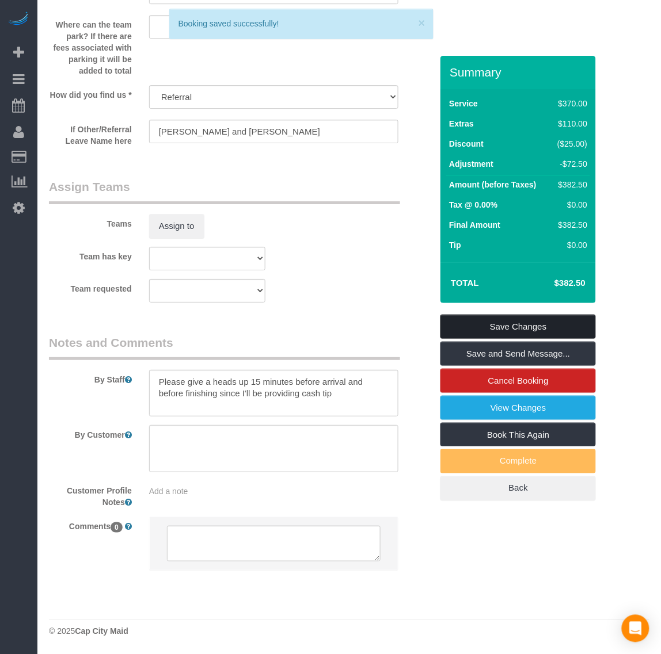
scroll to position [1581, 0]
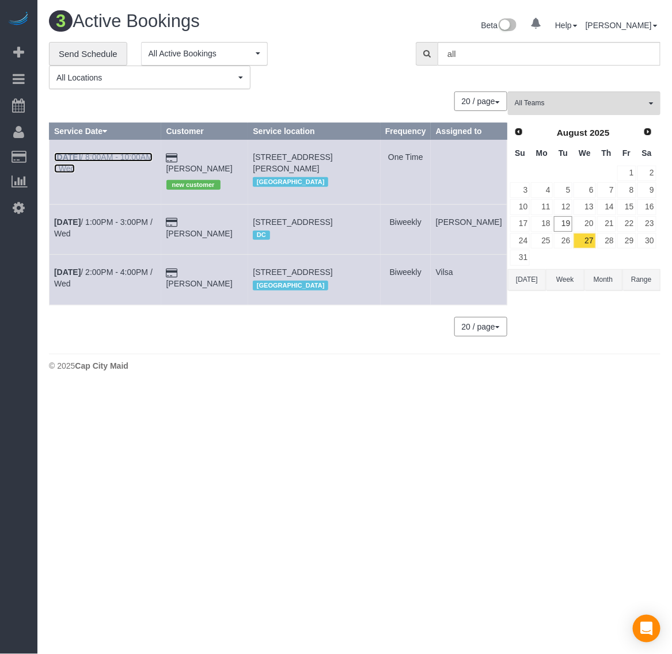
click at [64, 162] on b "[DATE]" at bounding box center [67, 156] width 26 height 9
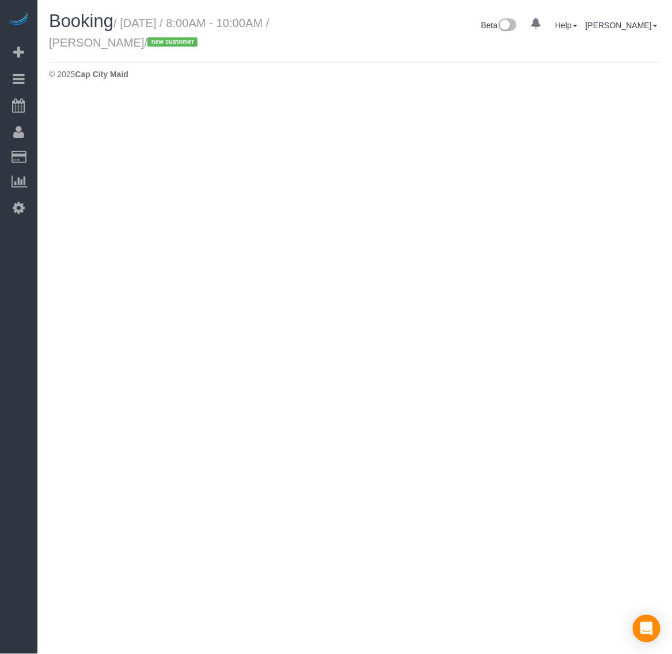
select select "VA"
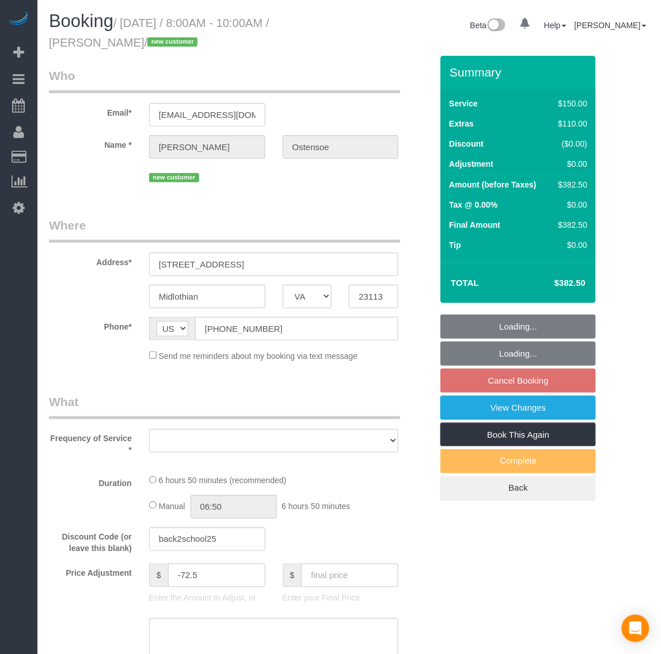
select select "string:fspay-3cb69680-a491-4720-b3fc-e28d3972b2b4"
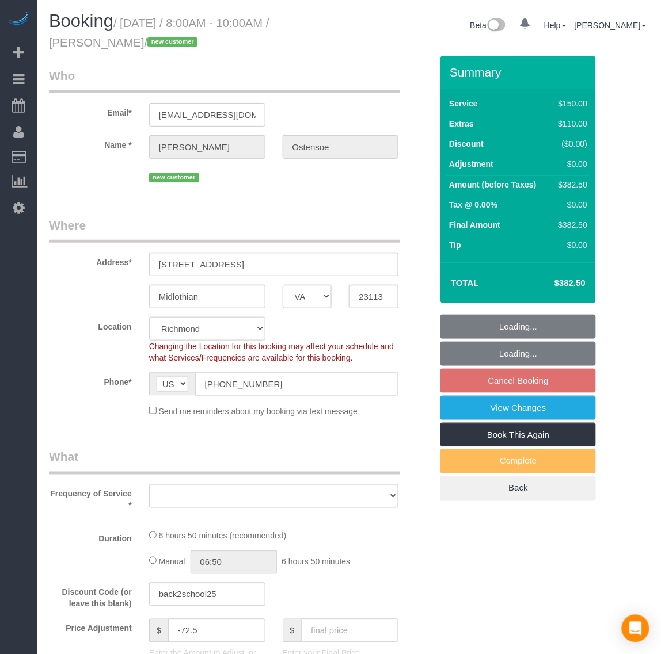
select select "object:1814"
select select "spot17"
select select "number:4"
select select "number:41"
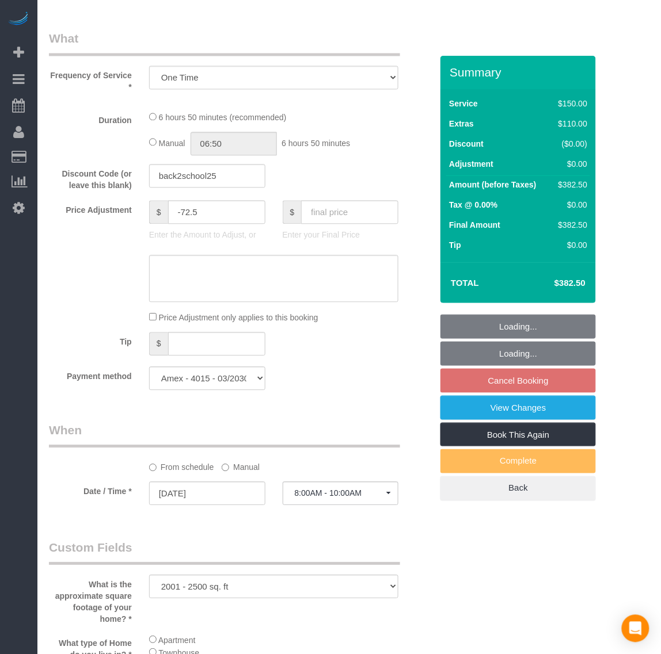
select select "object:1855"
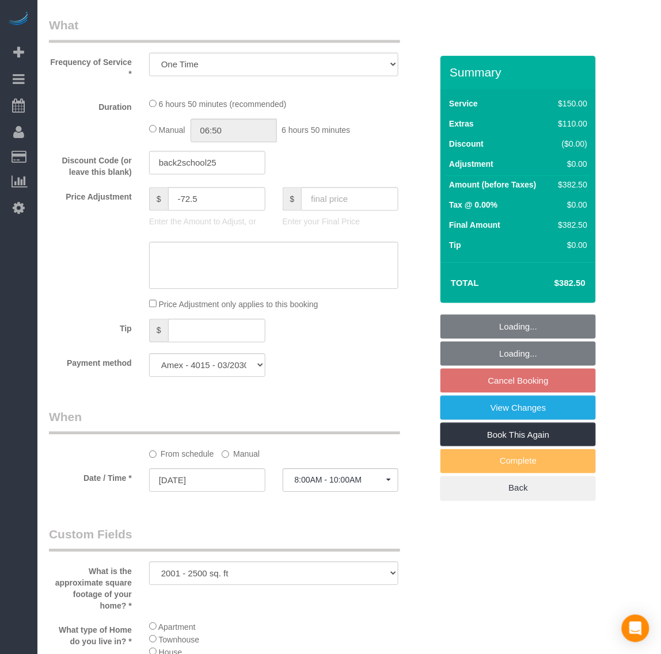
select select "2001"
select select "2"
select select "1"
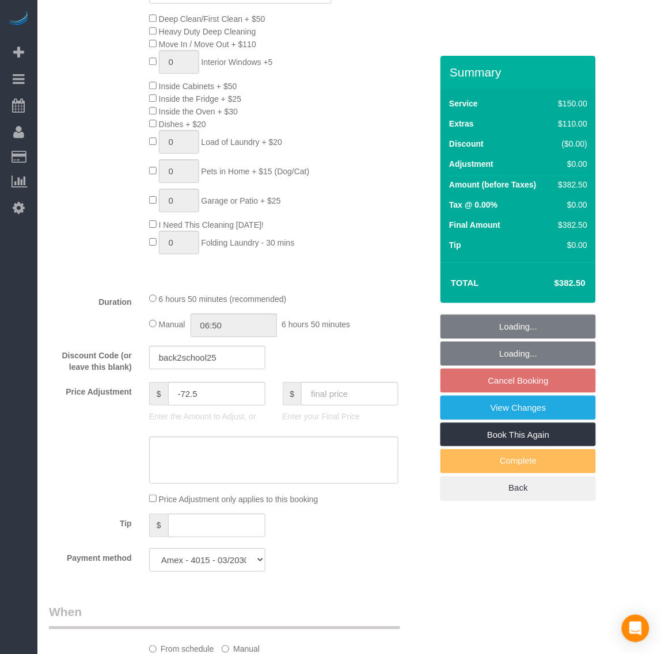
select select "2001"
select select "2"
select select "1"
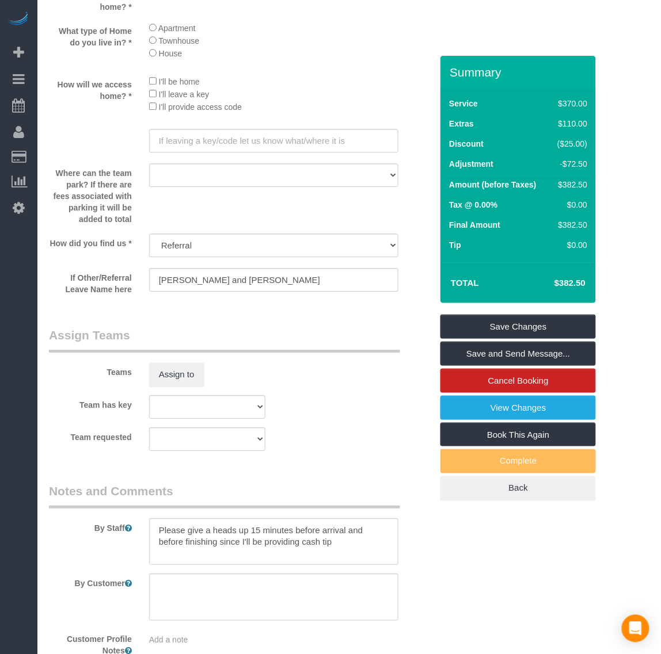
scroll to position [1511, 0]
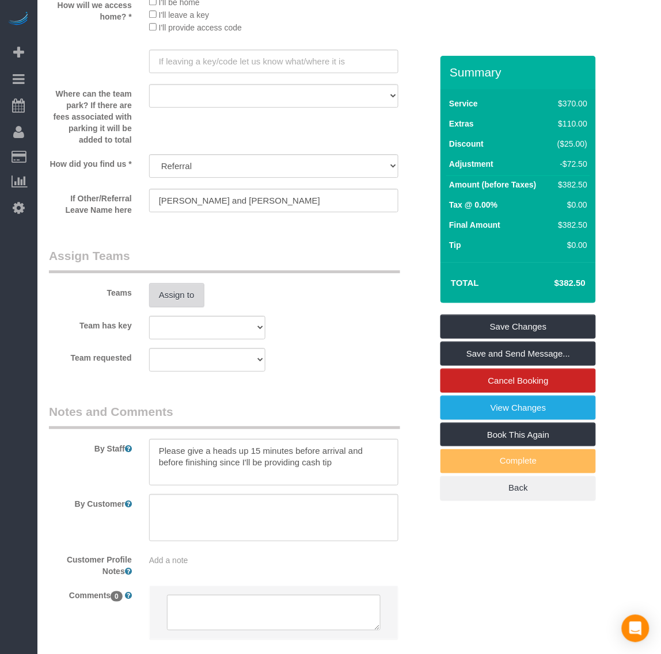
click at [174, 298] on button "Assign to" at bounding box center [176, 295] width 55 height 24
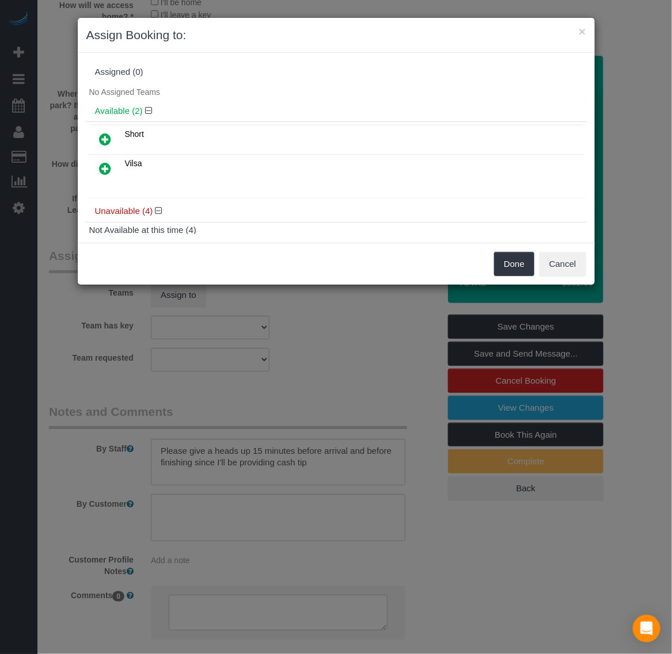
click at [107, 166] on icon at bounding box center [106, 169] width 12 height 14
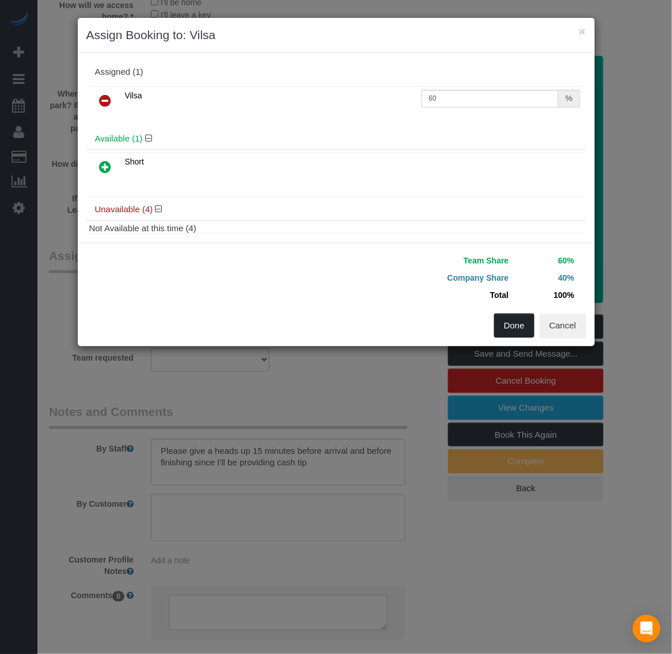
click at [524, 334] on button "Done" at bounding box center [514, 326] width 40 height 24
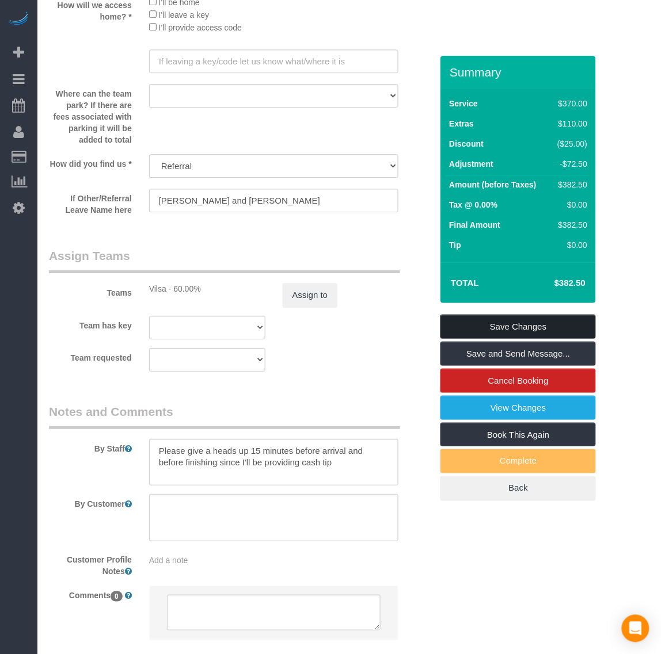
click at [492, 326] on link "Save Changes" at bounding box center [517, 327] width 155 height 24
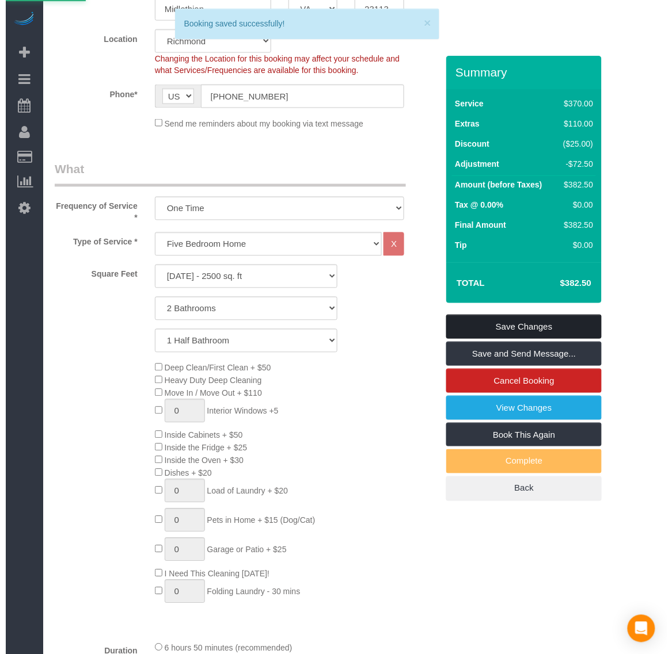
scroll to position [0, 0]
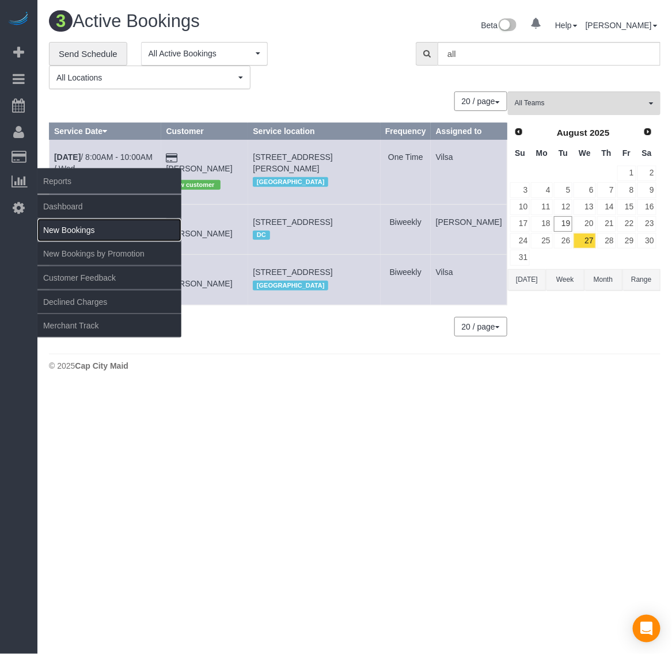
click at [78, 223] on link "New Bookings" at bounding box center [109, 230] width 144 height 23
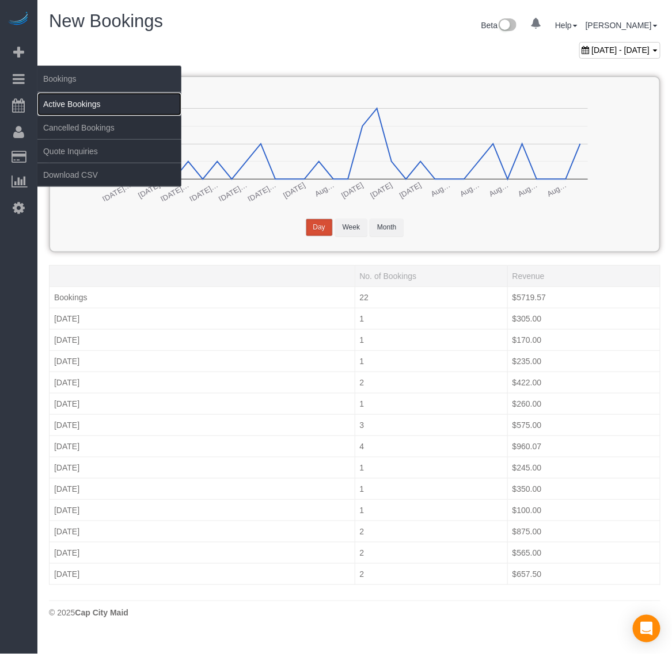
click at [55, 99] on link "Active Bookings" at bounding box center [109, 104] width 144 height 23
